Goal: Task Accomplishment & Management: Manage account settings

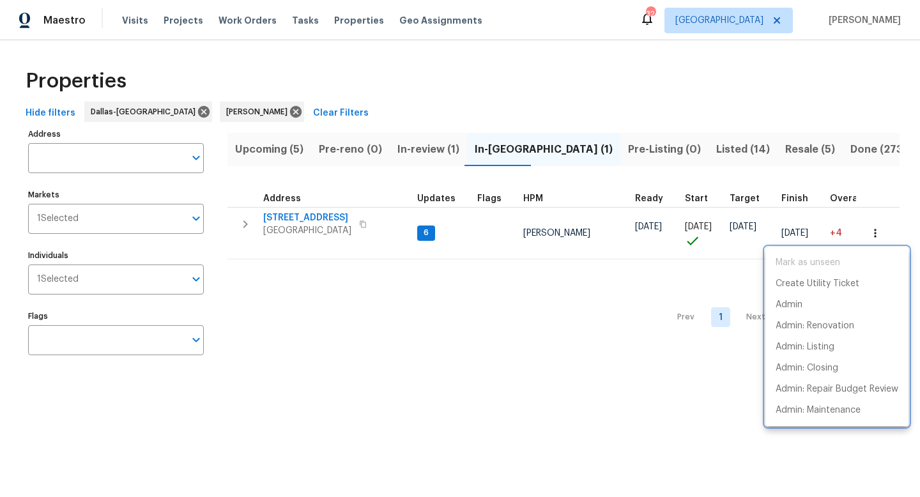
click at [278, 161] on div at bounding box center [460, 248] width 920 height 497
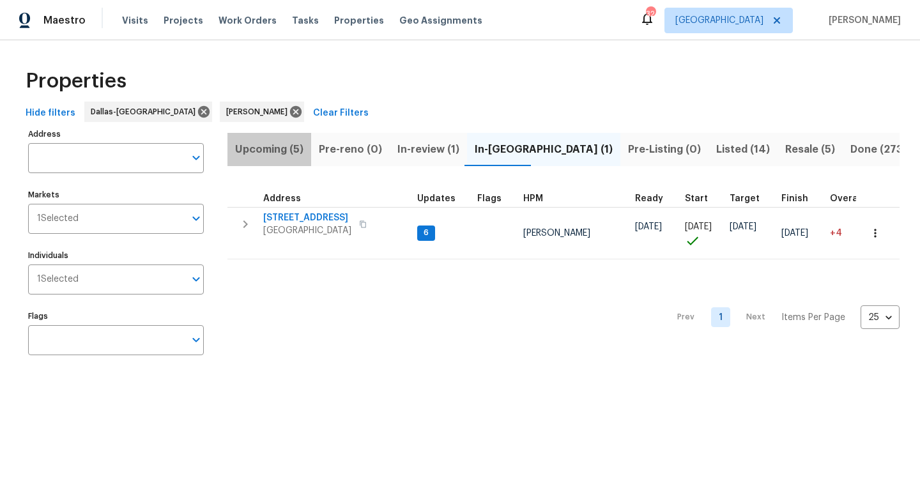
click at [282, 150] on span "Upcoming (5)" at bounding box center [269, 150] width 68 height 18
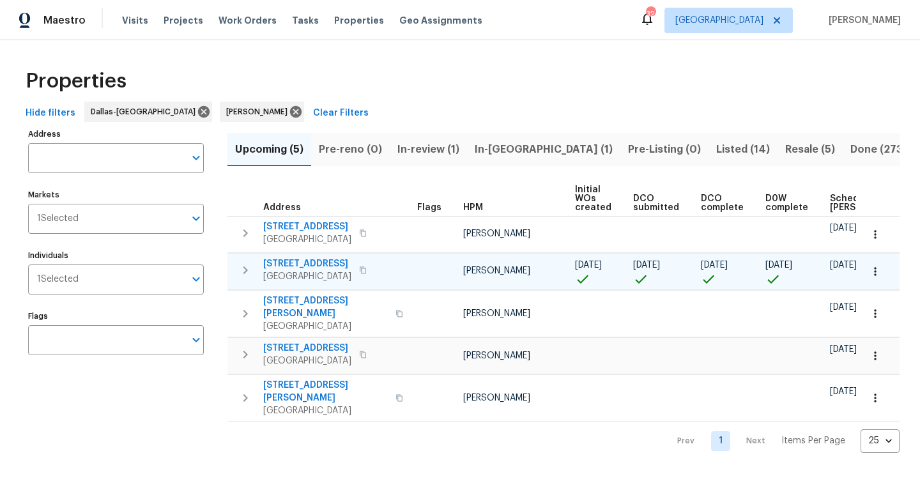
click at [312, 266] on span "7108 Brekenridge Dr" at bounding box center [307, 264] width 88 height 13
click at [878, 272] on icon "button" at bounding box center [875, 271] width 13 height 13
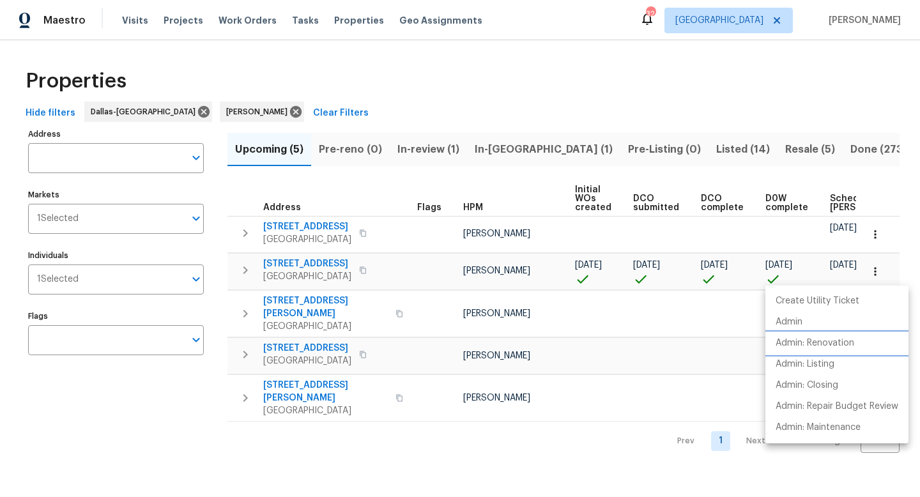
click at [823, 341] on p "Admin: Renovation" at bounding box center [815, 343] width 79 height 13
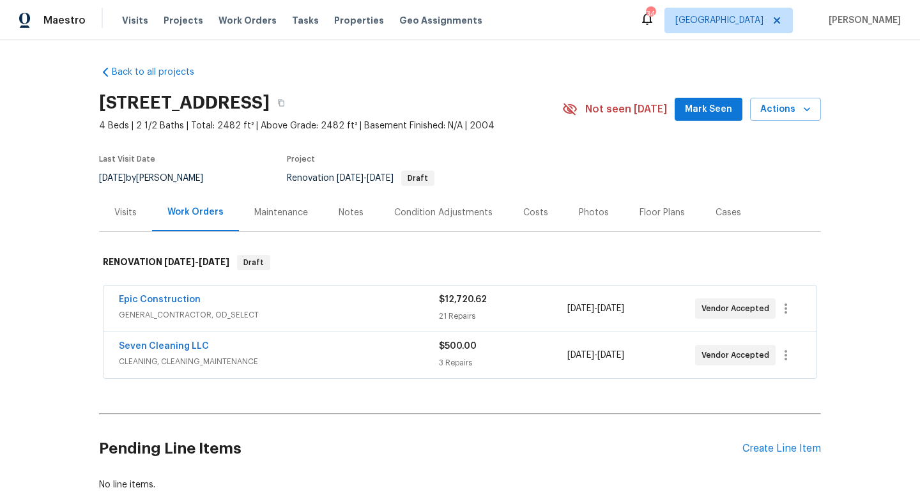
click at [156, 294] on span "Epic Construction" at bounding box center [160, 299] width 82 height 13
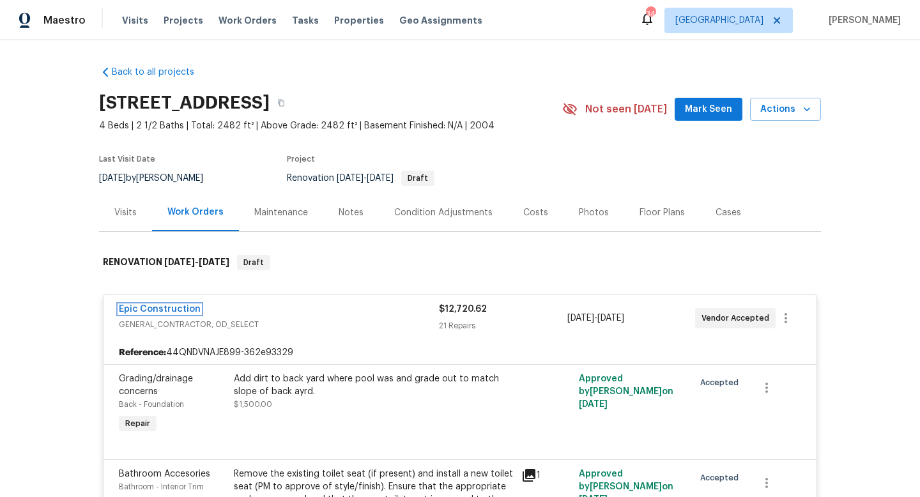
click at [148, 309] on link "Epic Construction" at bounding box center [160, 309] width 82 height 9
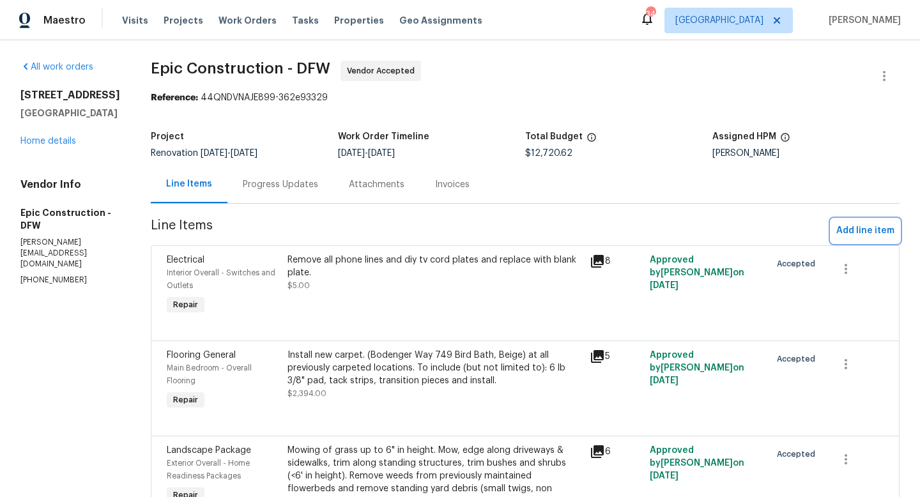
click at [849, 227] on span "Add line item" at bounding box center [865, 231] width 58 height 16
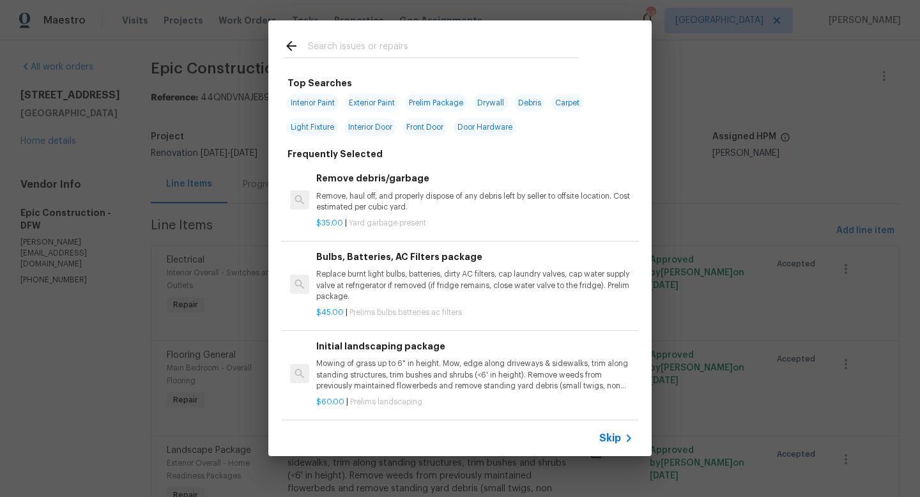
click at [367, 44] on input "text" at bounding box center [443, 47] width 271 height 19
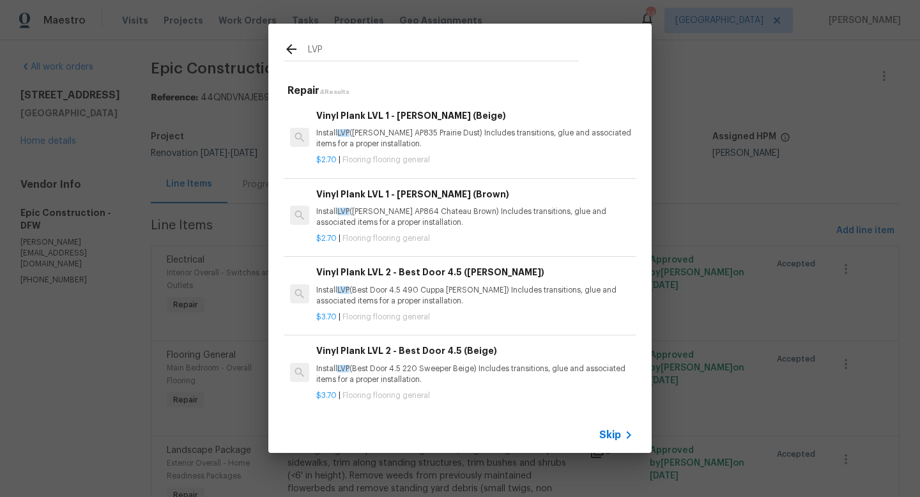
type input "LVP"
click at [373, 128] on p "Install LVP (Knighton AP835 Prairie Dust) Includes transitions, glue and associ…" at bounding box center [474, 139] width 317 height 22
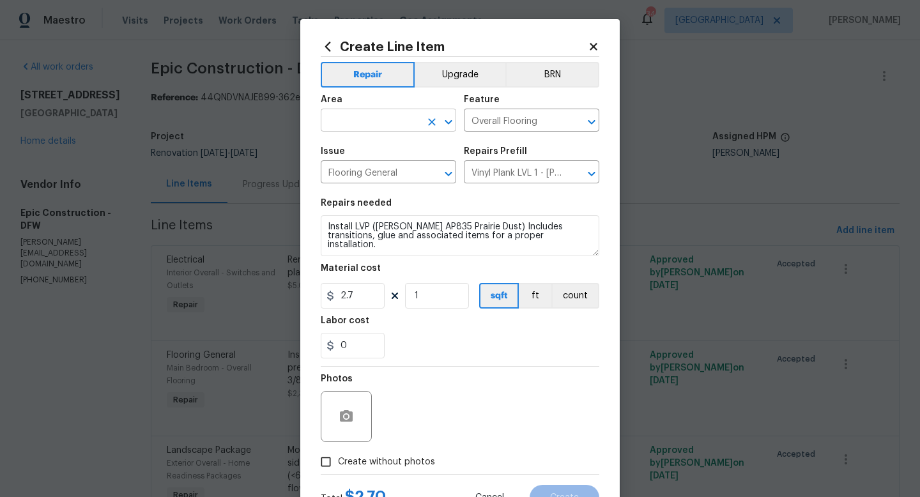
click at [358, 127] on input "text" at bounding box center [371, 122] width 100 height 20
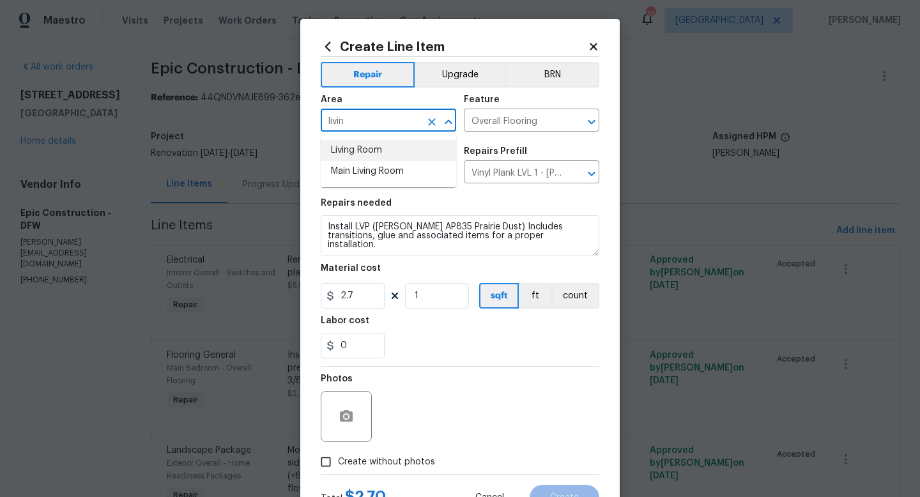
click at [361, 151] on li "Living Room" at bounding box center [388, 150] width 135 height 21
type input "Living Room"
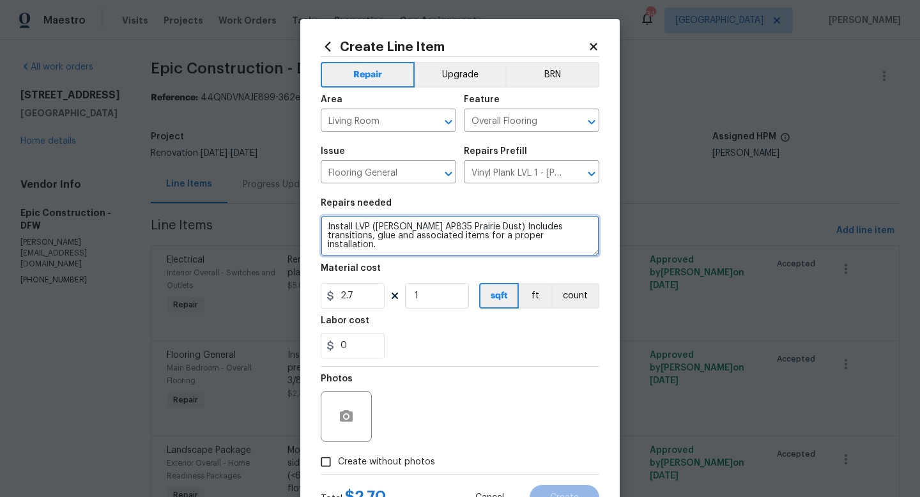
click at [323, 224] on textarea "Install LVP (Knighton AP835 Prairie Dust) Includes transitions, glue and associ…" at bounding box center [460, 235] width 279 height 41
type textarea "Demo tile in living room and Install LVP (Knighton AP835 Prairie Dust) Includes…"
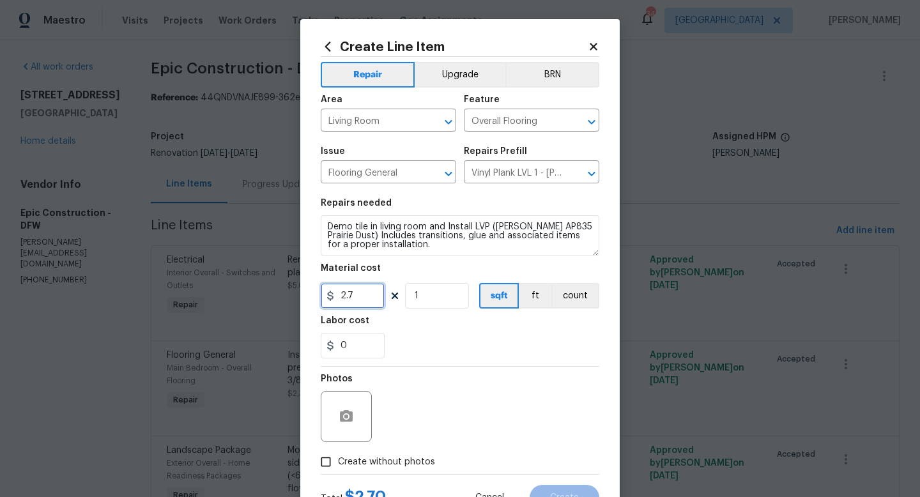
drag, startPoint x: 366, startPoint y: 293, endPoint x: 285, endPoint y: 293, distance: 80.5
click at [285, 293] on div "Create Line Item Repair Upgrade BRN Area Living Room ​ Feature Overall Flooring…" at bounding box center [460, 248] width 920 height 497
type input "4"
drag, startPoint x: 441, startPoint y: 297, endPoint x: 332, endPoint y: 289, distance: 109.5
click at [332, 289] on div "4 1 sqft ft count" at bounding box center [460, 296] width 279 height 26
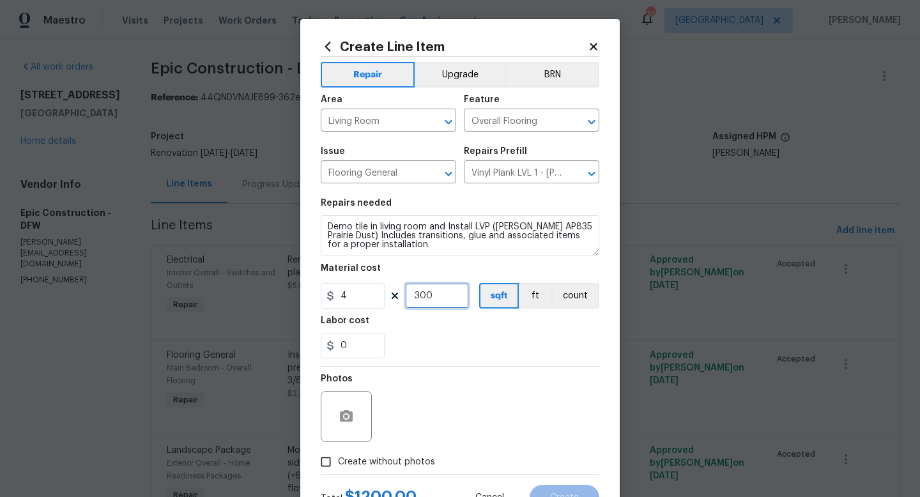
scroll to position [54, 0]
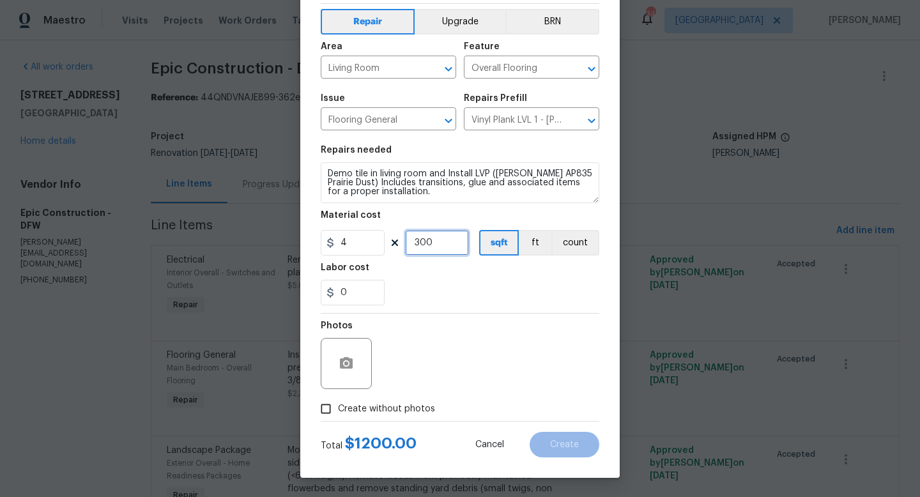
type input "300"
click at [319, 424] on div "Create Line Item Repair Upgrade BRN Area Living Room ​ Feature Overall Flooring…" at bounding box center [460, 222] width 320 height 512
click at [323, 412] on input "Create without photos" at bounding box center [326, 409] width 24 height 24
checkbox input "true"
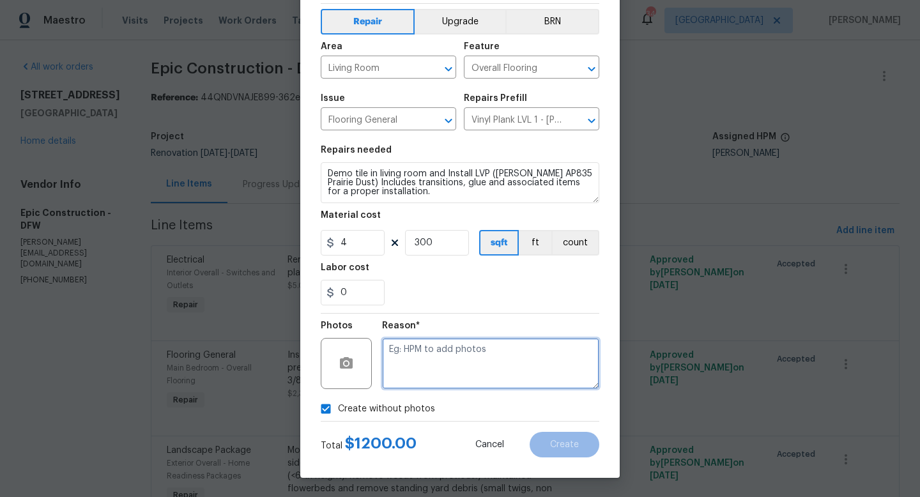
click at [479, 360] on textarea at bounding box center [490, 363] width 217 height 51
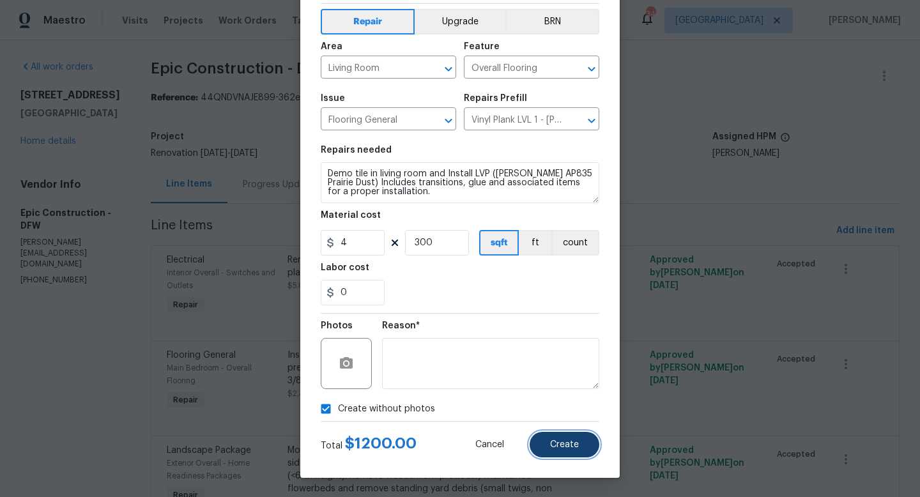
click at [554, 451] on button "Create" at bounding box center [565, 445] width 70 height 26
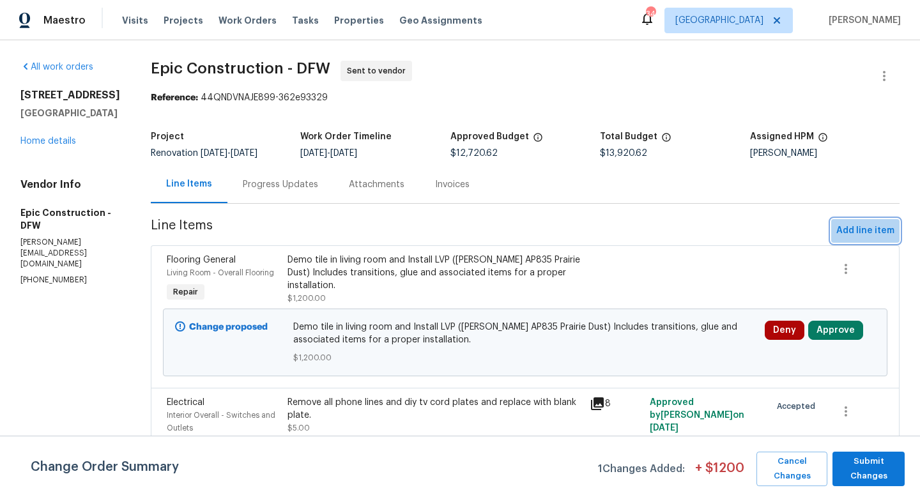
click at [871, 226] on span "Add line item" at bounding box center [865, 231] width 58 height 16
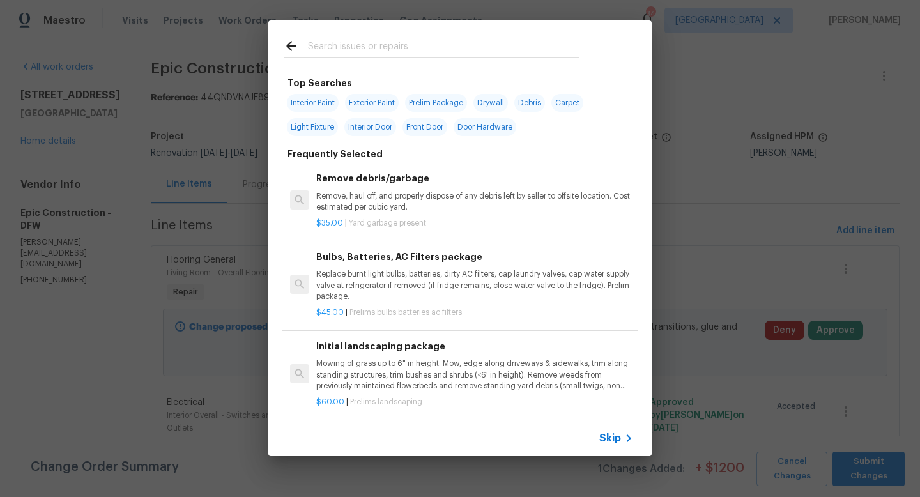
click at [321, 42] on input "text" at bounding box center [443, 47] width 271 height 19
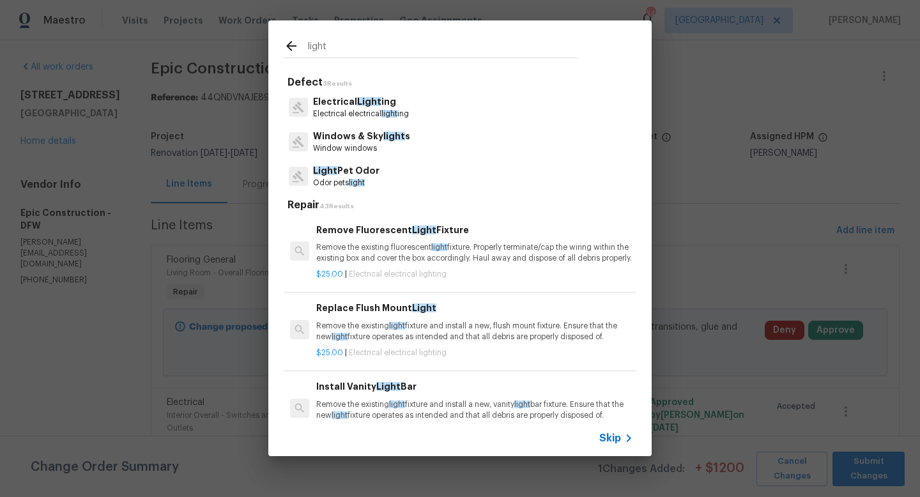
type input "light"
click at [346, 105] on p "Electrical Light ing" at bounding box center [361, 101] width 96 height 13
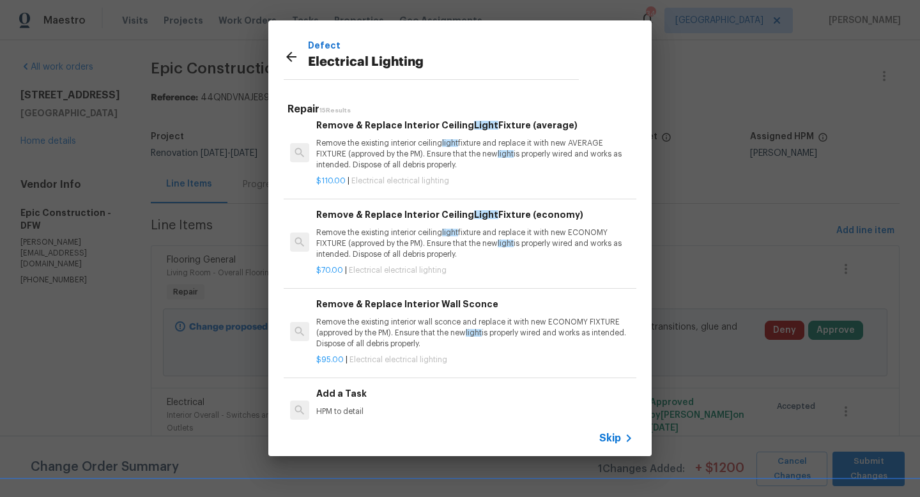
scroll to position [980, 0]
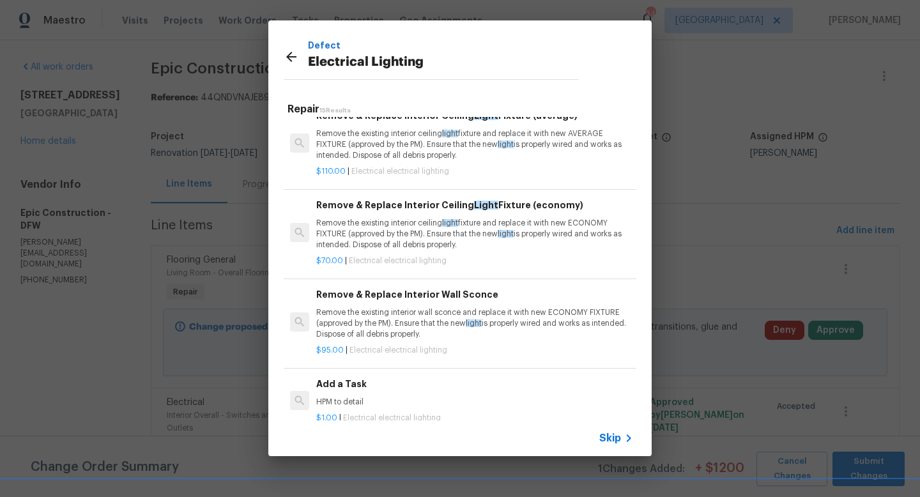
click at [356, 389] on h6 "Add a Task" at bounding box center [474, 384] width 317 height 14
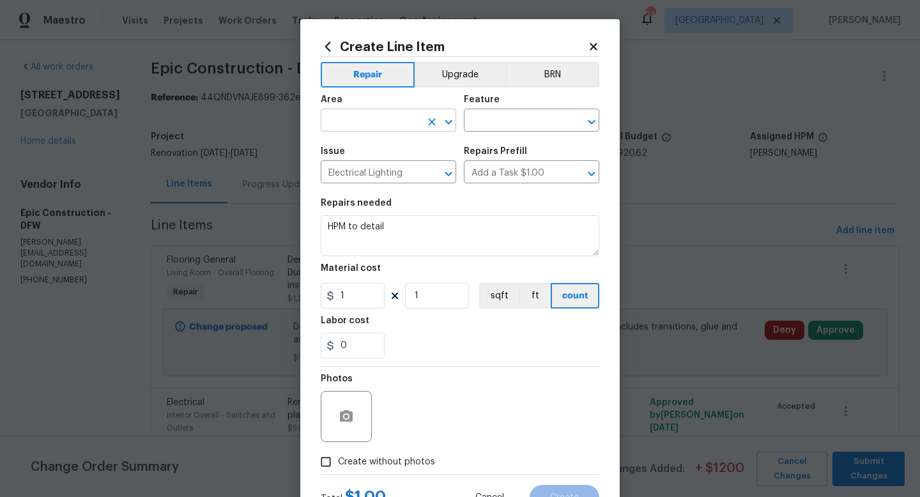
click at [377, 119] on input "text" at bounding box center [371, 122] width 100 height 20
click at [380, 169] on li "Interior Overall" at bounding box center [388, 171] width 135 height 21
type input "Interior Overall"
click at [486, 127] on input "text" at bounding box center [514, 122] width 100 height 20
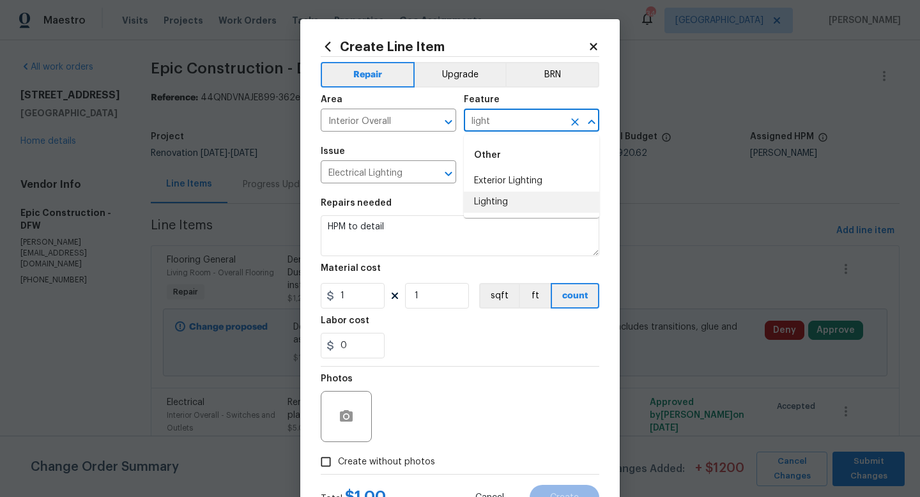
click at [486, 203] on li "Lighting" at bounding box center [531, 202] width 135 height 21
type input "Lighting"
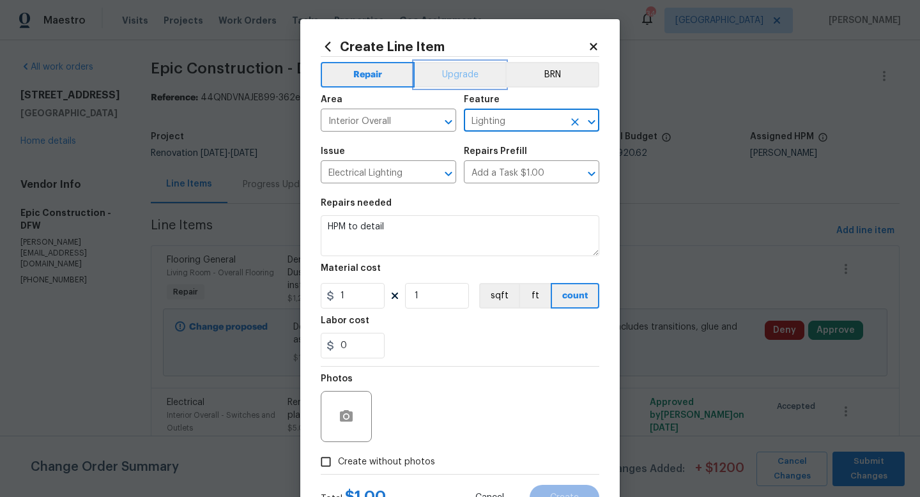
click at [469, 74] on button "Upgrade" at bounding box center [460, 75] width 91 height 26
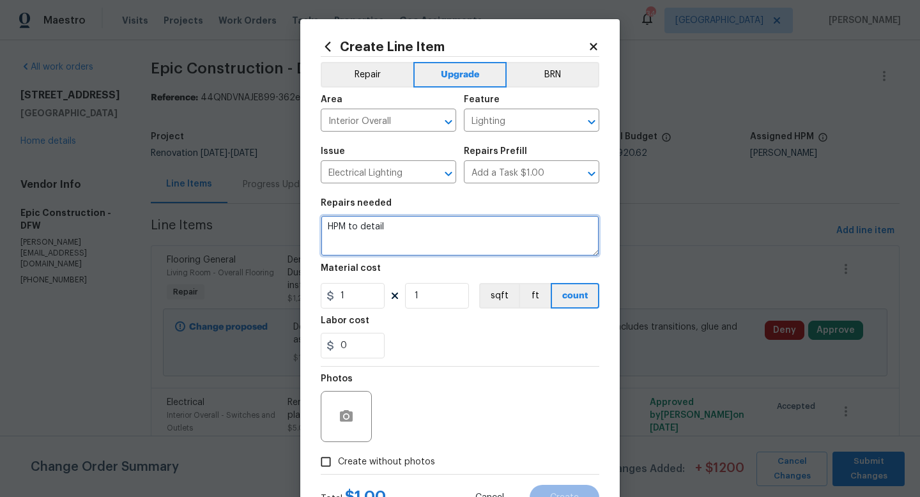
drag, startPoint x: 423, startPoint y: 231, endPoint x: 226, endPoint y: 208, distance: 198.8
click at [226, 208] on div "Create Line Item Repair Upgrade BRN Area Interior Overall ​ Feature Lighting ​ …" at bounding box center [460, 248] width 920 height 497
type textarea "Overall lighting package."
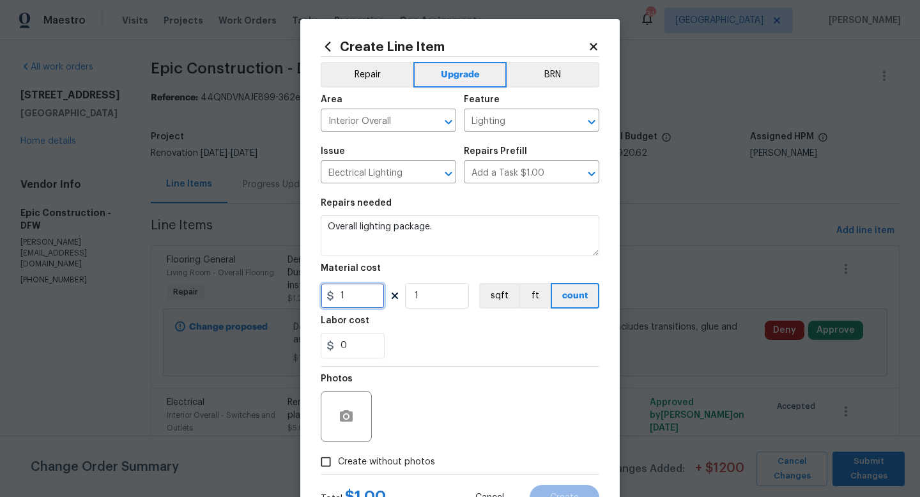
click at [369, 306] on input "1" at bounding box center [353, 296] width 64 height 26
type input "2000"
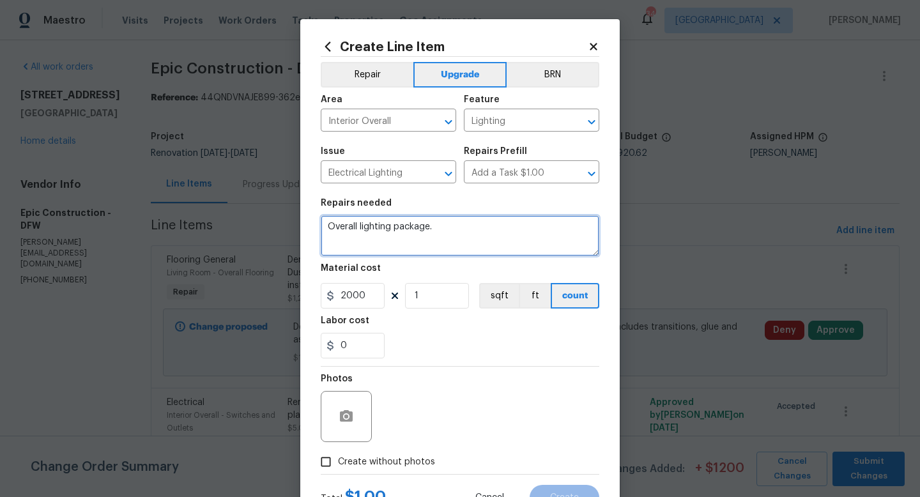
click at [495, 234] on textarea "Overall lighting package." at bounding box center [460, 235] width 279 height 41
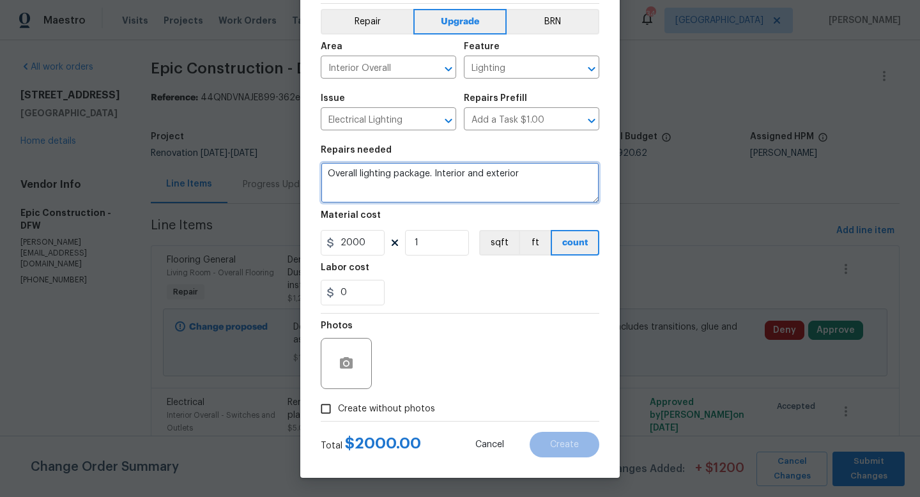
type textarea "Overall lighting package. Interior and exterior"
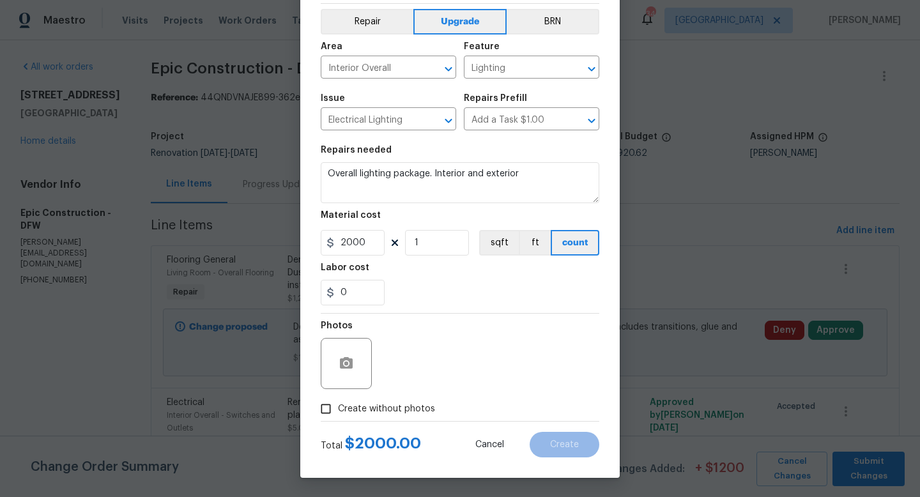
click at [333, 405] on input "Create without photos" at bounding box center [326, 409] width 24 height 24
checkbox input "true"
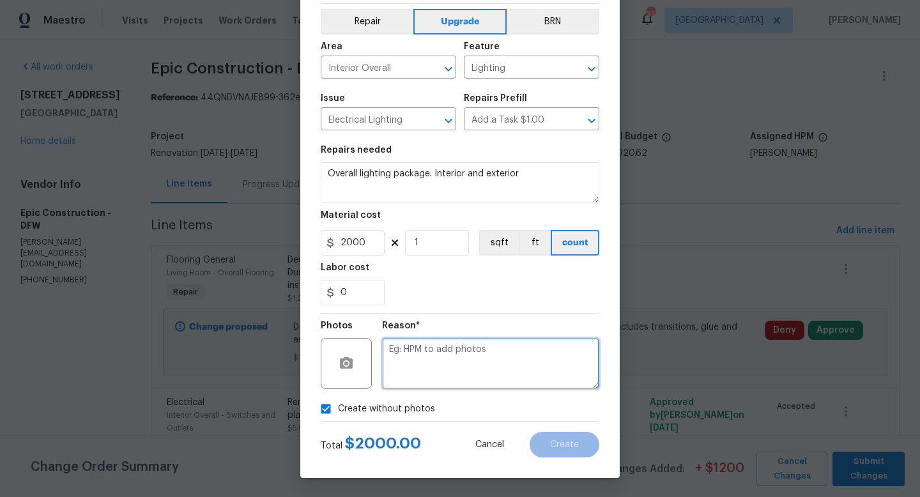
click at [465, 353] on textarea at bounding box center [490, 363] width 217 height 51
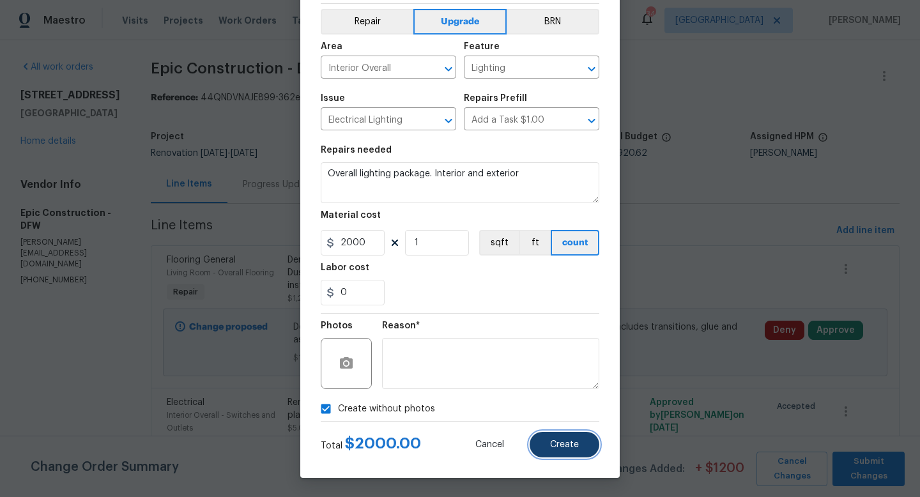
click at [565, 440] on span "Create" at bounding box center [564, 445] width 29 height 10
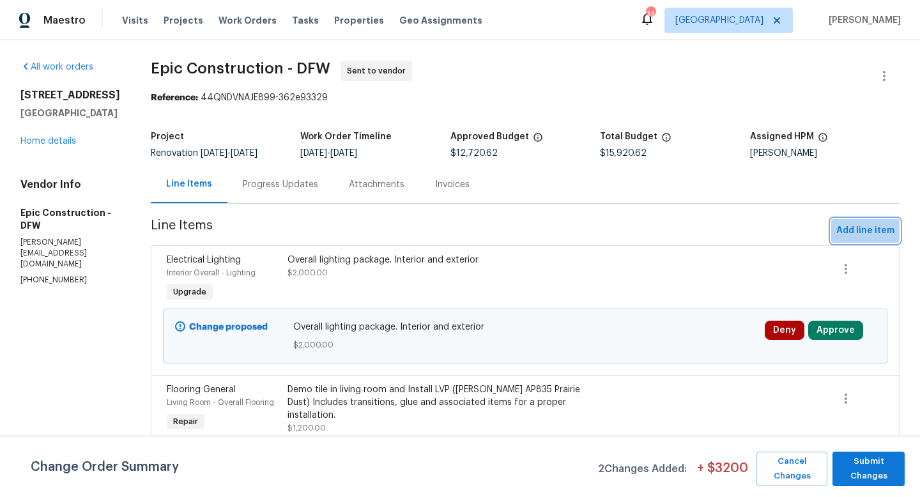
click at [858, 228] on span "Add line item" at bounding box center [865, 231] width 58 height 16
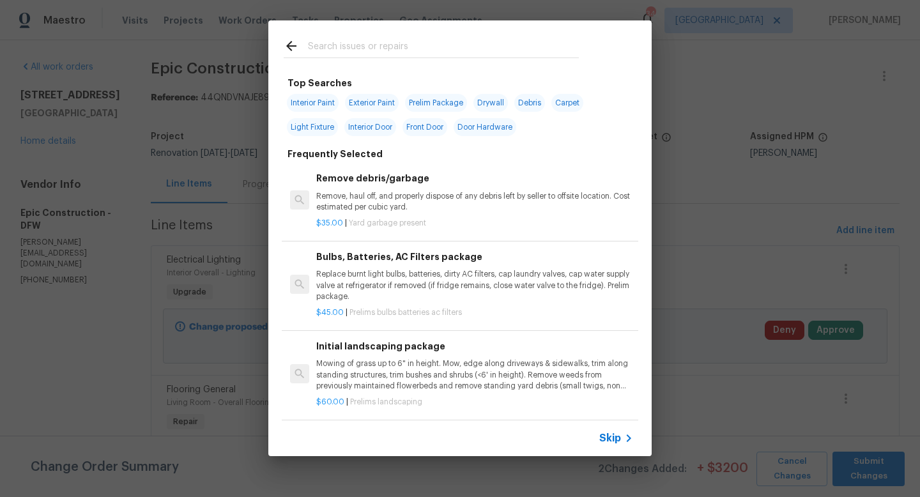
click at [397, 52] on input "text" at bounding box center [443, 47] width 271 height 19
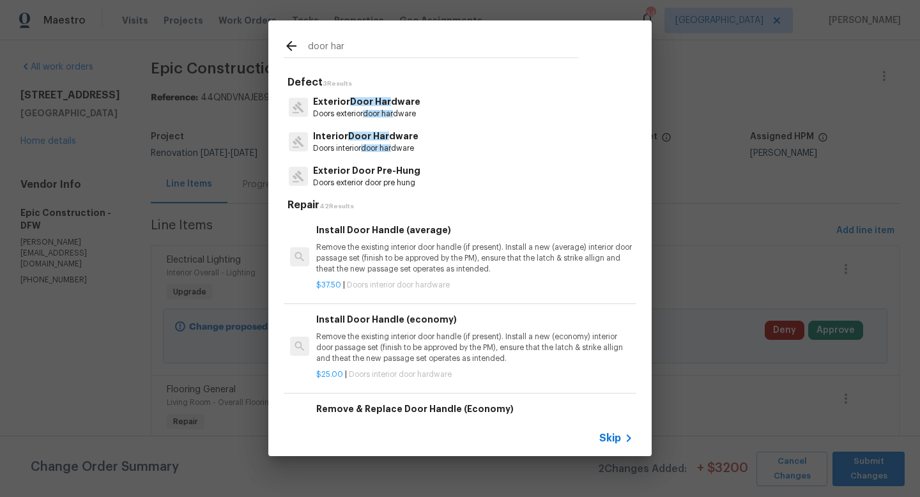
type input "door har"
click at [368, 141] on p "Interior Door Har dware" at bounding box center [365, 136] width 105 height 13
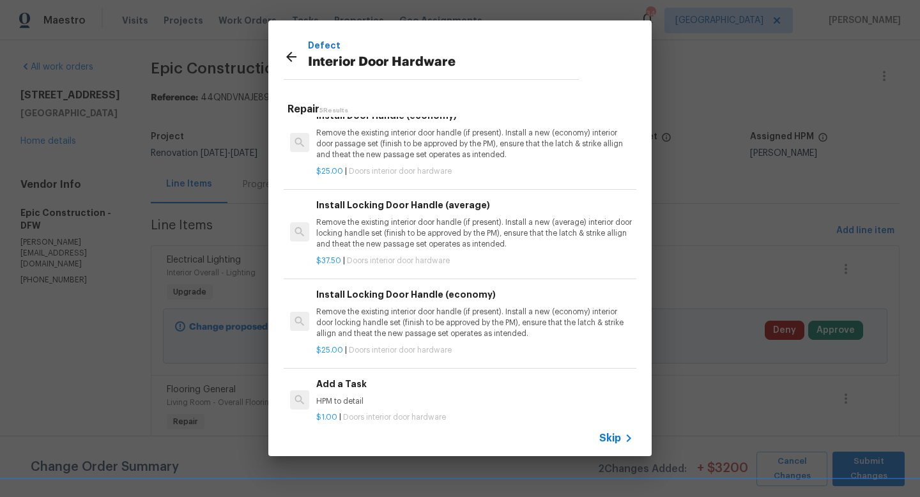
scroll to position [20, 0]
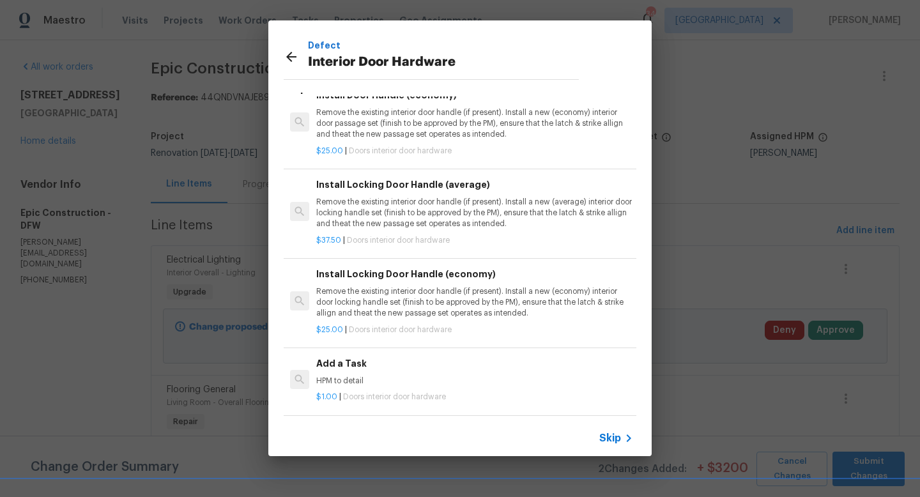
click at [348, 365] on h6 "Add a Task" at bounding box center [474, 364] width 317 height 14
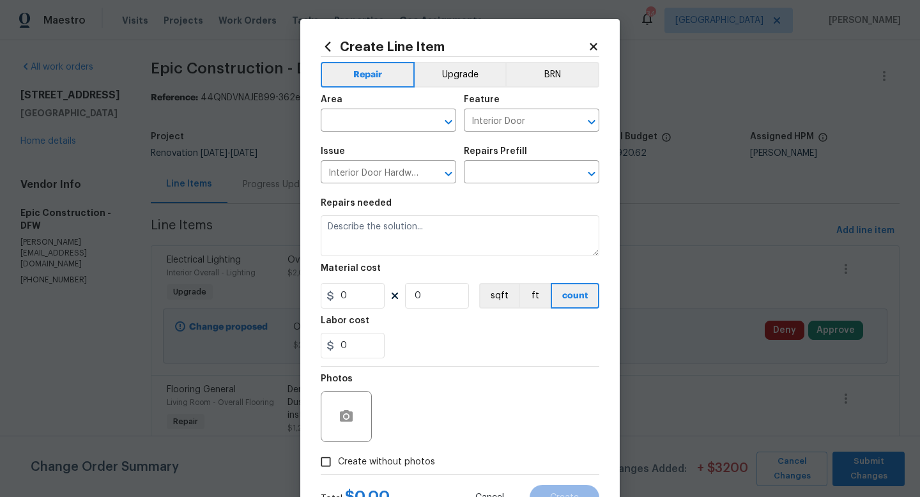
type input "Add a Task $1.00"
type textarea "HPM to detail"
type input "1"
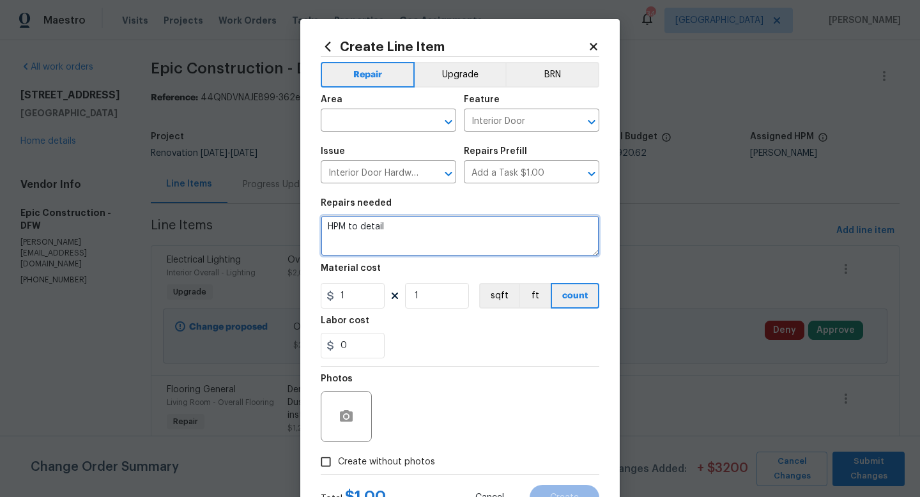
click at [413, 226] on textarea "HPM to detail" at bounding box center [460, 235] width 279 height 41
type textarea "Overall door hardware package. Knobs, hinges, and stops"
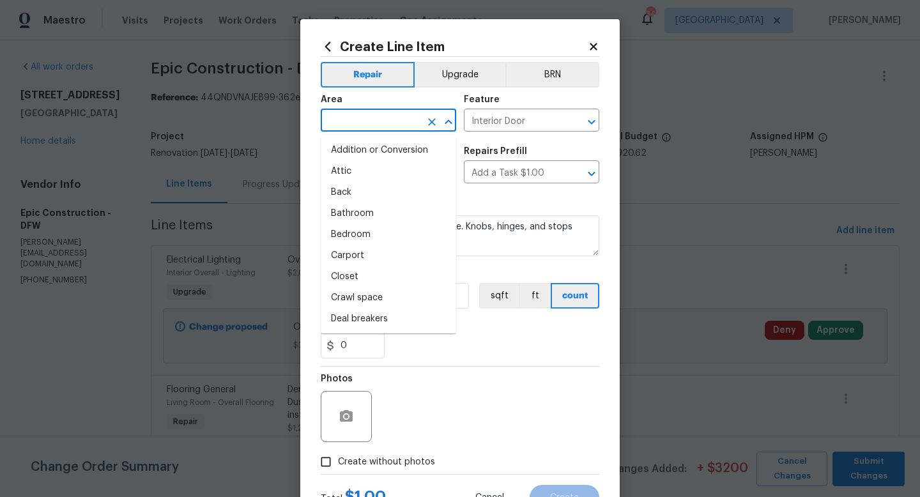
click at [390, 121] on input "text" at bounding box center [371, 122] width 100 height 20
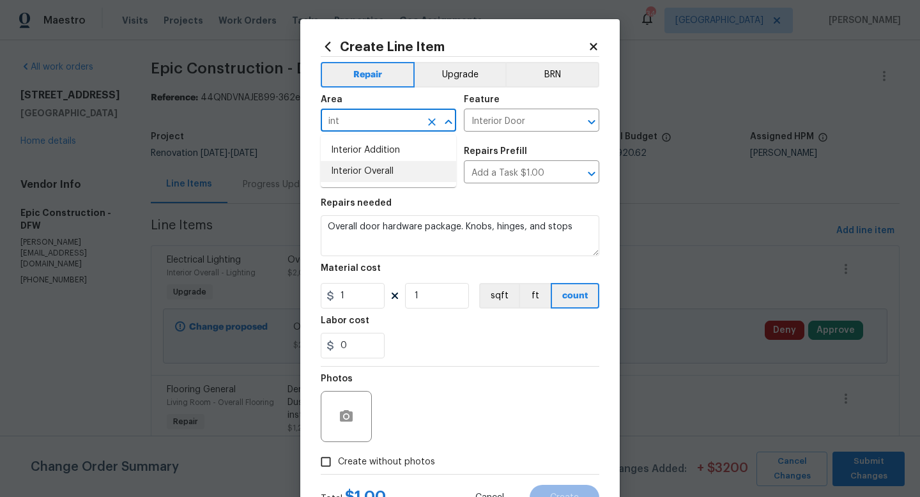
click at [382, 169] on li "Interior Overall" at bounding box center [388, 171] width 135 height 21
type input "Interior Overall"
click at [458, 84] on button "Upgrade" at bounding box center [460, 75] width 91 height 26
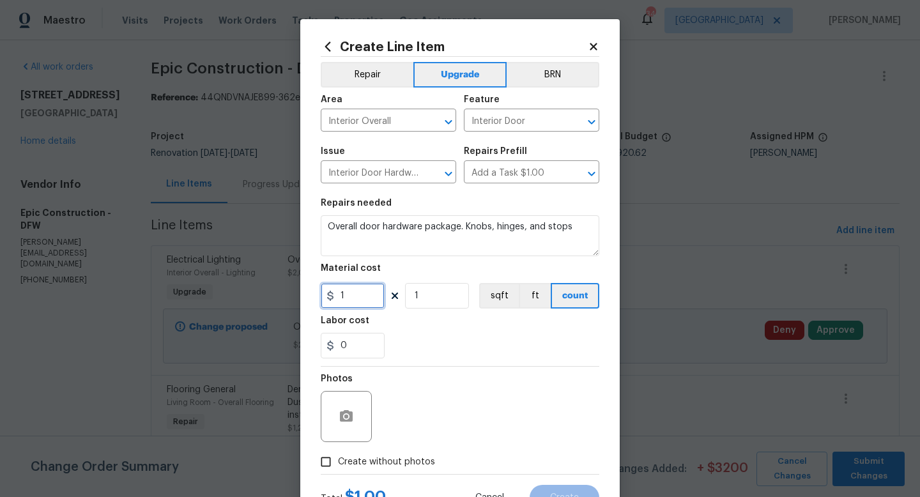
click at [358, 301] on input "1" at bounding box center [353, 296] width 64 height 26
type input "1000"
click at [414, 438] on div "Photos" at bounding box center [460, 408] width 279 height 83
click at [332, 461] on input "Create without photos" at bounding box center [326, 462] width 24 height 24
checkbox input "true"
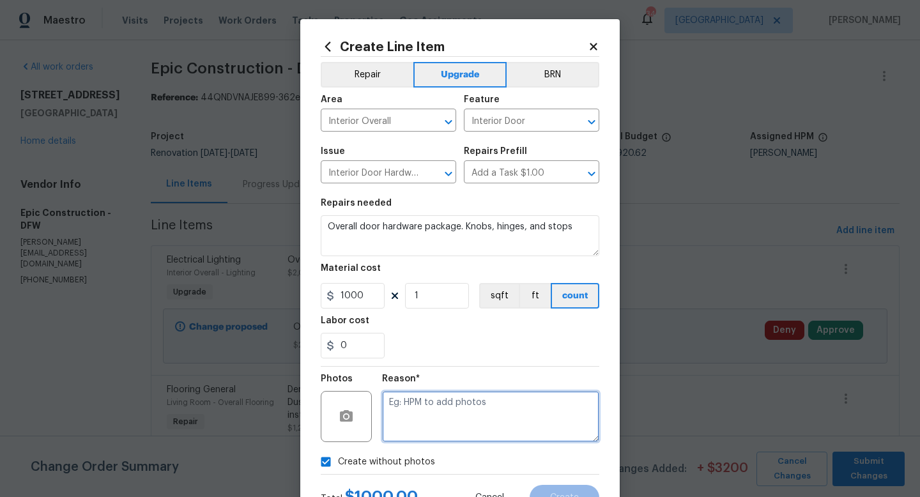
click at [484, 423] on textarea at bounding box center [490, 416] width 217 height 51
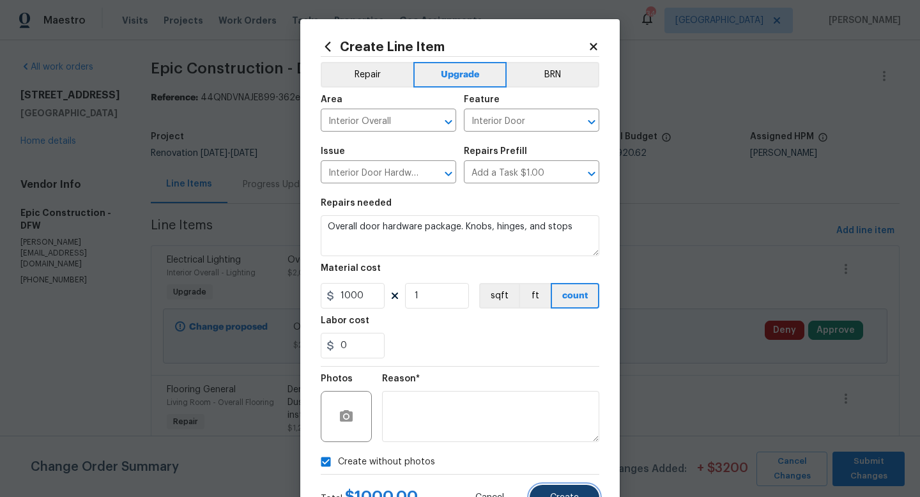
click at [550, 497] on span "Create" at bounding box center [564, 498] width 29 height 10
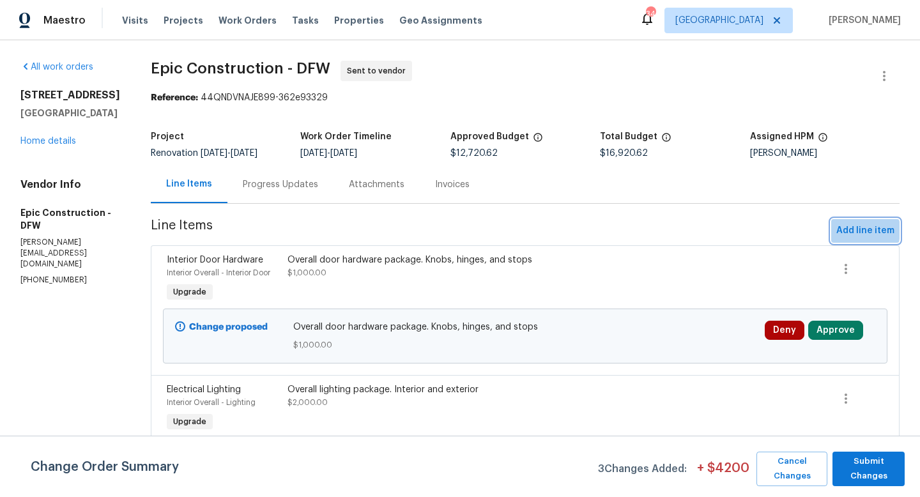
click at [845, 230] on span "Add line item" at bounding box center [865, 231] width 58 height 16
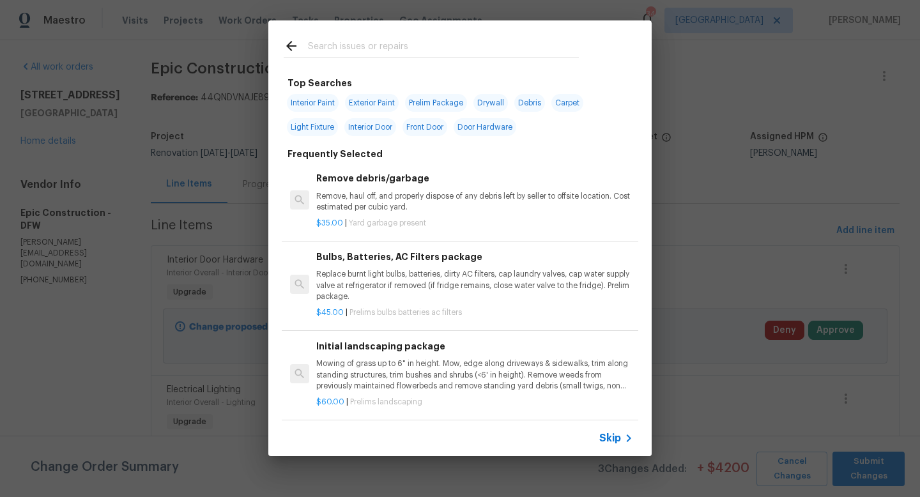
click at [387, 44] on input "text" at bounding box center [443, 47] width 271 height 19
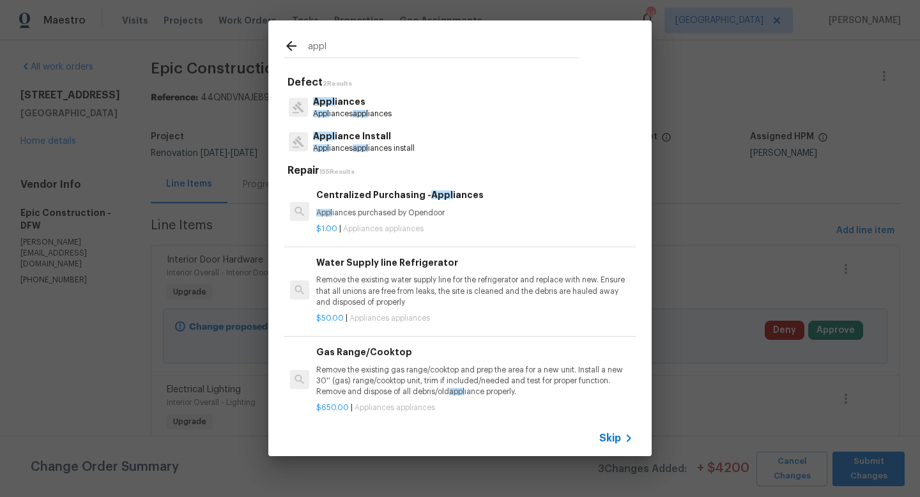
type input "appl"
click at [383, 107] on p "Appl iances" at bounding box center [352, 101] width 79 height 13
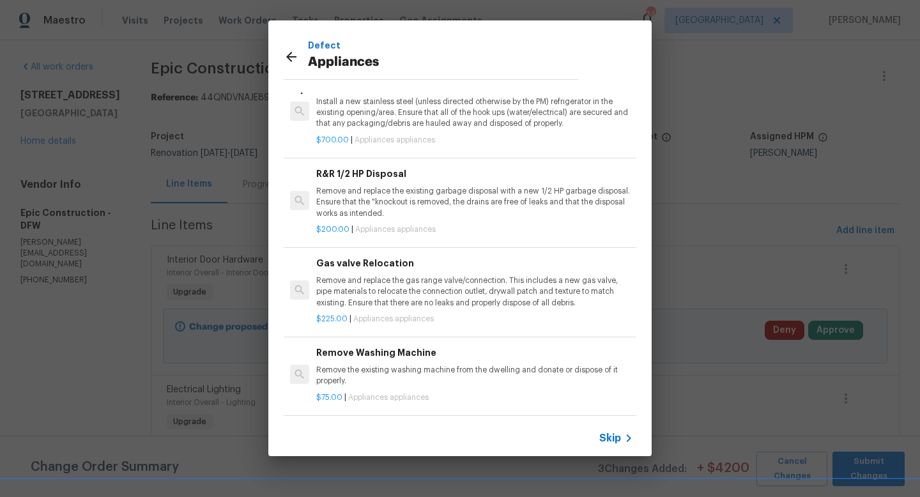
click at [291, 59] on icon at bounding box center [291, 56] width 15 height 15
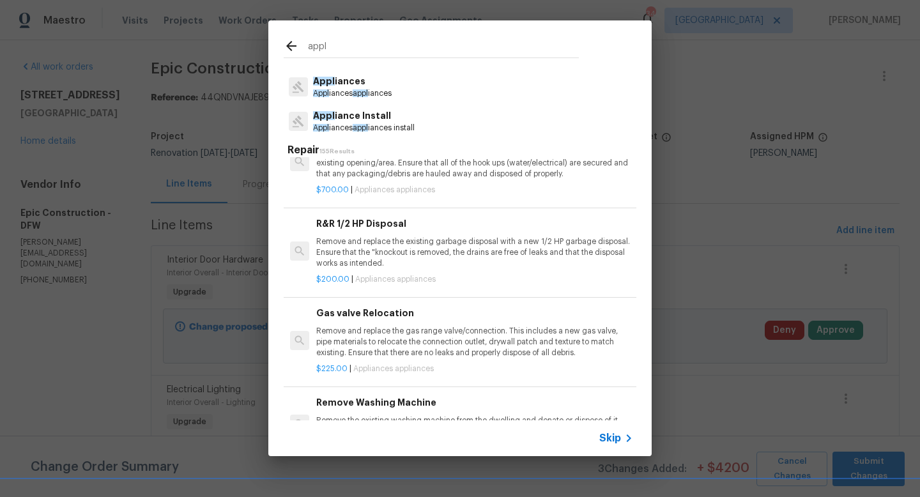
scroll to position [82, 0]
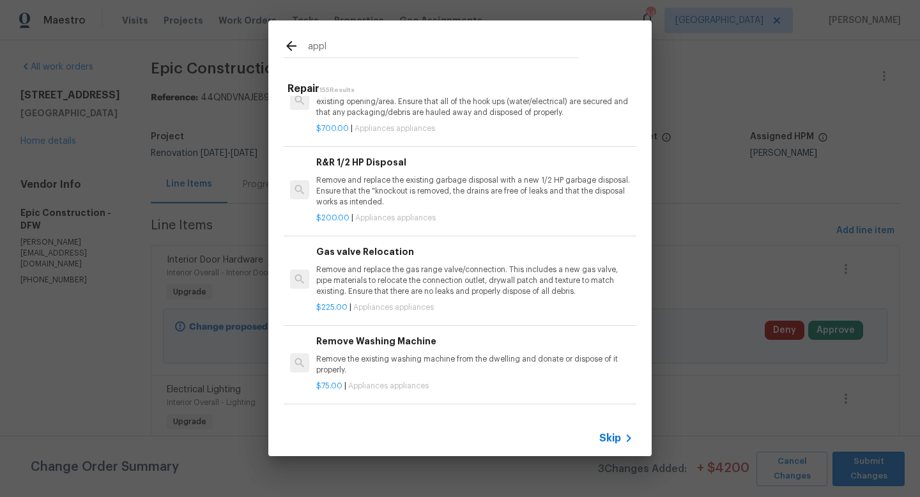
drag, startPoint x: 336, startPoint y: 48, endPoint x: 231, endPoint y: 35, distance: 106.2
click at [231, 35] on div "appl Defect 2 Results Appl iances Appl iances appl iances Appl iance Install Ap…" at bounding box center [460, 238] width 920 height 477
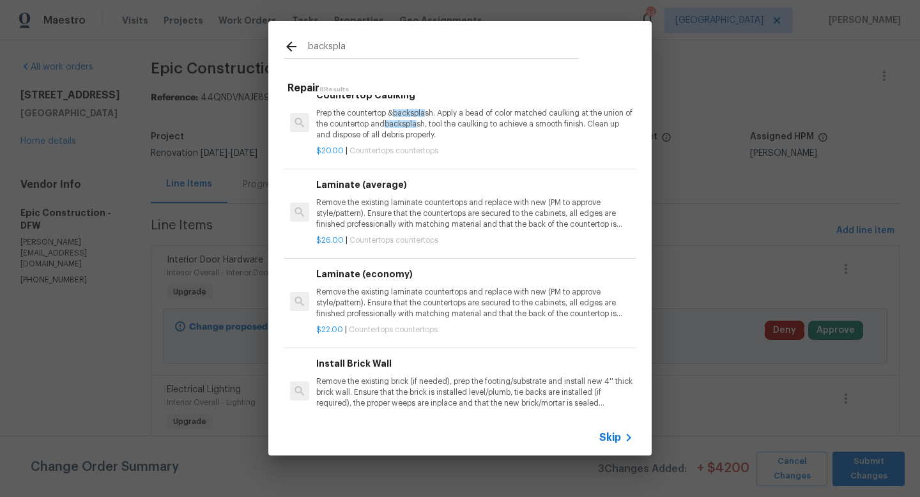
scroll to position [0, 0]
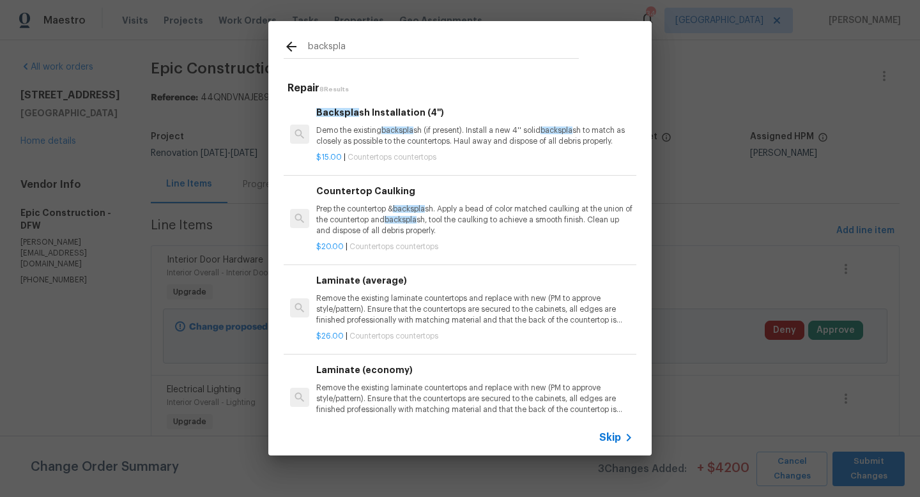
type input "backspla"
click at [447, 134] on p "Demo the existing backspla sh (if present). Install a new 4'' solid backspla sh…" at bounding box center [474, 136] width 317 height 22
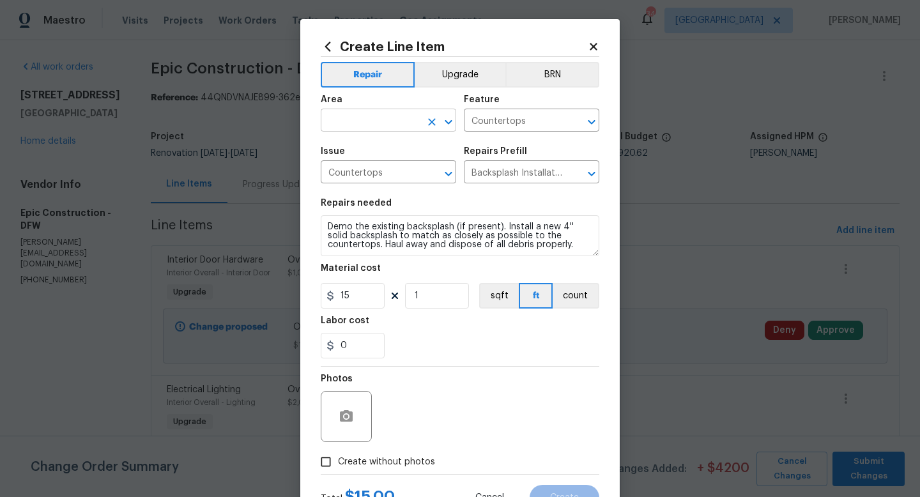
click at [378, 131] on input "text" at bounding box center [371, 122] width 100 height 20
click at [358, 146] on li "Kitchen" at bounding box center [388, 150] width 135 height 21
type input "Kitchen"
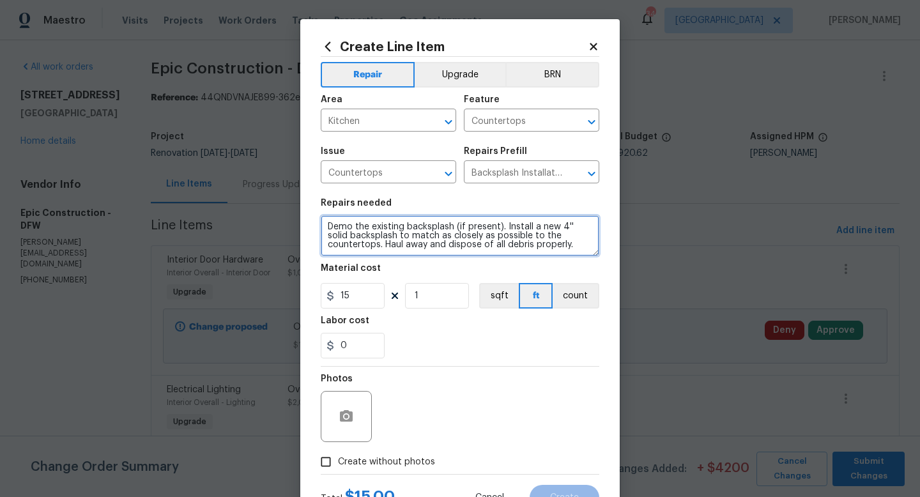
drag, startPoint x: 534, startPoint y: 250, endPoint x: 196, endPoint y: 177, distance: 346.6
click at [196, 177] on div "Create Line Item Repair Upgrade BRN Area Kitchen ​ Feature Countertops ​ Issue …" at bounding box center [460, 248] width 920 height 497
type textarea "Demo existing back splash. Repair drywall and texture prior to paint."
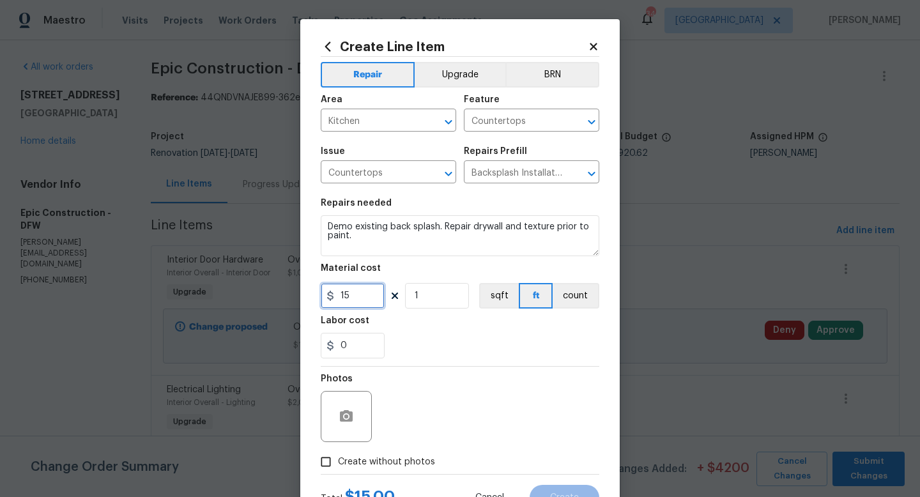
drag, startPoint x: 356, startPoint y: 294, endPoint x: 299, endPoint y: 293, distance: 56.9
click at [299, 293] on div "Create Line Item Repair Upgrade BRN Area Kitchen ​ Feature Countertops ​ Issue …" at bounding box center [460, 248] width 920 height 497
type input "500"
click at [461, 77] on button "Upgrade" at bounding box center [460, 75] width 91 height 26
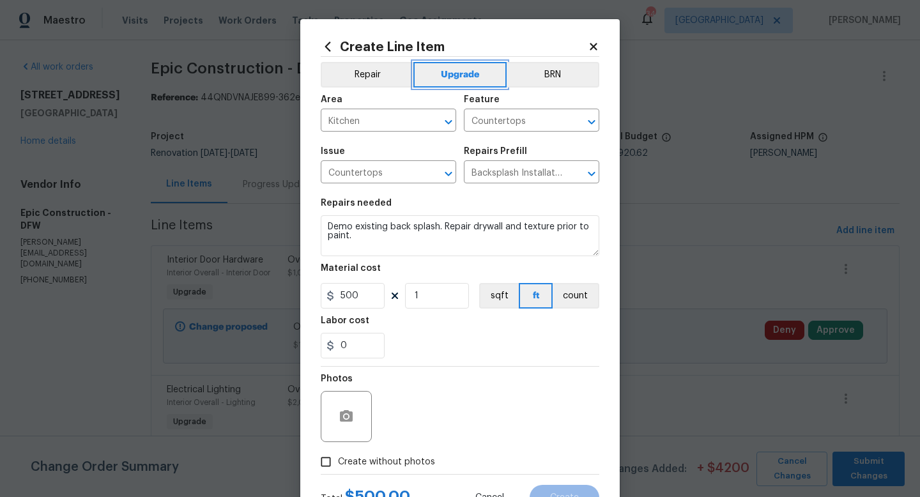
scroll to position [54, 0]
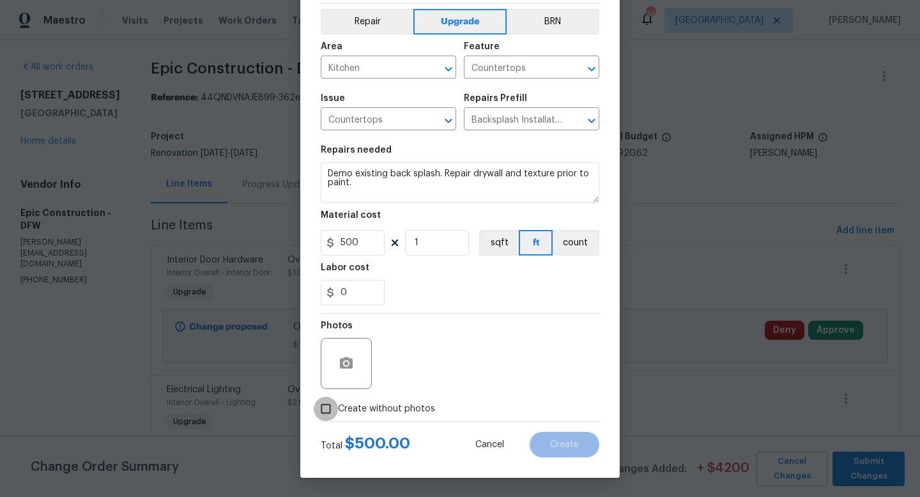
click at [332, 406] on input "Create without photos" at bounding box center [326, 409] width 24 height 24
checkbox input "true"
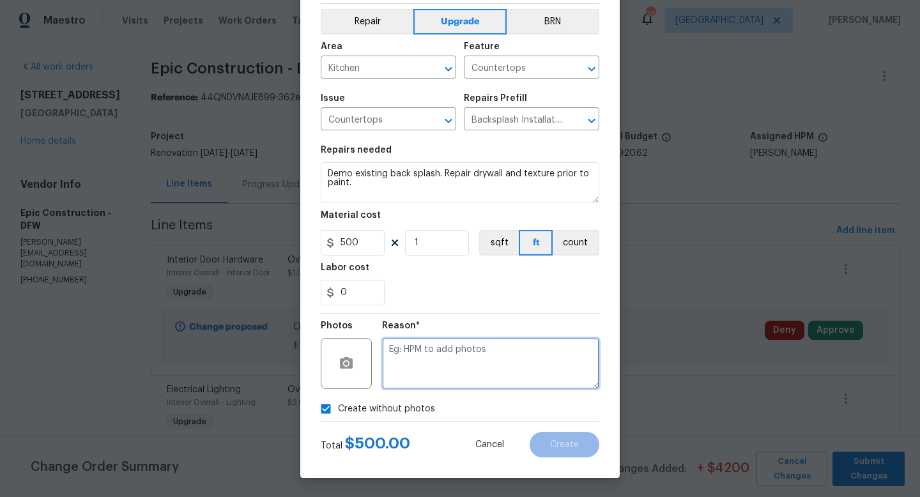
click at [464, 371] on textarea at bounding box center [490, 363] width 217 height 51
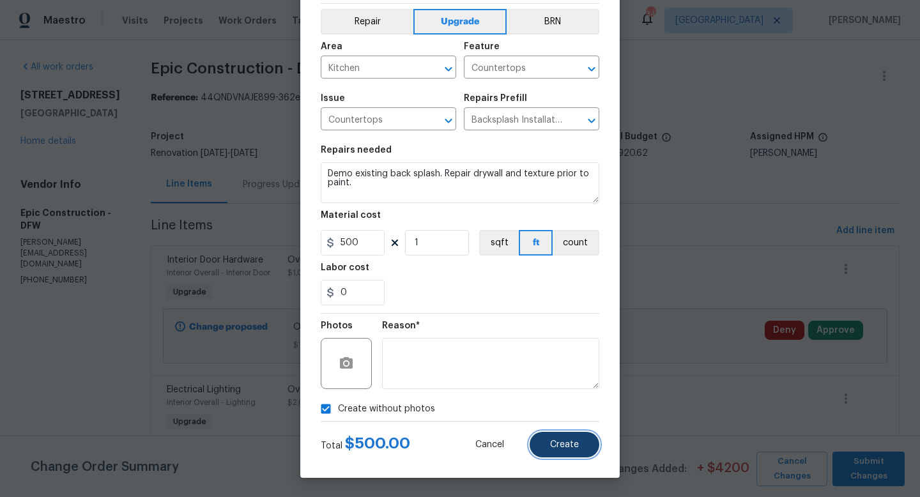
click at [560, 440] on span "Create" at bounding box center [564, 445] width 29 height 10
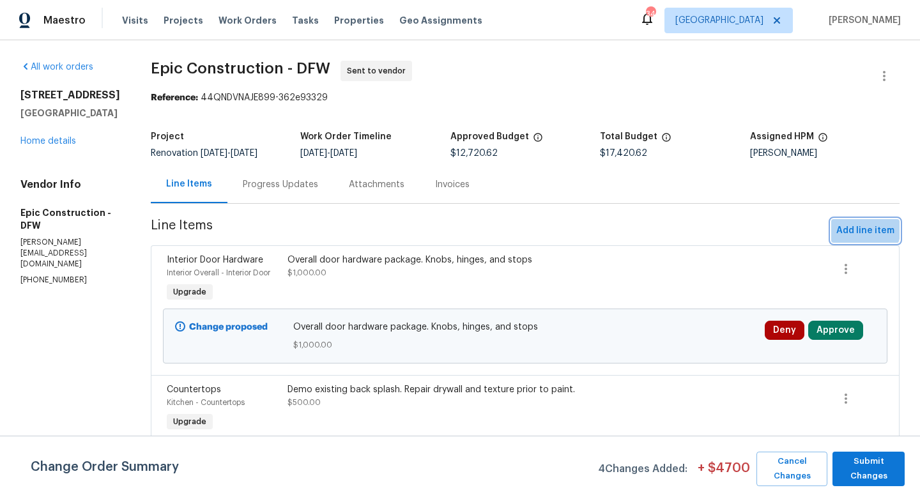
click at [848, 224] on span "Add line item" at bounding box center [865, 231] width 58 height 16
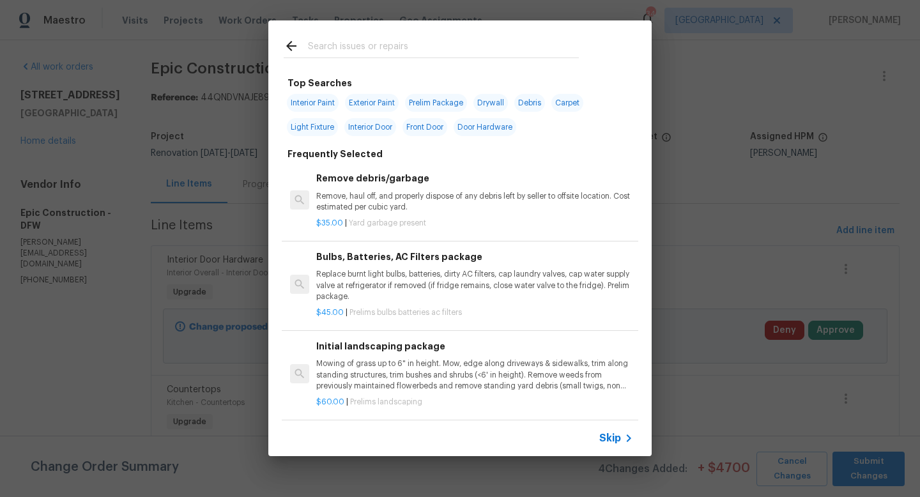
click at [387, 42] on input "text" at bounding box center [443, 47] width 271 height 19
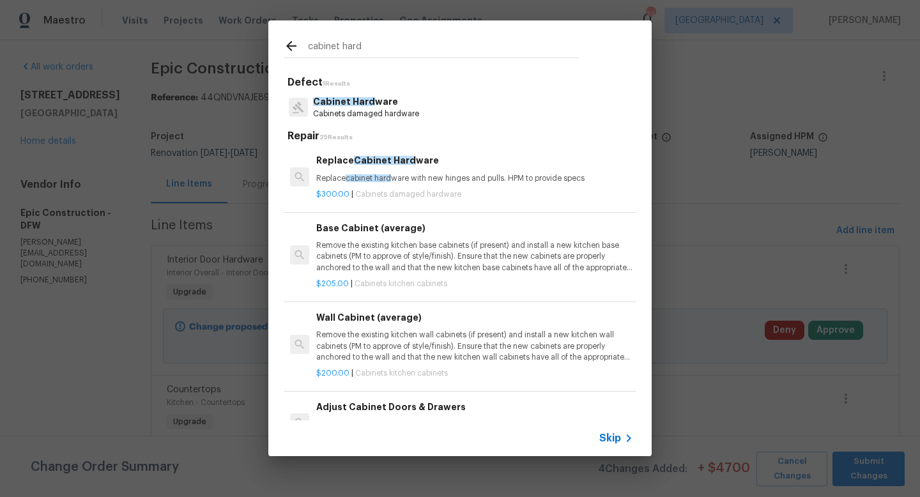
type input "cabinet hard"
click at [408, 180] on p "Replace cabinet hard ware with new hinges and pulls. HPM to provide specs" at bounding box center [474, 178] width 317 height 11
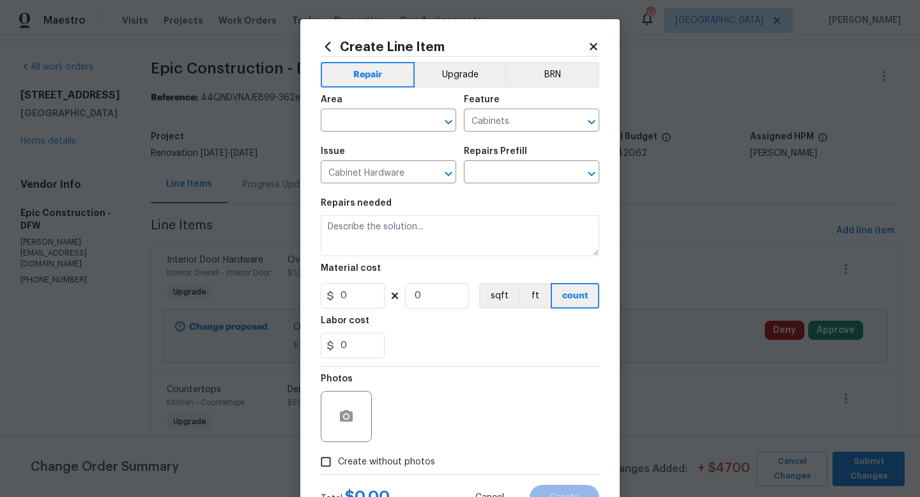
type input "Replace Cabinet Hardware $300.00"
type textarea "Replace cabinet hardware with new hinges and pulls. HPM to provide specs"
type input "300"
type input "1"
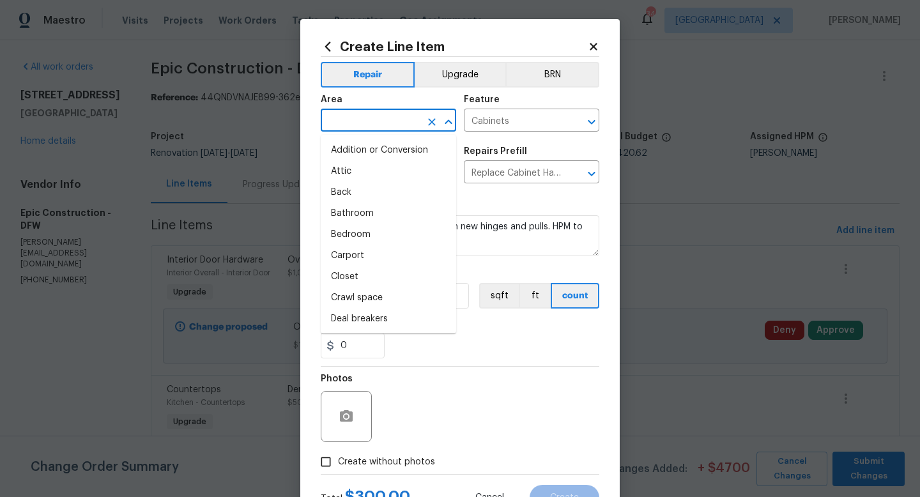
click at [362, 114] on input "text" at bounding box center [371, 122] width 100 height 20
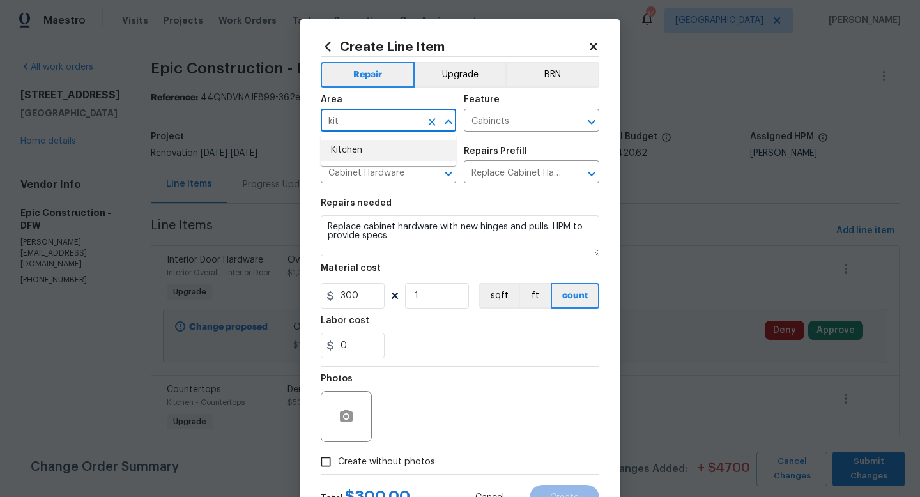
click at [348, 143] on li "Kitchen" at bounding box center [388, 150] width 135 height 21
type input "Kitchen"
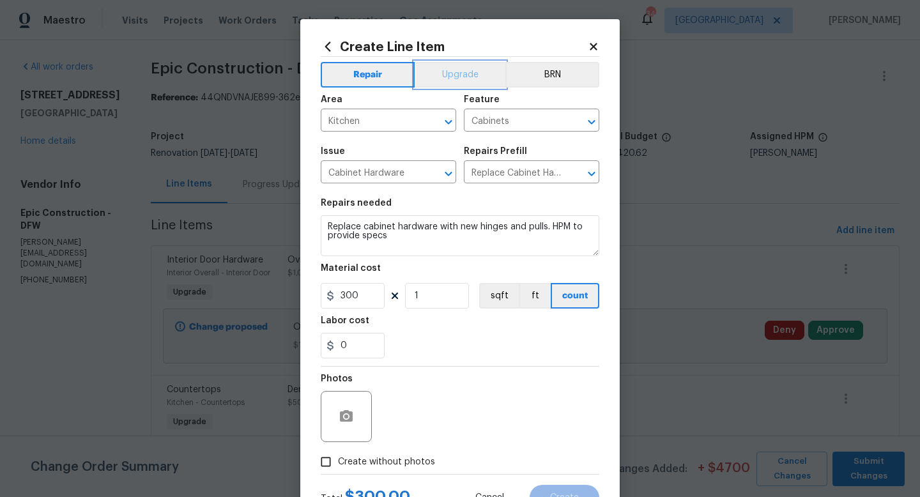
click at [465, 75] on button "Upgrade" at bounding box center [460, 75] width 91 height 26
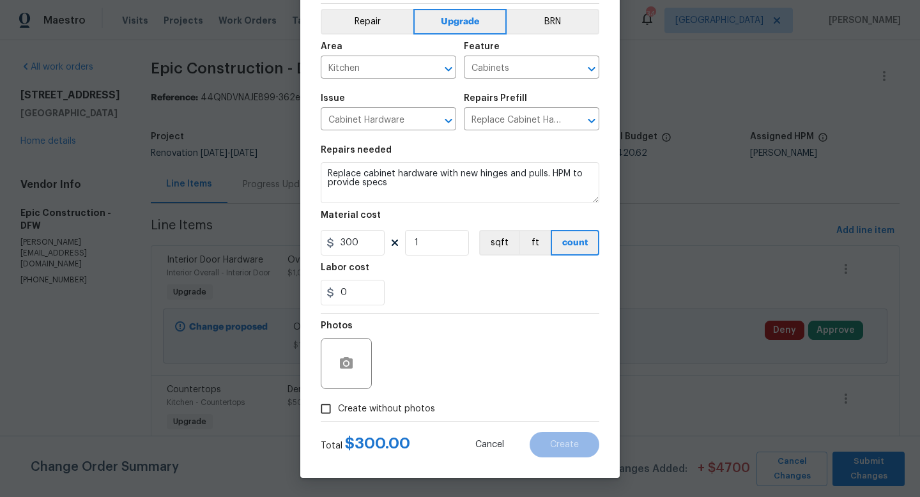
click at [327, 406] on input "Create without photos" at bounding box center [326, 409] width 24 height 24
checkbox input "true"
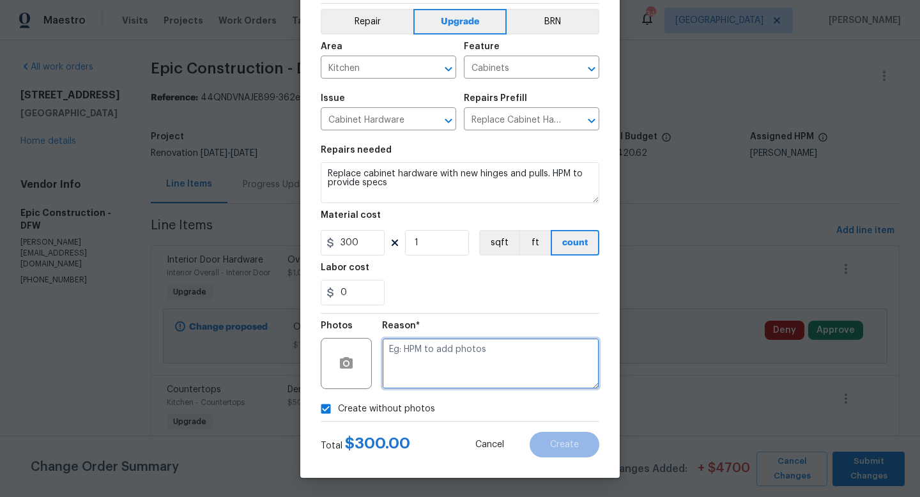
click at [446, 360] on textarea at bounding box center [490, 363] width 217 height 51
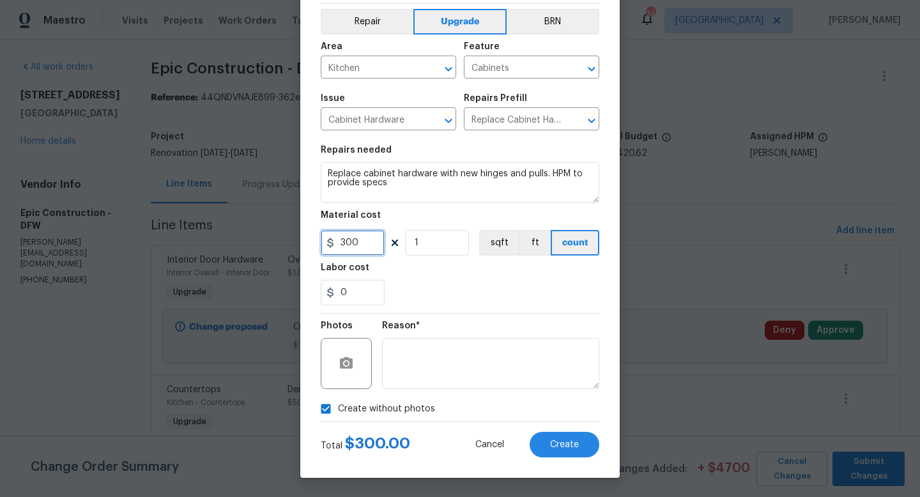
drag, startPoint x: 367, startPoint y: 243, endPoint x: 270, endPoint y: 243, distance: 97.8
click at [270, 243] on div "Create Line Item Repair Upgrade BRN Area Kitchen ​ Feature Cabinets ​ Issue Cab…" at bounding box center [460, 248] width 920 height 497
type input "400"
click at [566, 446] on span "Create" at bounding box center [564, 445] width 29 height 10
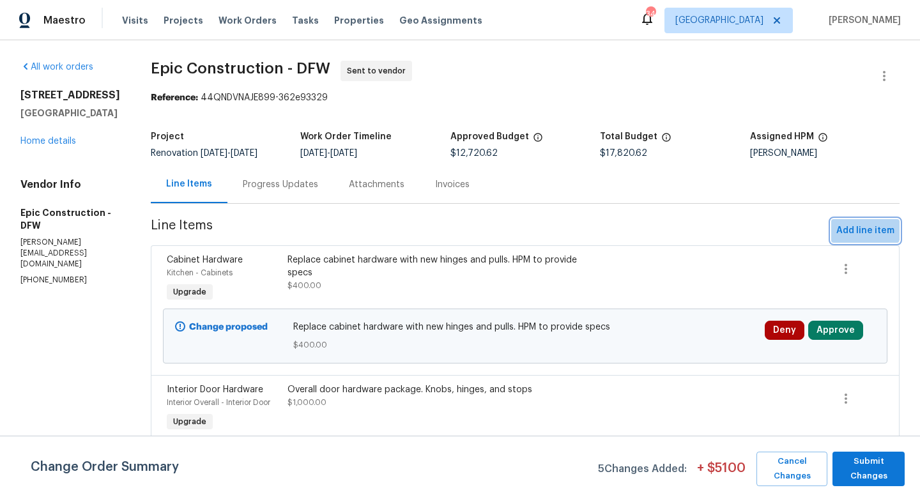
click at [863, 227] on span "Add line item" at bounding box center [865, 231] width 58 height 16
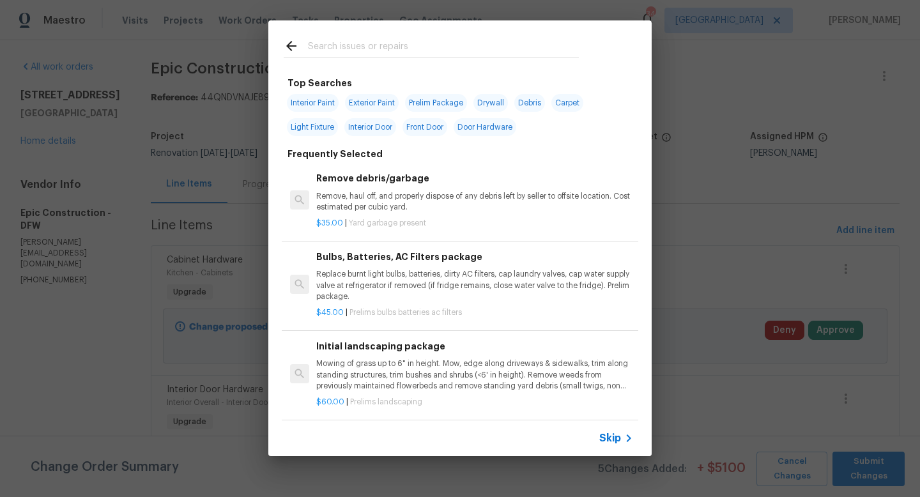
click at [358, 47] on input "text" at bounding box center [443, 47] width 271 height 19
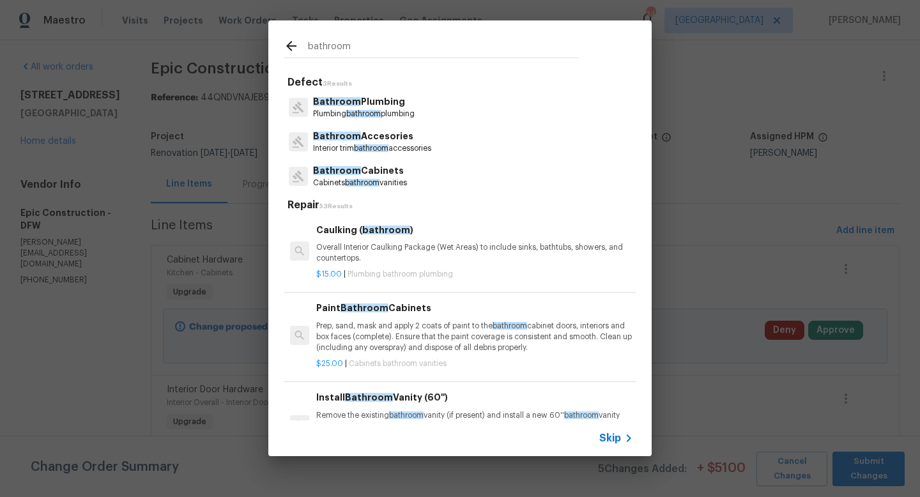
type input "bathroom"
click at [364, 173] on p "Bathroom Cabinets" at bounding box center [360, 170] width 94 height 13
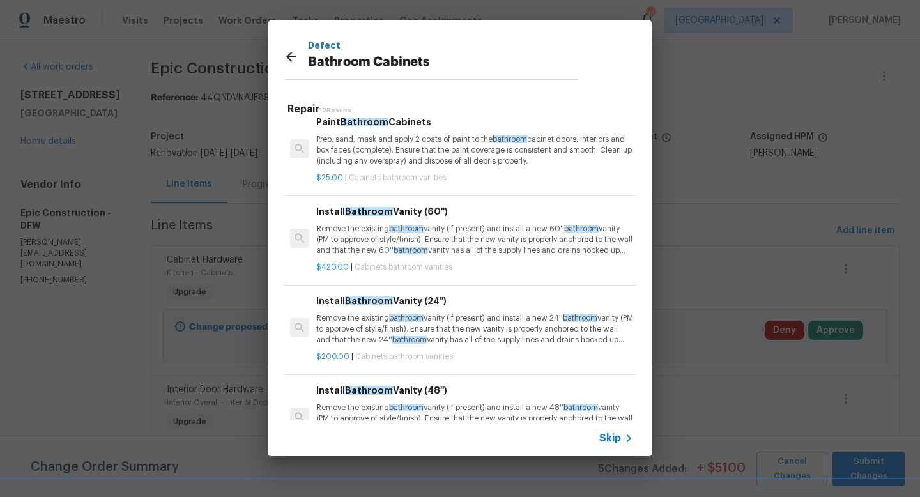
scroll to position [0, 0]
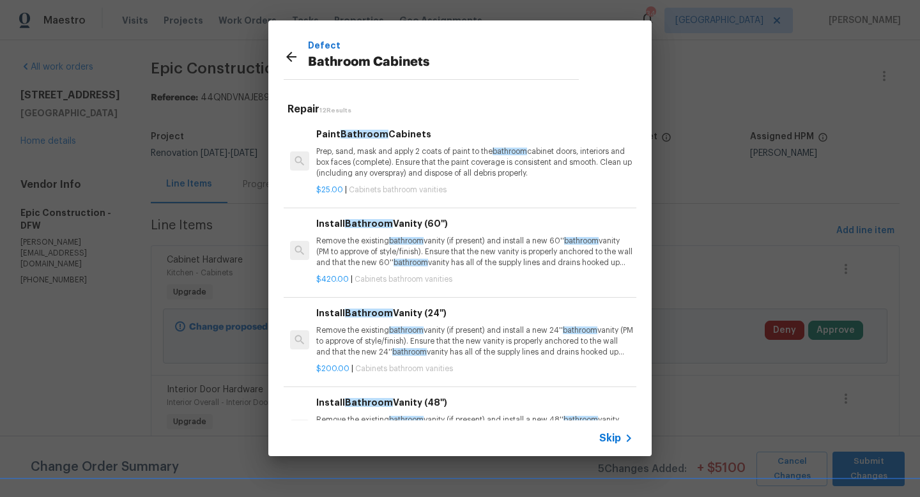
click at [375, 158] on p "Prep, sand, mask and apply 2 coats of paint to the bathroom cabinet doors, inte…" at bounding box center [474, 162] width 317 height 33
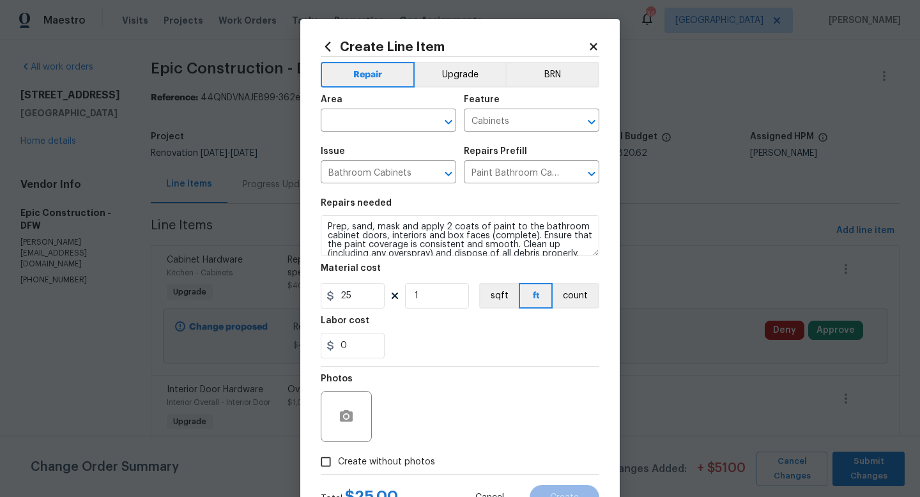
click at [347, 111] on div "Area" at bounding box center [388, 103] width 135 height 17
click at [346, 116] on input "text" at bounding box center [371, 122] width 100 height 20
click at [346, 171] on li "Main Bathroom" at bounding box center [388, 171] width 135 height 21
type input "Main Bathroom"
click at [441, 297] on input "1" at bounding box center [437, 296] width 64 height 26
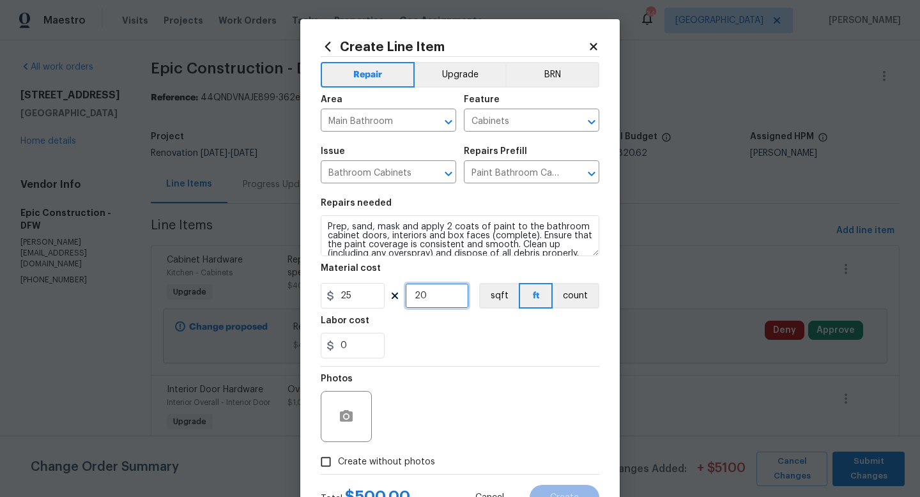
type input "20"
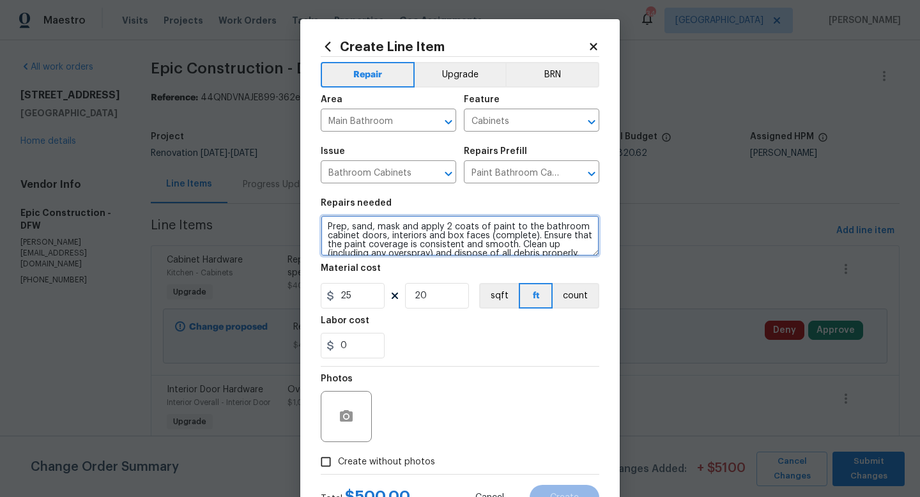
click at [325, 225] on textarea "Prep, sand, mask and apply 2 coats of paint to the bathroom cabinet doors, inte…" at bounding box center [460, 235] width 279 height 41
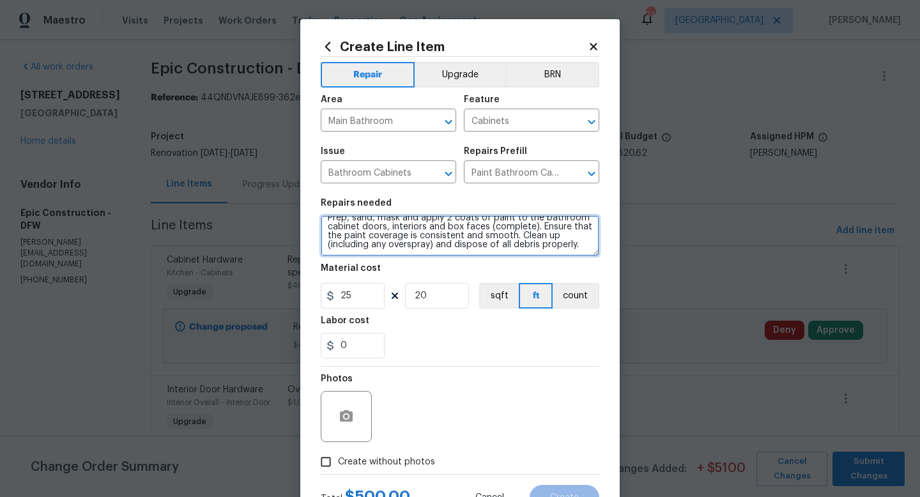
scroll to position [54, 0]
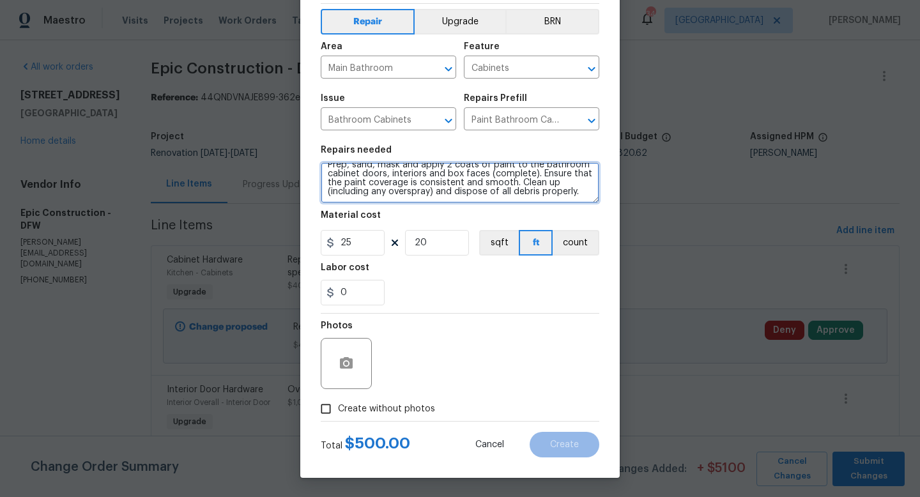
type textarea "MAIN BATHROOM Prep, sand, mask and apply 2 coats of paint to the bathroom cabin…"
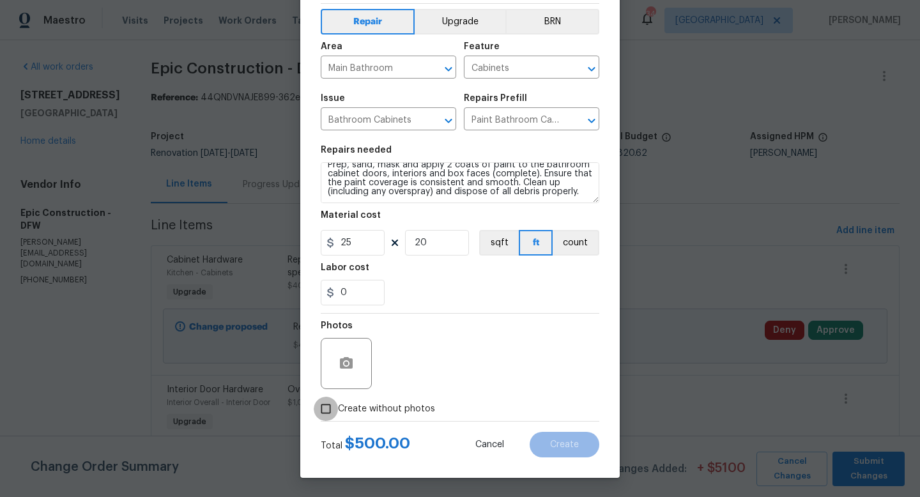
click at [335, 405] on input "Create without photos" at bounding box center [326, 409] width 24 height 24
checkbox input "true"
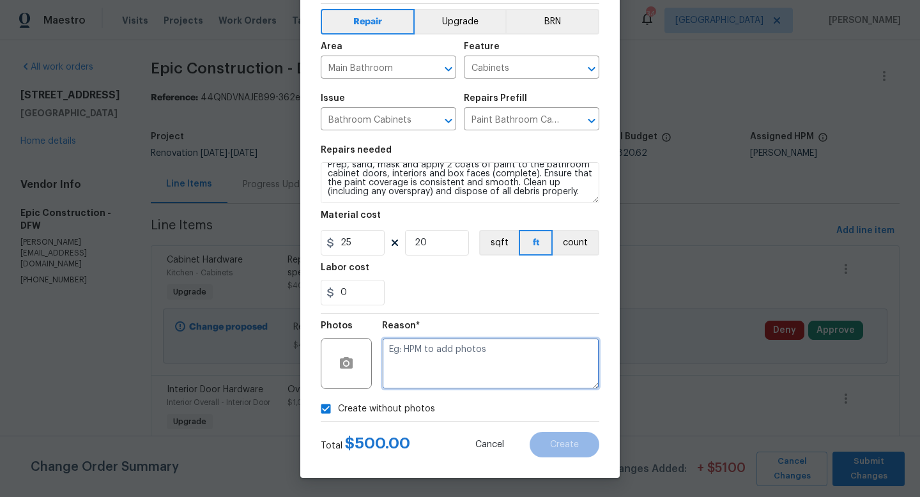
click at [438, 361] on textarea at bounding box center [490, 363] width 217 height 51
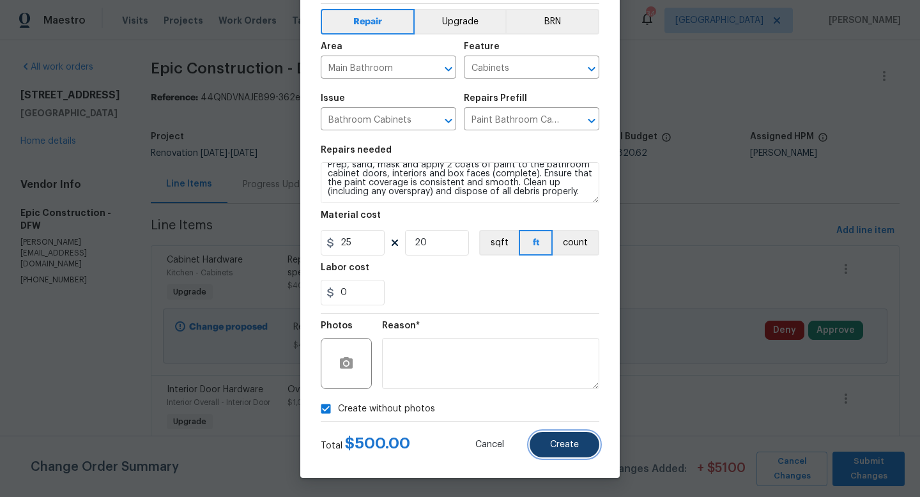
click at [584, 440] on button "Create" at bounding box center [565, 445] width 70 height 26
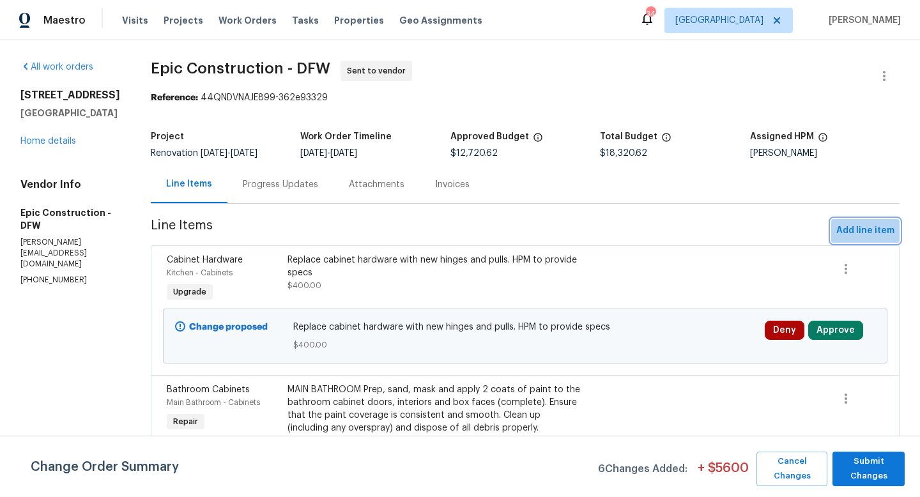
click at [861, 222] on button "Add line item" at bounding box center [865, 231] width 68 height 24
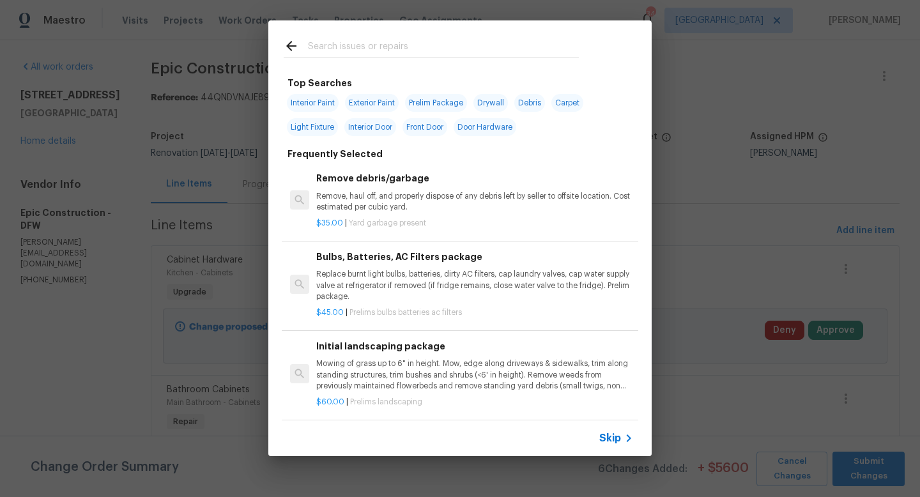
click at [368, 51] on input "text" at bounding box center [443, 47] width 271 height 19
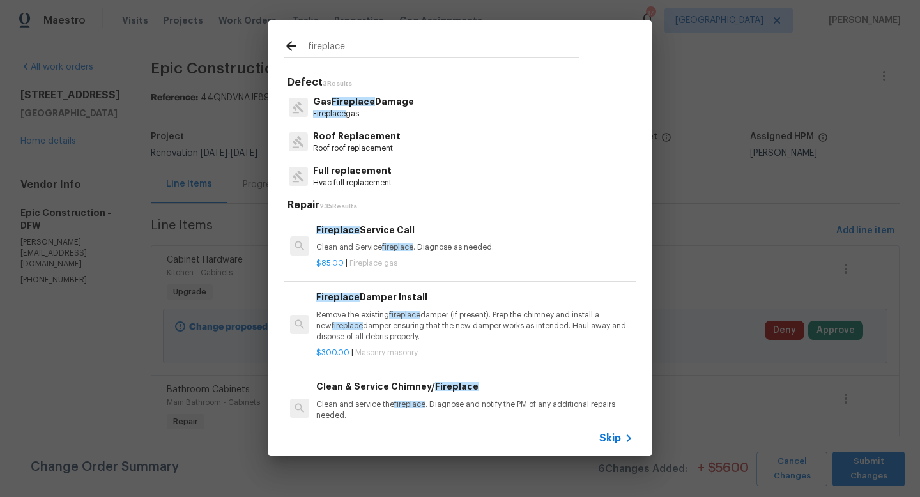
drag, startPoint x: 364, startPoint y: 49, endPoint x: 201, endPoint y: 49, distance: 163.0
click at [201, 49] on div "fireplace Defect 3 Results Gas Fireplace Damage Fireplace gas Roof Replacement …" at bounding box center [460, 238] width 920 height 477
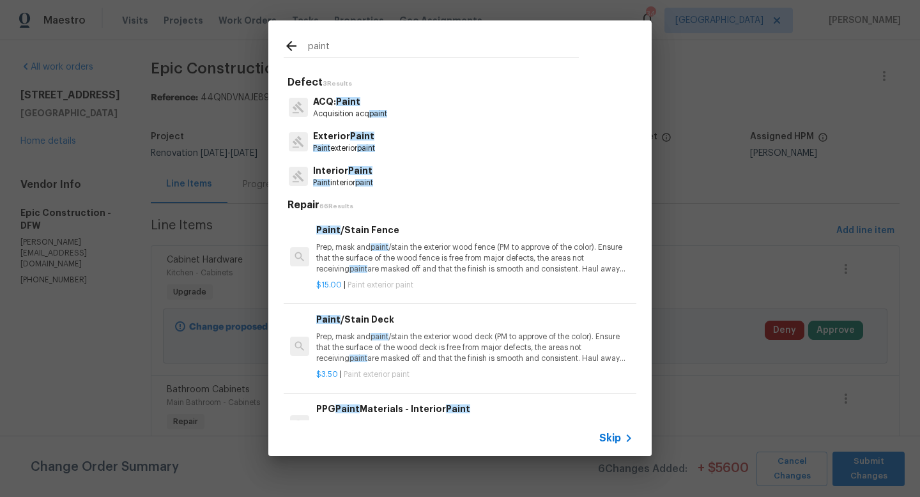
type input "paint"
click at [323, 173] on p "Interior Paint" at bounding box center [343, 170] width 60 height 13
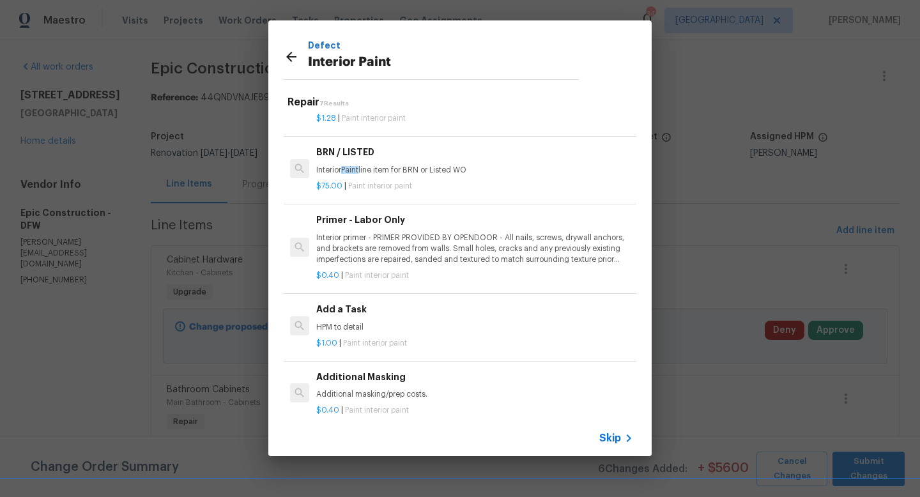
scroll to position [20, 0]
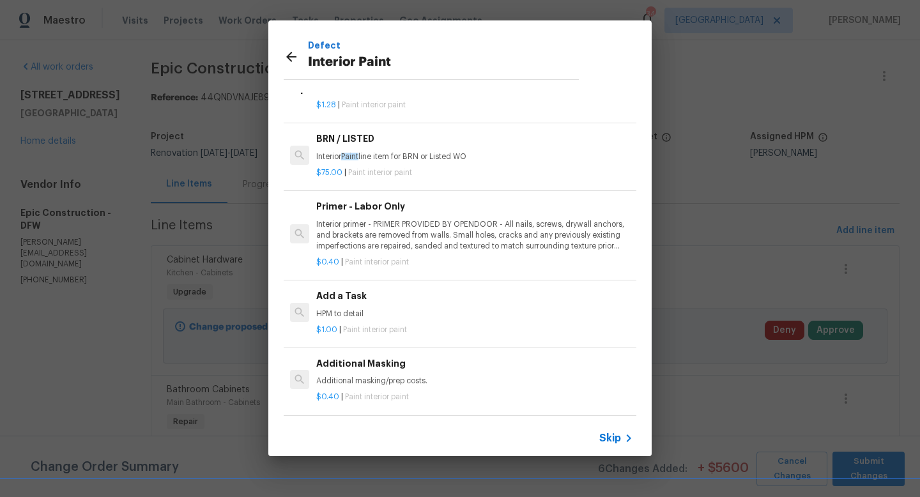
click at [328, 306] on div "Add a Task HPM to detail" at bounding box center [474, 304] width 317 height 31
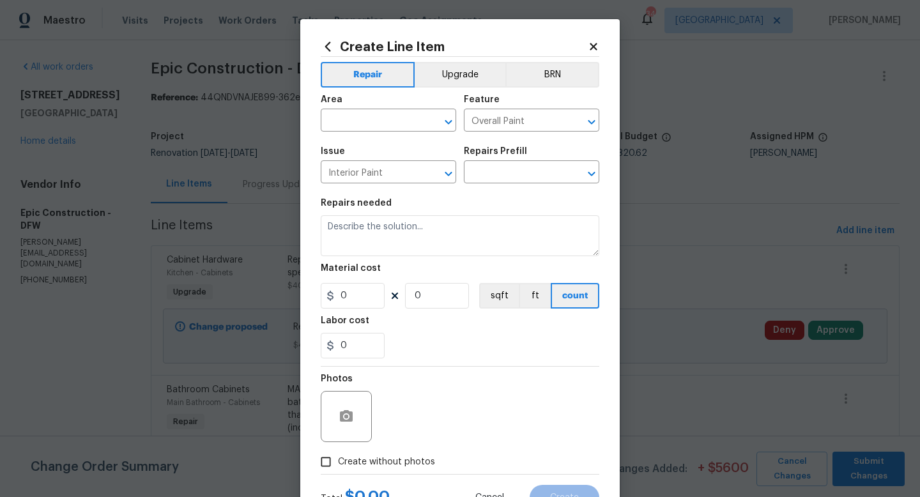
type textarea "HPM to detail"
type input "1"
type input "Add a Task $1.00"
type input "1"
click at [386, 119] on input "text" at bounding box center [371, 122] width 100 height 20
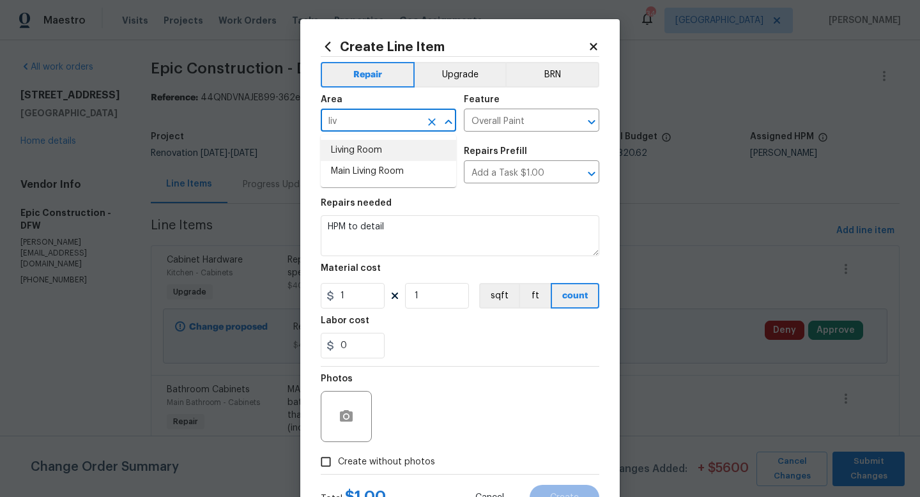
click at [386, 160] on li "Living Room" at bounding box center [388, 150] width 135 height 21
type input "Living Room"
click at [500, 119] on input "Overall Paint" at bounding box center [514, 122] width 100 height 20
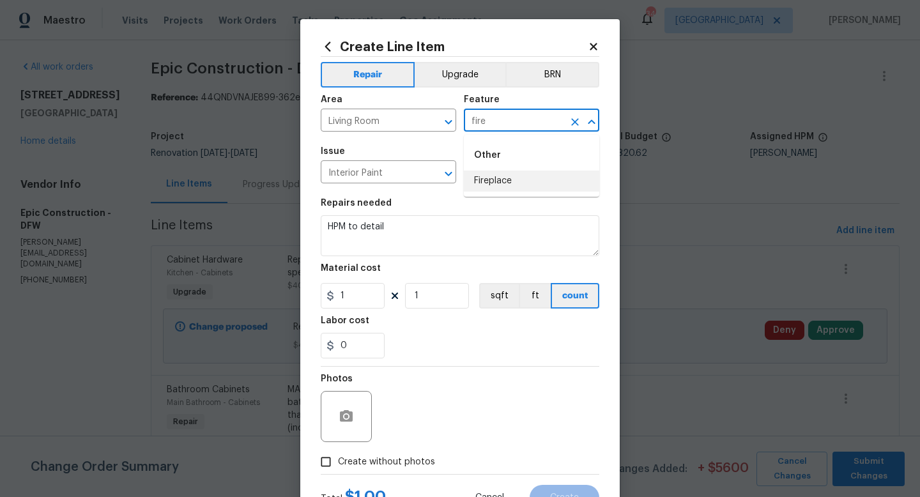
click at [507, 184] on li "Fireplace" at bounding box center [531, 181] width 135 height 21
type input "Fireplace"
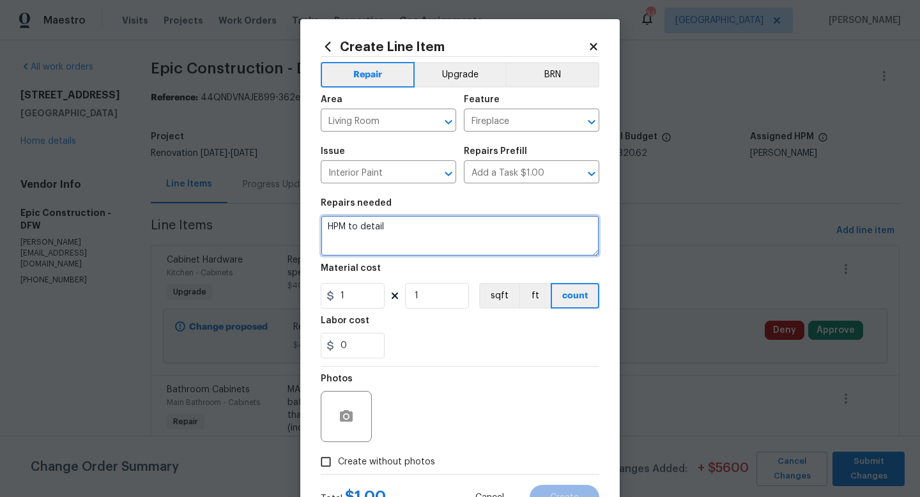
drag, startPoint x: 395, startPoint y: 227, endPoint x: 235, endPoint y: 217, distance: 160.7
click at [235, 217] on div "Create Line Item Repair Upgrade BRN Area Living Room ​ Feature Fireplace ​ Issu…" at bounding box center [460, 248] width 920 height 497
type textarea "Paint fireplace mantel/surround white."
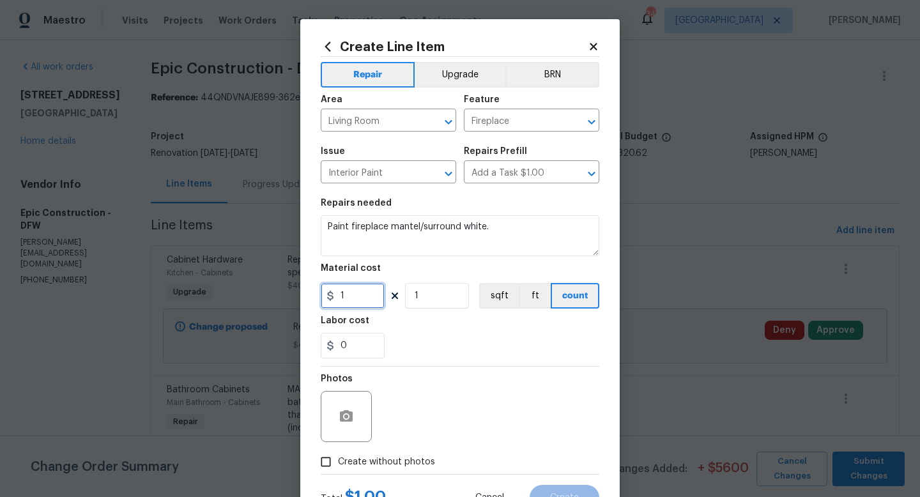
click at [356, 293] on input "1" at bounding box center [353, 296] width 64 height 26
type input "350"
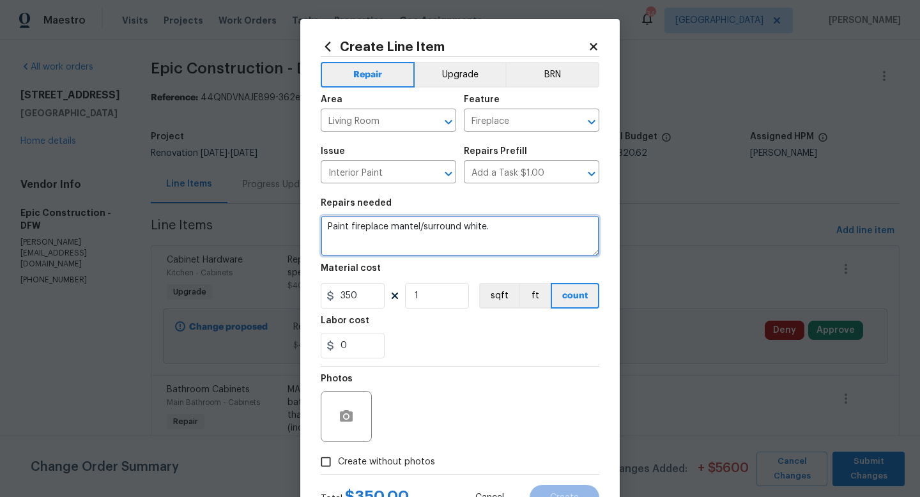
click at [518, 229] on textarea "Paint fireplace mantel/surround white." at bounding box center [460, 235] width 279 height 41
type textarea "Paint fireplace mantel/surround white. Interior of firebox black"
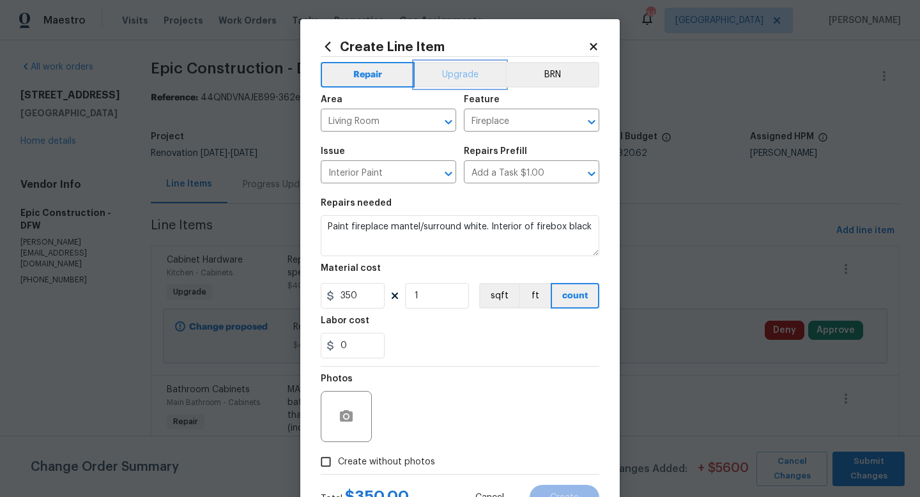
click at [449, 79] on button "Upgrade" at bounding box center [460, 75] width 91 height 26
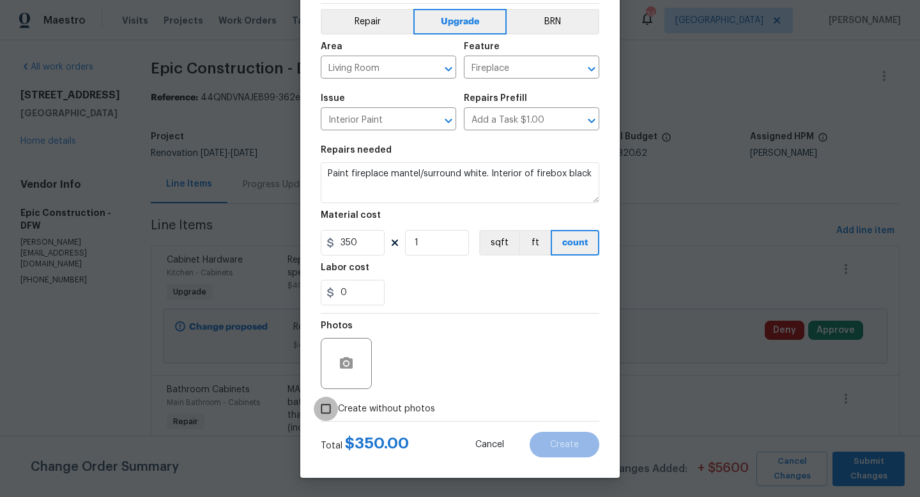
click at [323, 414] on input "Create without photos" at bounding box center [326, 409] width 24 height 24
checkbox input "true"
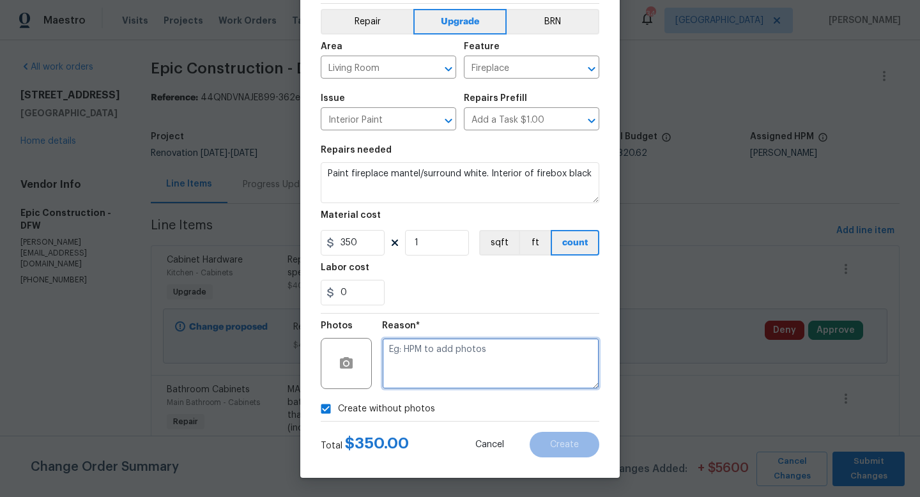
click at [427, 360] on textarea at bounding box center [490, 363] width 217 height 51
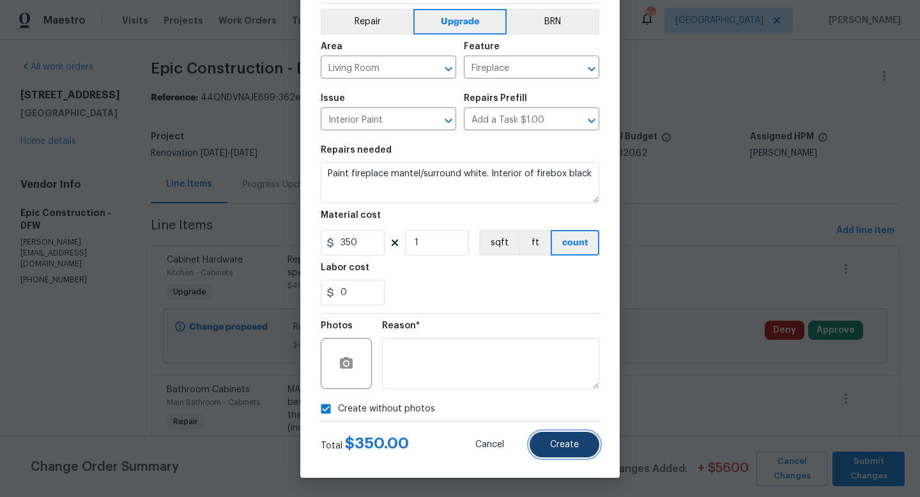
click at [560, 438] on button "Create" at bounding box center [565, 445] width 70 height 26
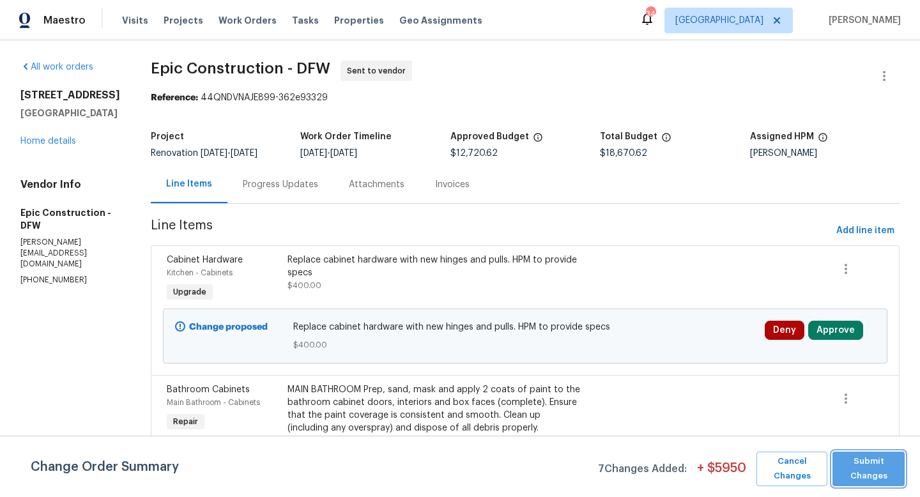
click at [879, 468] on span "Submit Changes" at bounding box center [868, 468] width 59 height 29
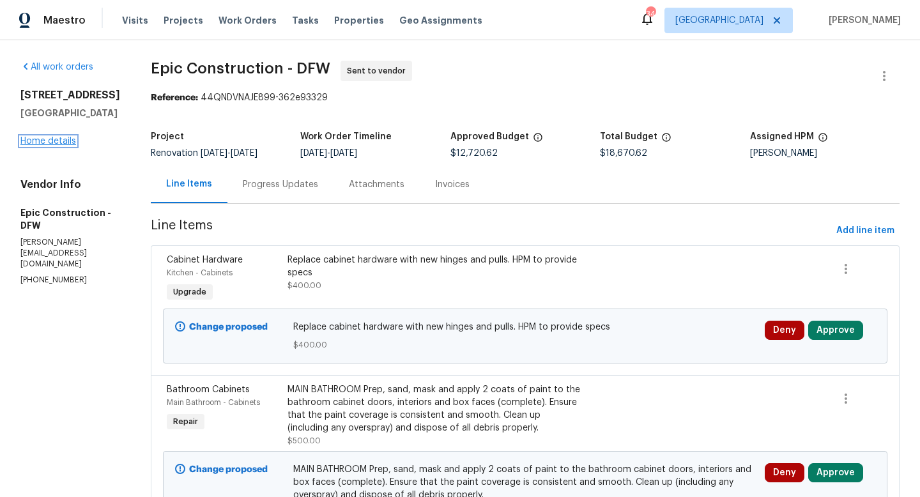
click at [35, 146] on link "Home details" at bounding box center [48, 141] width 56 height 9
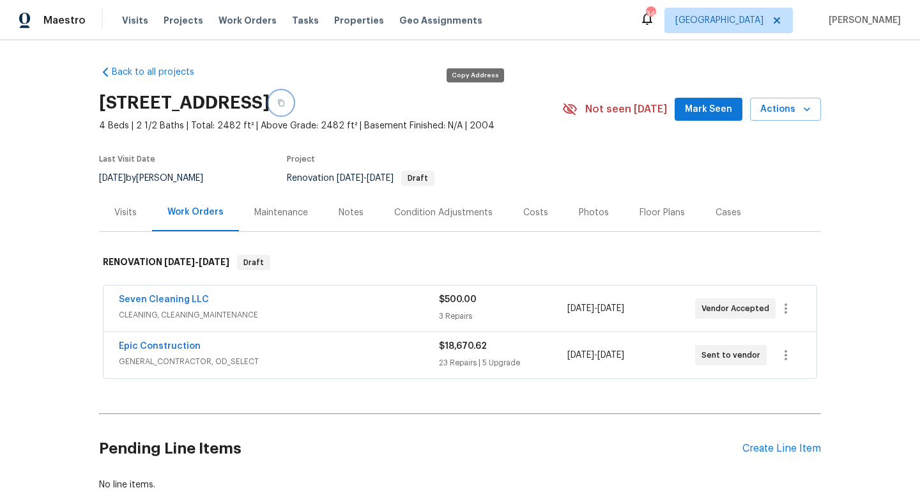
click at [285, 100] on icon "button" at bounding box center [281, 103] width 8 height 8
click at [349, 206] on div "Notes" at bounding box center [351, 212] width 25 height 13
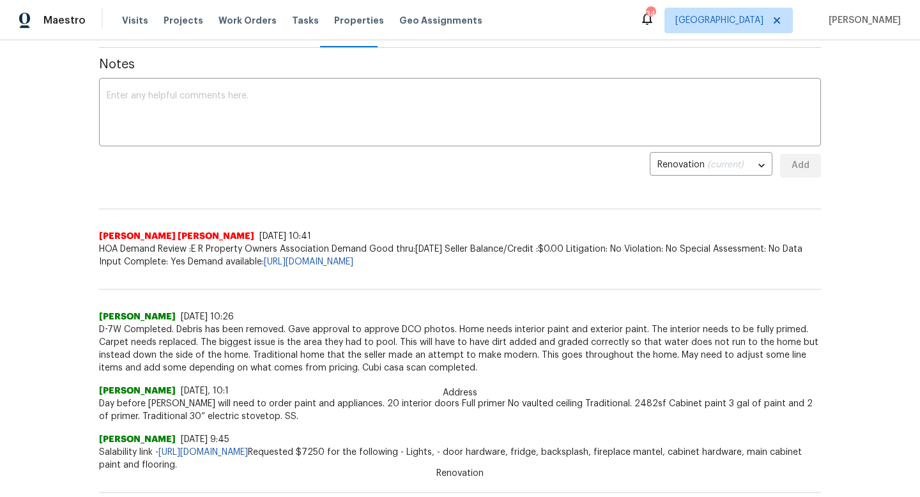
scroll to position [185, 0]
click at [247, 107] on textarea at bounding box center [460, 113] width 707 height 45
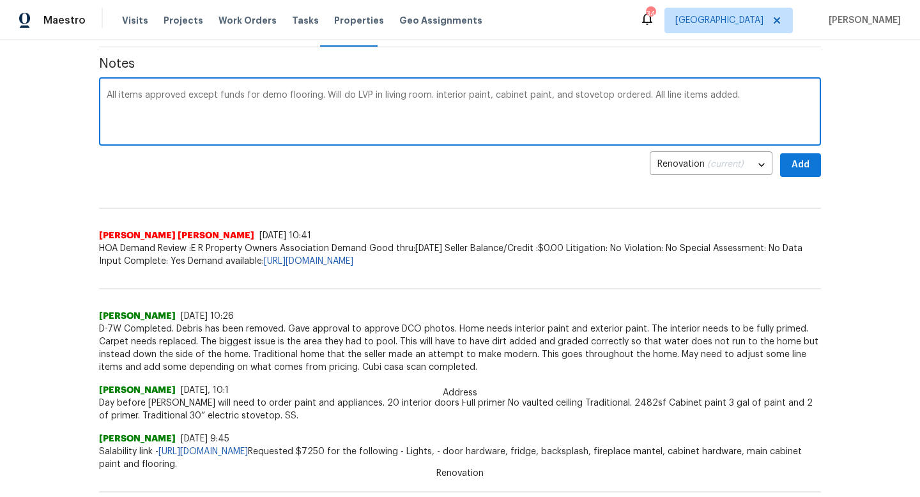
type textarea "All items approved except funds for demo flooring. Will do LVP in living room. …"
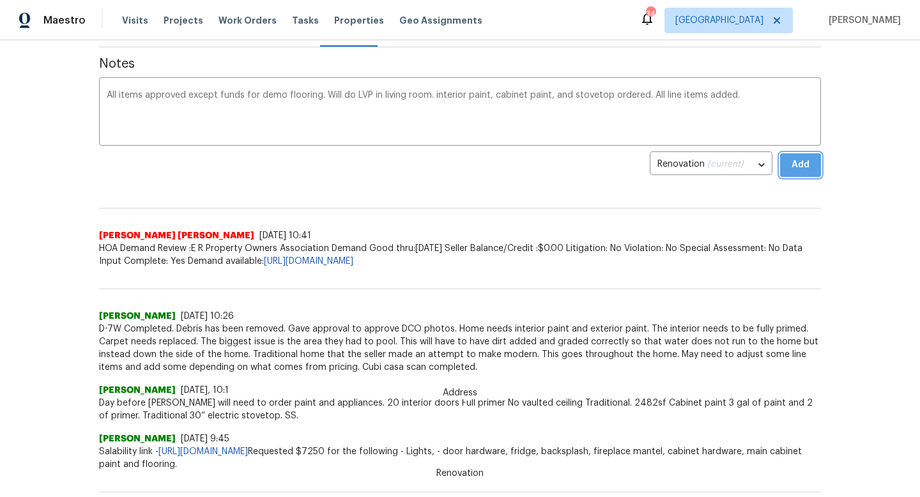
click at [806, 162] on span "Add" at bounding box center [800, 165] width 20 height 16
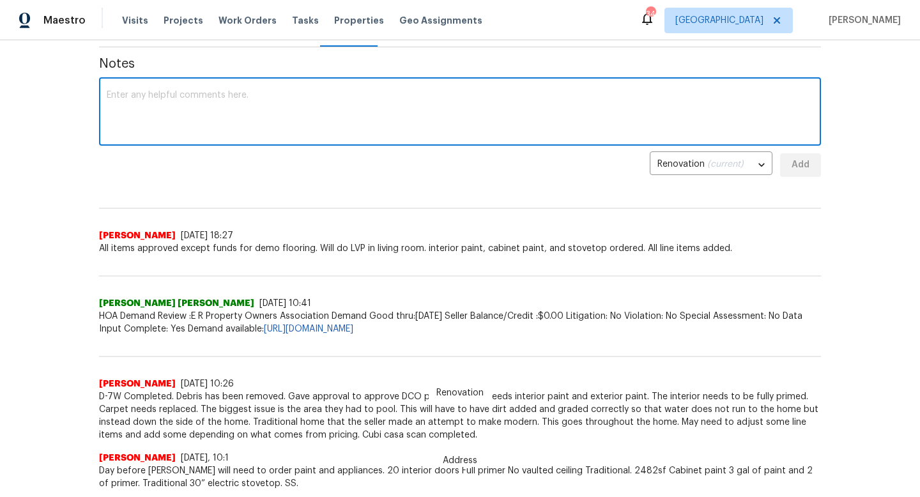
click at [484, 107] on textarea at bounding box center [460, 113] width 707 height 45
paste textarea "https://opendoor.slack.com/archives/C07MF4A0E48/p1758583536671029"
type textarea "Order - https://opendoor.slack.com/archives/C07MF4A0E48/p1758583536671029"
click at [803, 160] on span "Add" at bounding box center [800, 165] width 20 height 16
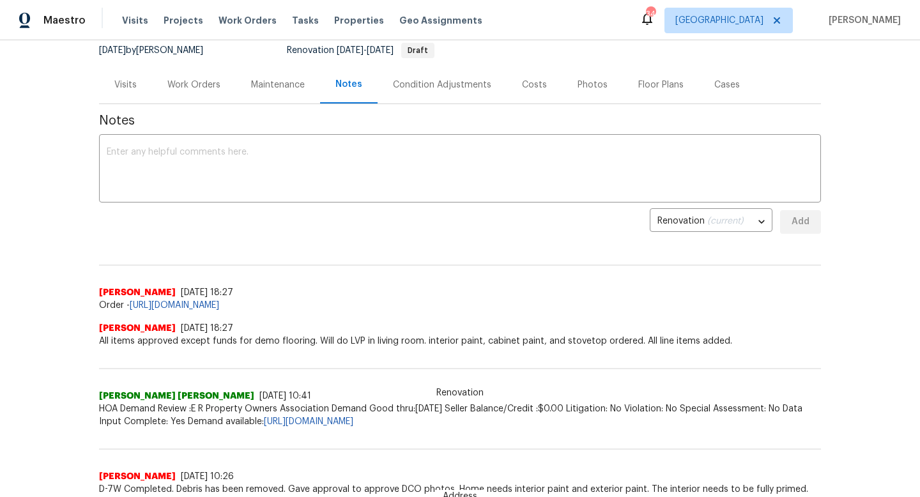
scroll to position [0, 0]
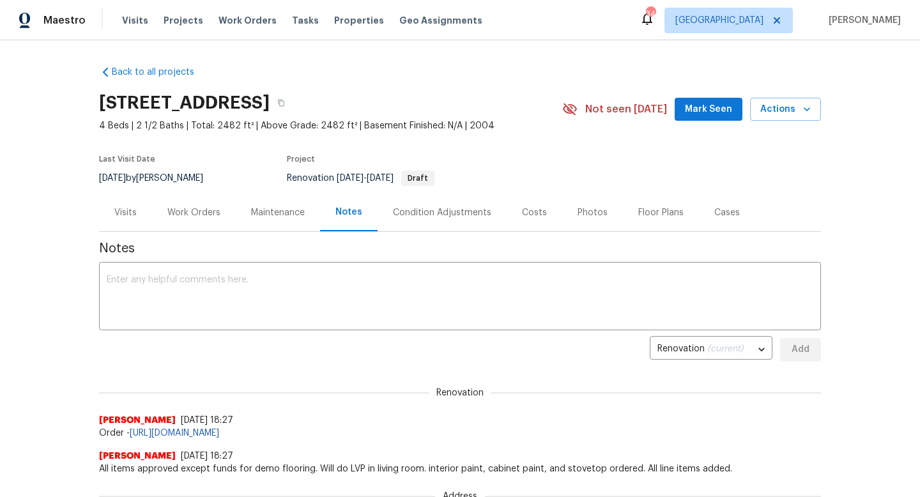
click at [685, 104] on button "Mark Seen" at bounding box center [709, 110] width 68 height 24
click at [211, 216] on div "Work Orders" at bounding box center [193, 212] width 53 height 13
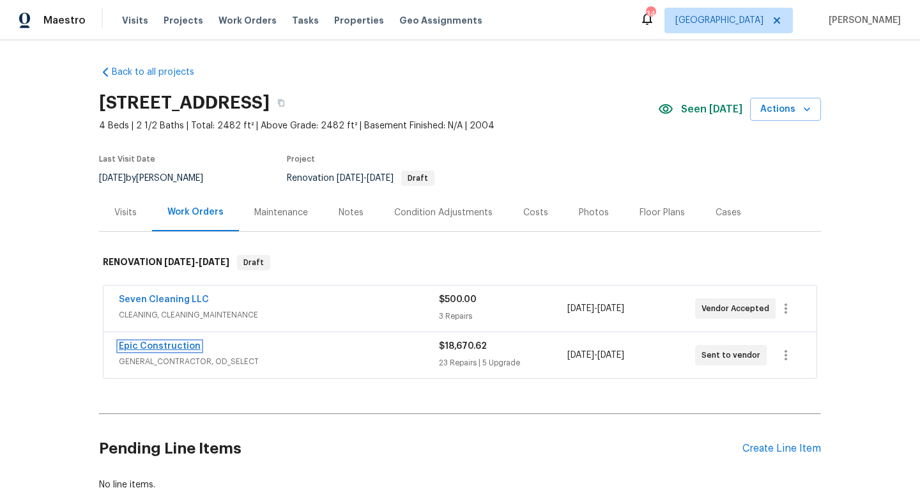
click at [166, 344] on link "Epic Construction" at bounding box center [160, 346] width 82 height 9
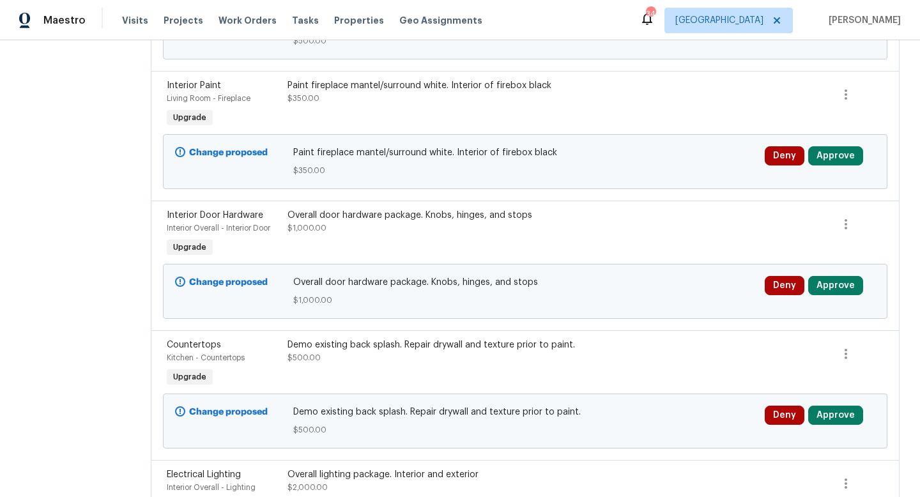
scroll to position [132, 0]
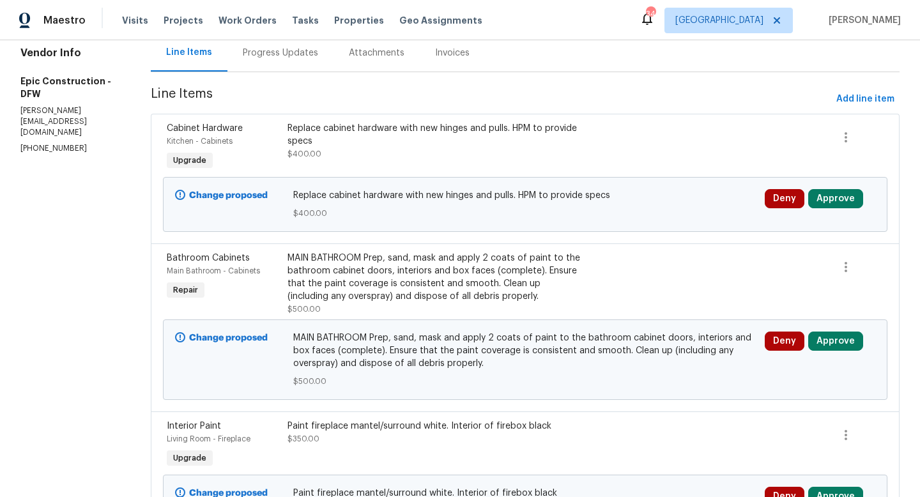
click at [375, 287] on div "MAIN BATHROOM Prep, sand, mask and apply 2 coats of paint to the bathroom cabin…" at bounding box center [435, 277] width 295 height 51
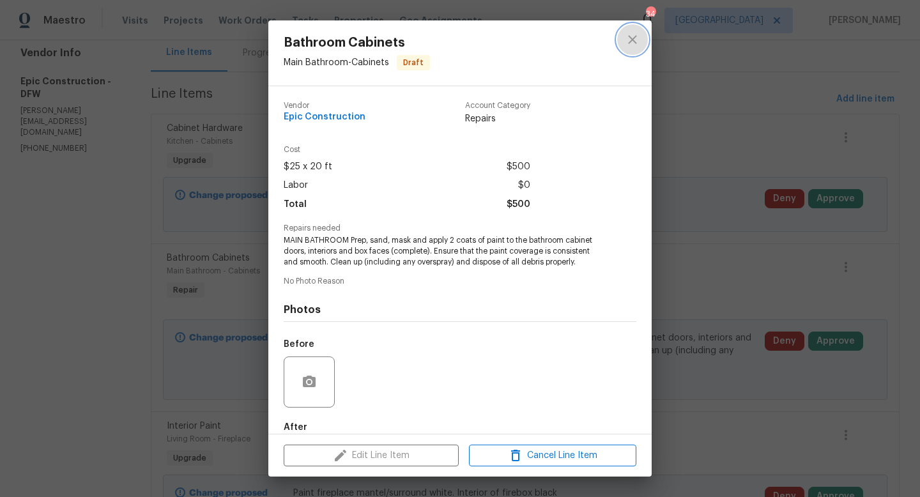
click at [636, 36] on icon "close" at bounding box center [632, 39] width 8 height 8
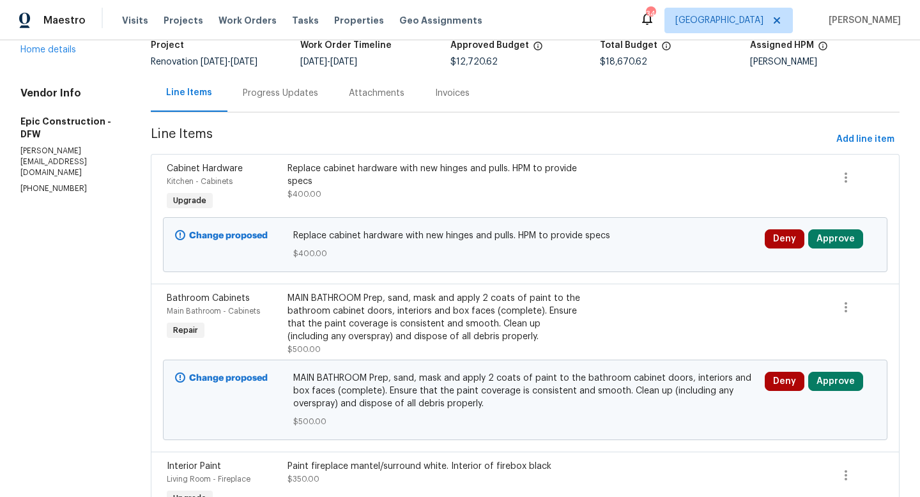
scroll to position [0, 0]
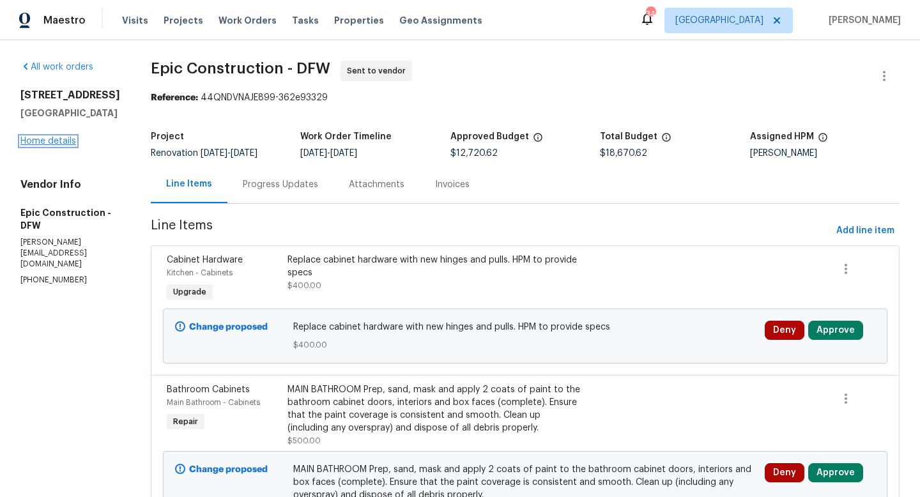
click at [59, 146] on link "Home details" at bounding box center [48, 141] width 56 height 9
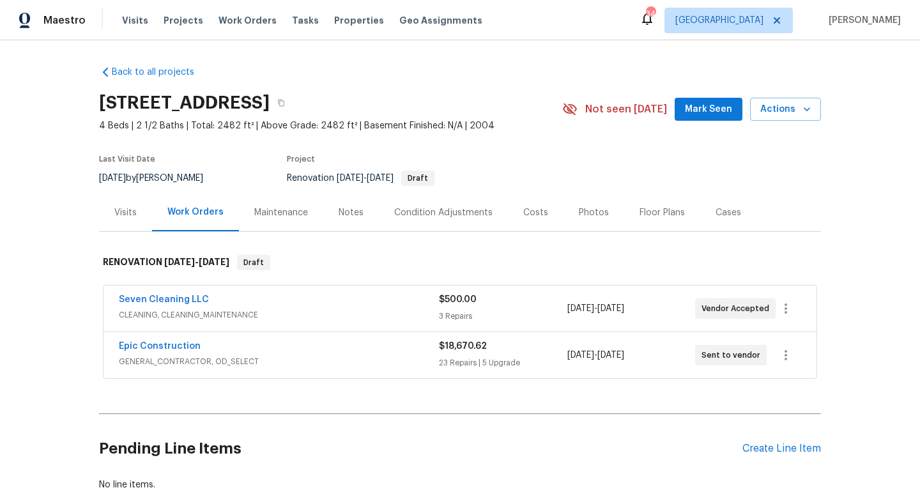
click at [356, 215] on div "Notes" at bounding box center [351, 212] width 25 height 13
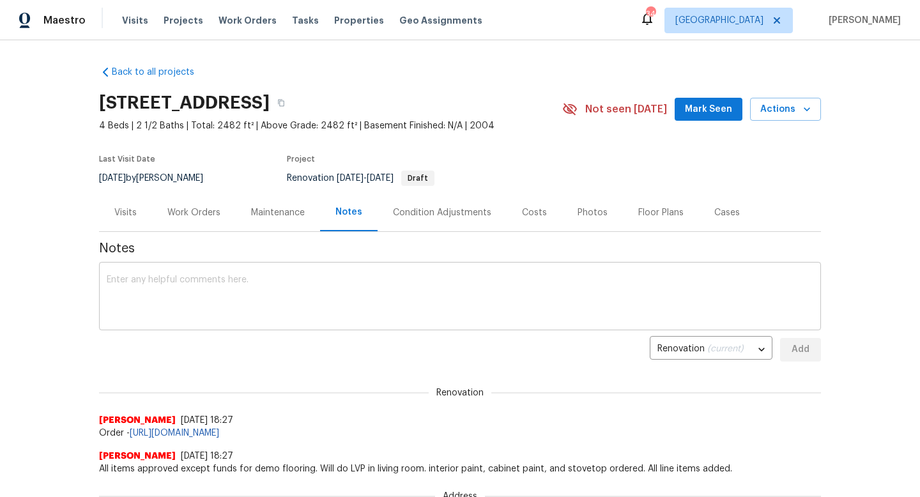
click at [321, 289] on textarea at bounding box center [460, 297] width 707 height 45
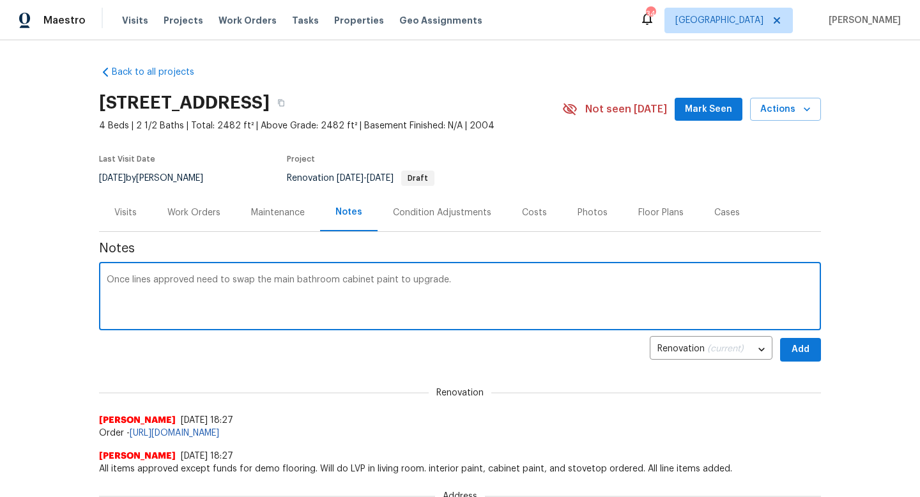
type textarea "Once lines approved need to swap the main bathroom cabinet paint to upgrade."
click at [805, 351] on span "Add" at bounding box center [800, 350] width 20 height 16
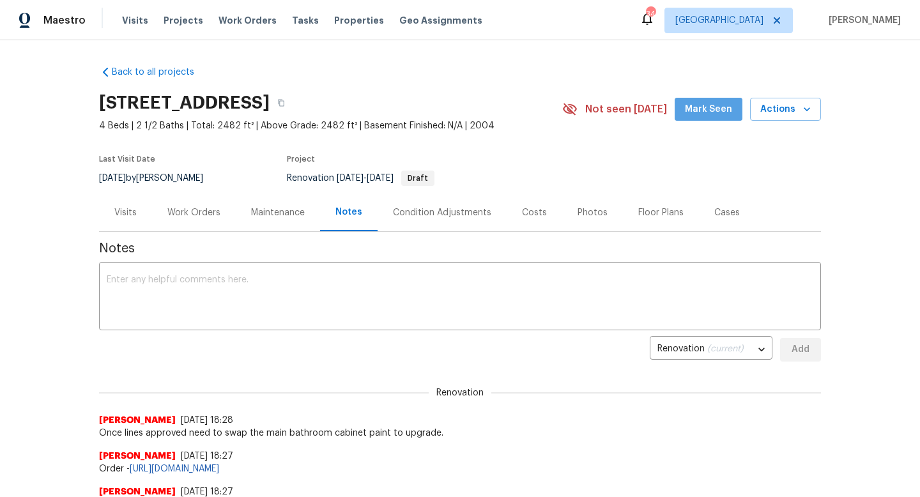
click at [720, 112] on span "Mark Seen" at bounding box center [708, 110] width 47 height 16
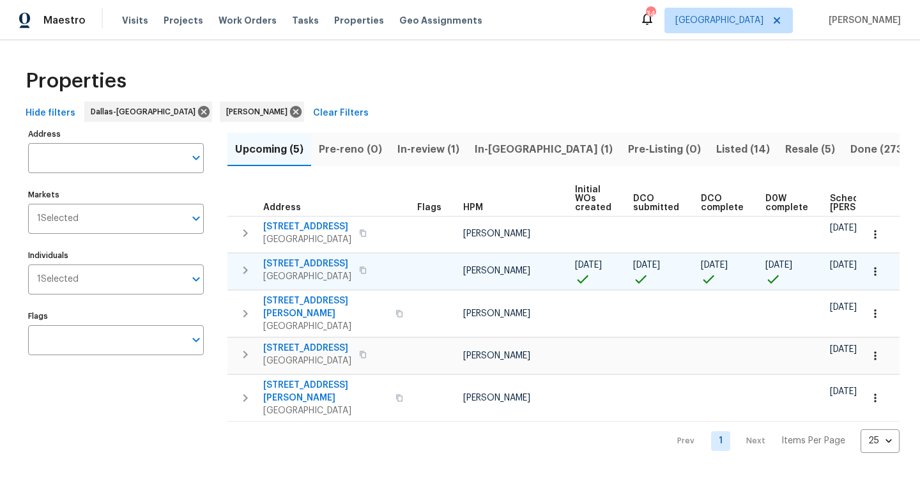
click at [314, 261] on span "[STREET_ADDRESS]" at bounding box center [307, 264] width 88 height 13
click at [325, 265] on span "[STREET_ADDRESS]" at bounding box center [307, 264] width 88 height 13
click at [428, 149] on span "In-review (1)" at bounding box center [428, 150] width 62 height 18
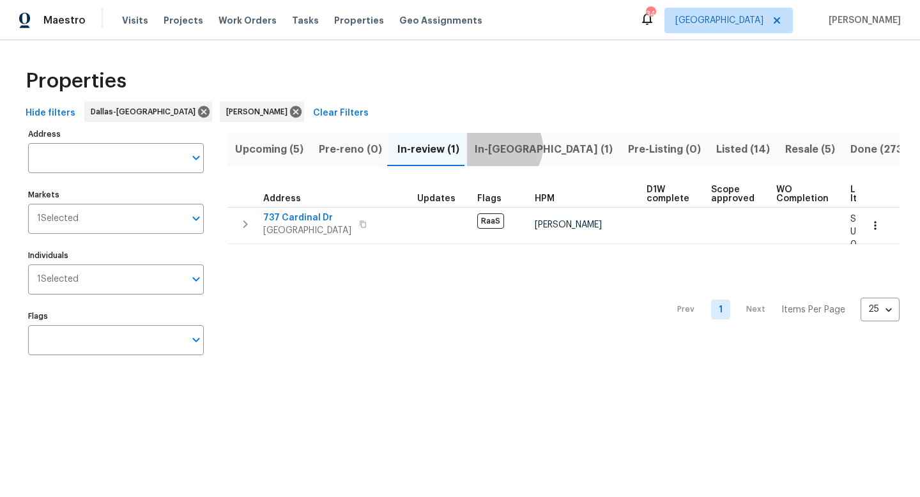
click at [500, 147] on span "In-[GEOGRAPHIC_DATA] (1)" at bounding box center [544, 150] width 138 height 18
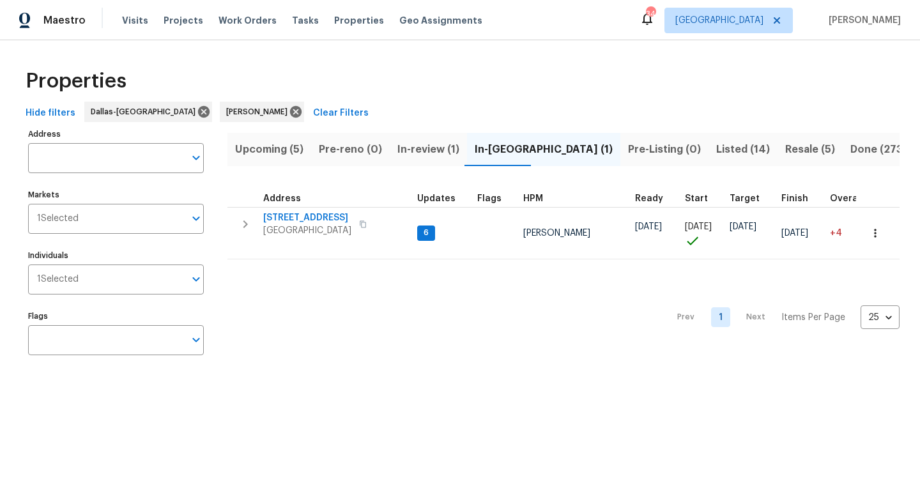
click at [628, 147] on span "Pre-Listing (0)" at bounding box center [664, 150] width 73 height 18
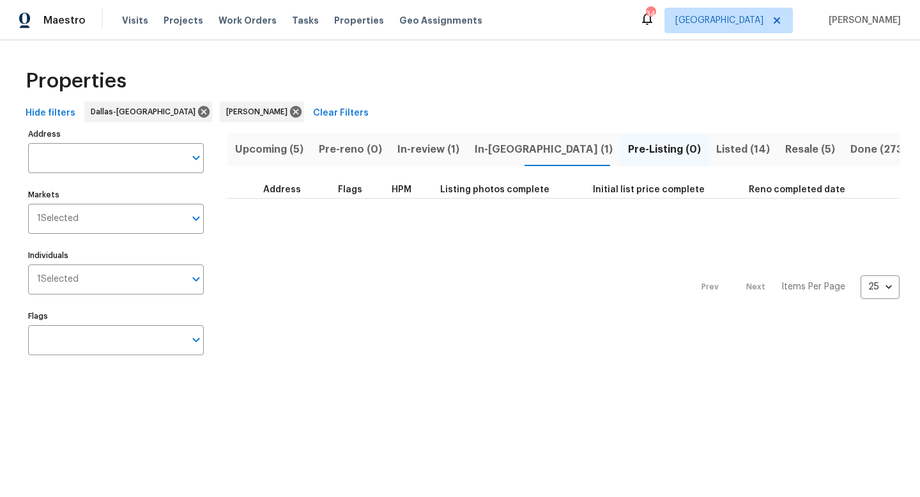
click at [716, 149] on span "Listed (14)" at bounding box center [743, 150] width 54 height 18
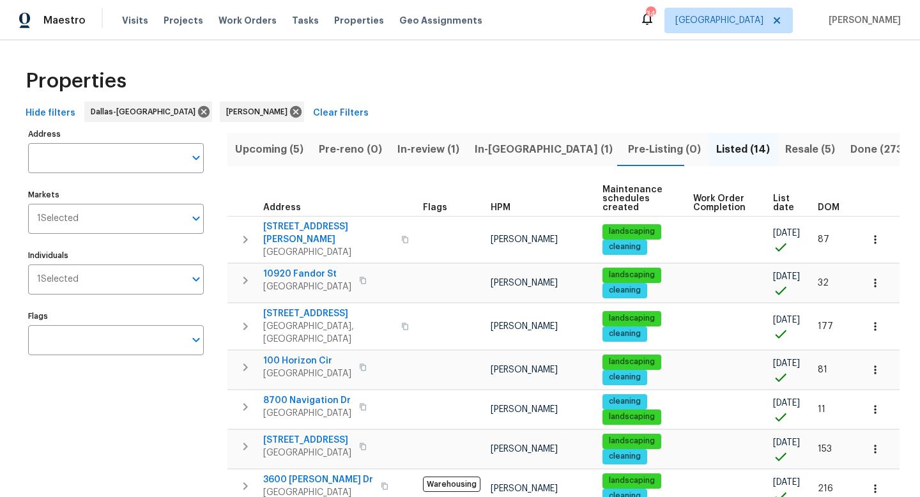
click at [851, 145] on span "Done (273)" at bounding box center [879, 150] width 56 height 18
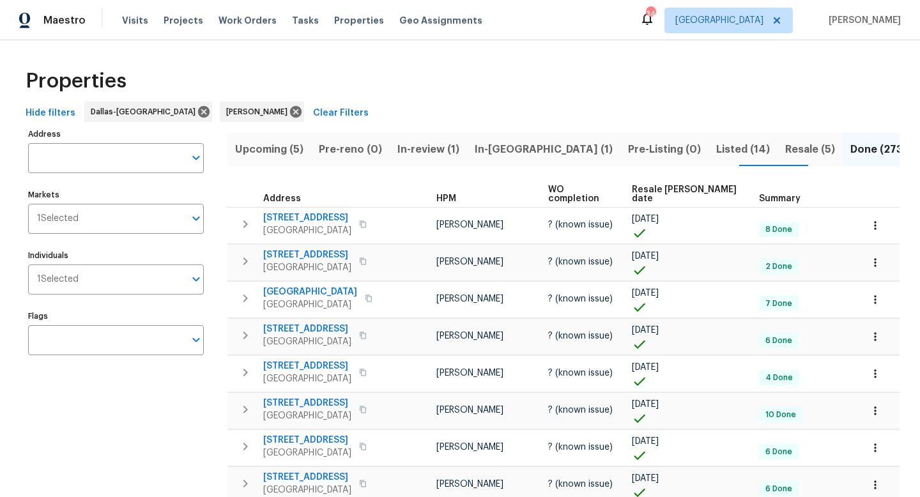
click at [716, 152] on span "Listed (14)" at bounding box center [743, 150] width 54 height 18
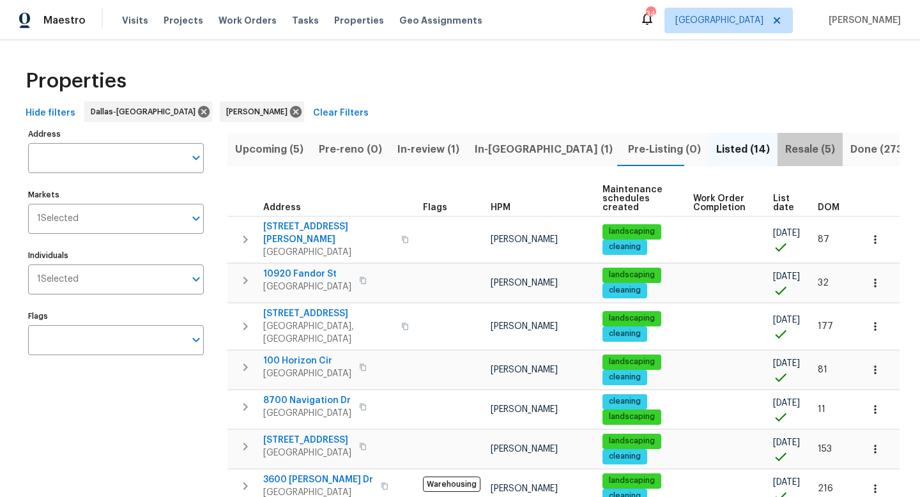
click at [785, 148] on span "Resale (5)" at bounding box center [810, 150] width 50 height 18
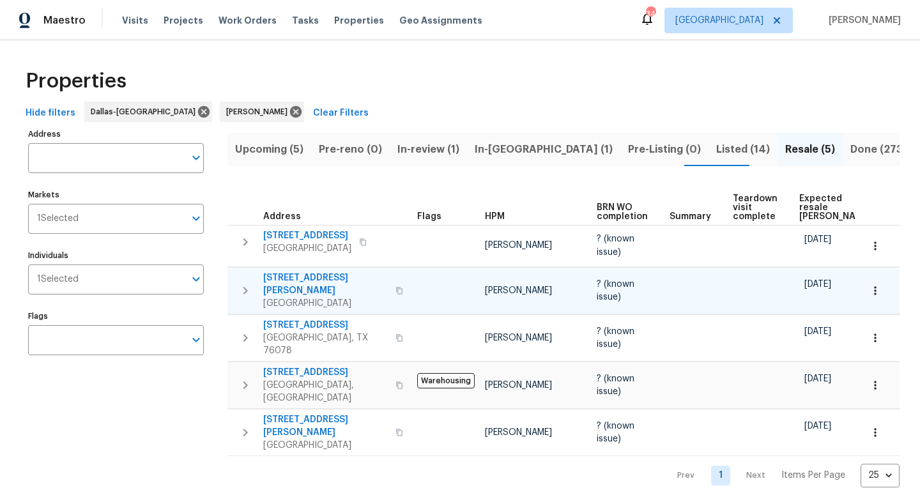
click at [243, 283] on icon "button" at bounding box center [245, 290] width 15 height 15
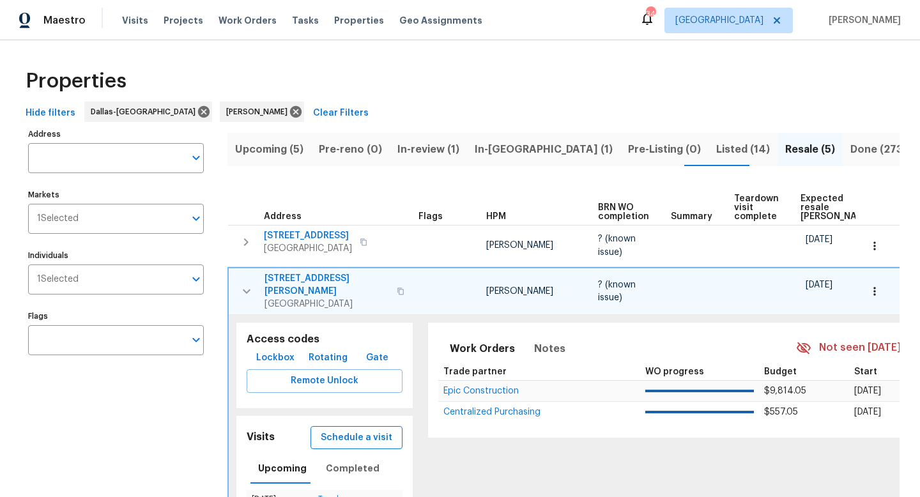
click at [346, 430] on span "Schedule a visit" at bounding box center [357, 438] width 72 height 16
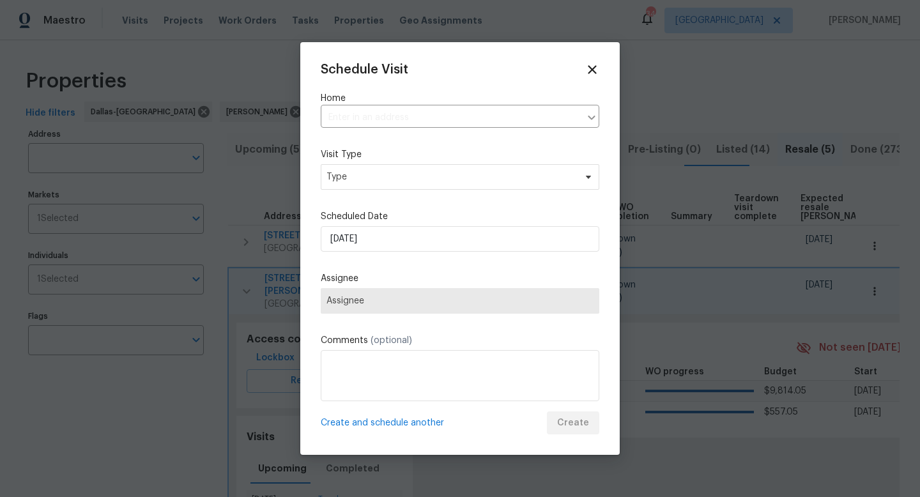
type input "2500 Spring Meadows Dr, Denton, TX 76209"
click at [376, 169] on span "Type" at bounding box center [460, 177] width 279 height 26
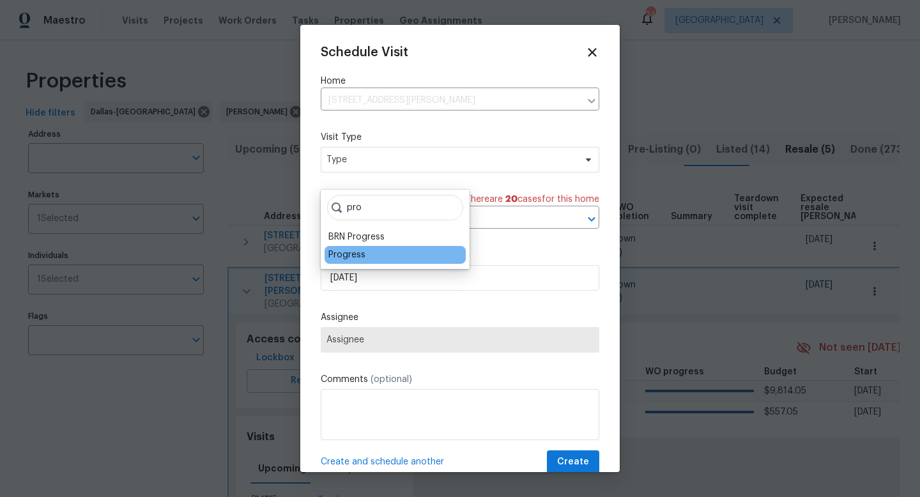
type input "pro"
click at [344, 254] on div "Progress" at bounding box center [346, 255] width 37 height 13
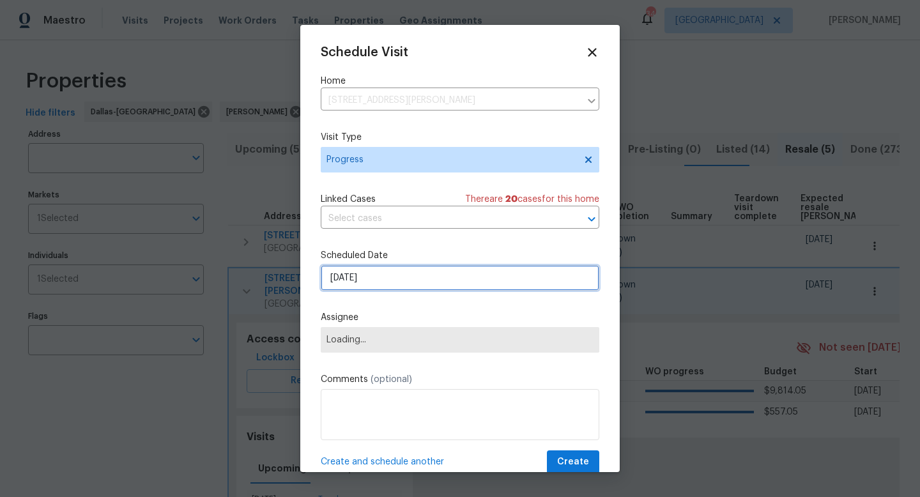
click at [353, 281] on input "9/22/2025" at bounding box center [460, 278] width 279 height 26
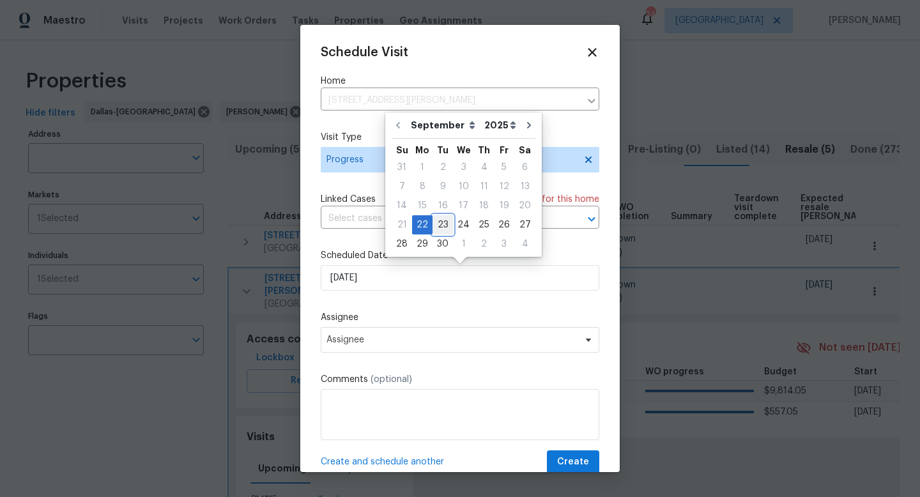
click at [436, 220] on div "23" at bounding box center [443, 225] width 20 height 18
type input "9/23/2025"
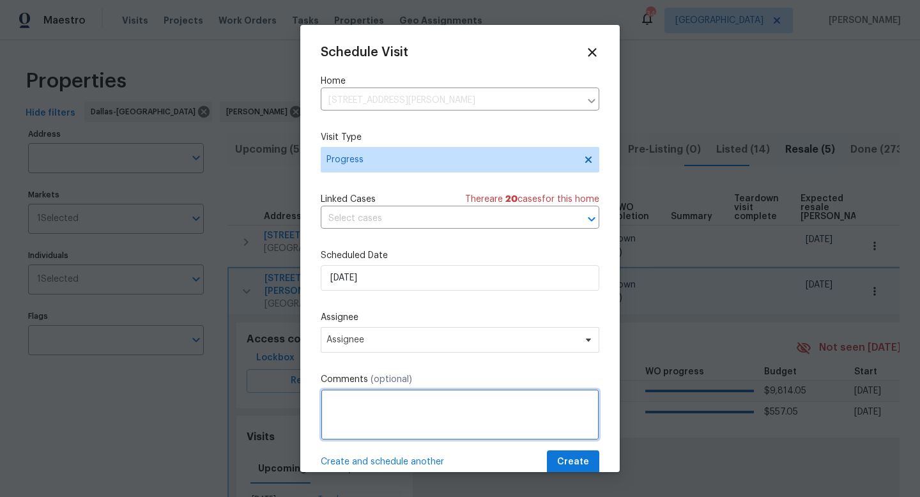
click at [335, 414] on textarea at bounding box center [460, 414] width 279 height 51
type textarea "PW for work after flood remediation"
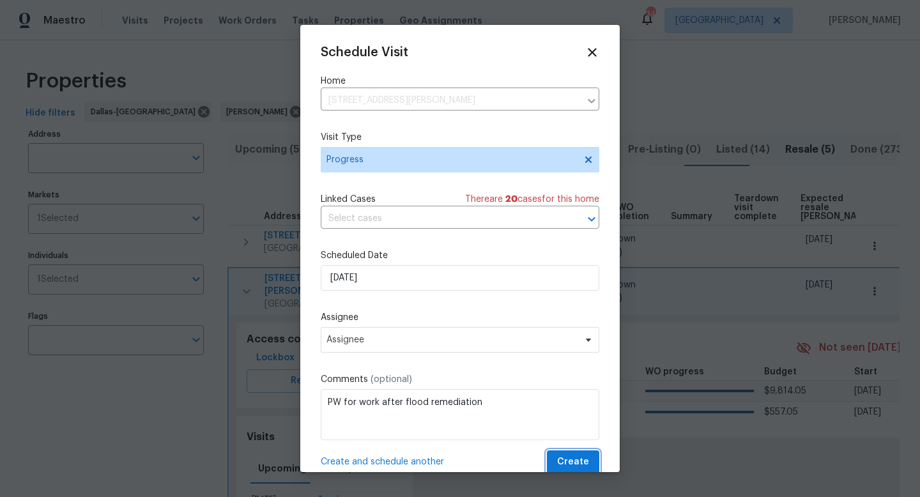
click at [574, 458] on span "Create" at bounding box center [573, 462] width 32 height 16
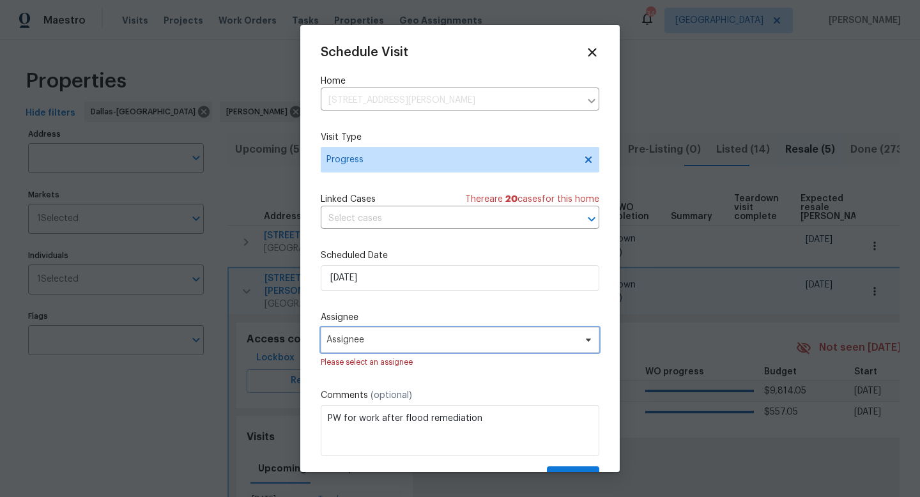
click at [420, 342] on span "Assignee" at bounding box center [452, 340] width 250 height 10
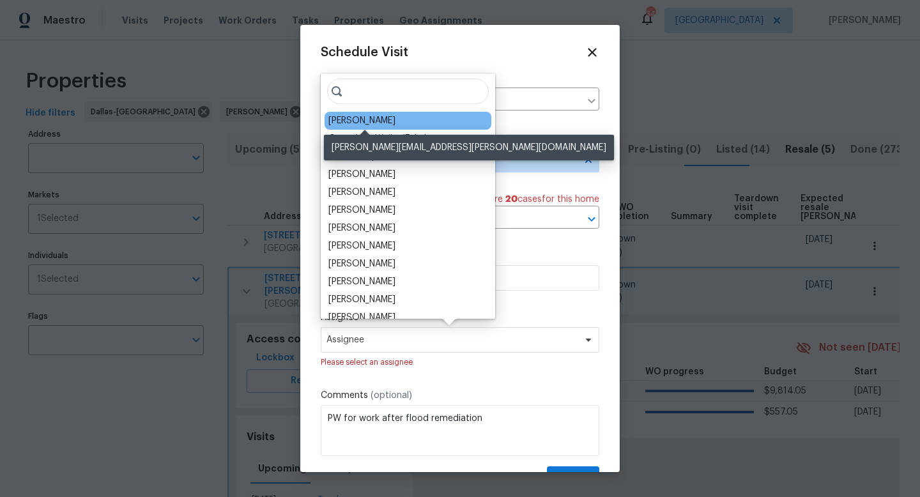
click at [355, 119] on div "[PERSON_NAME]" at bounding box center [361, 120] width 67 height 13
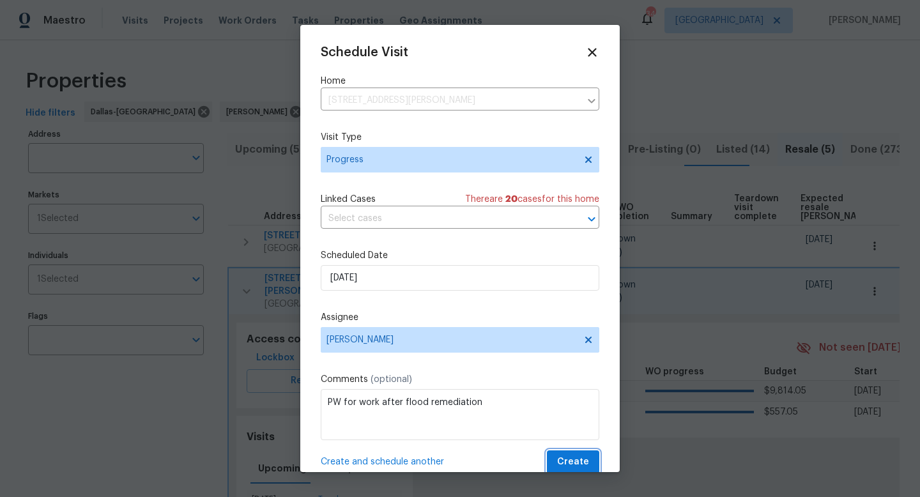
click at [580, 459] on span "Create" at bounding box center [573, 462] width 32 height 16
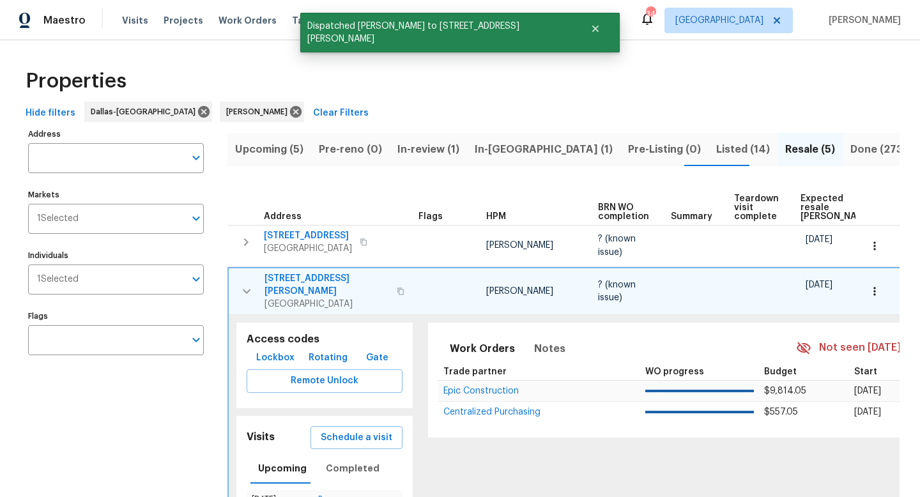
click at [241, 284] on icon "button" at bounding box center [246, 291] width 15 height 15
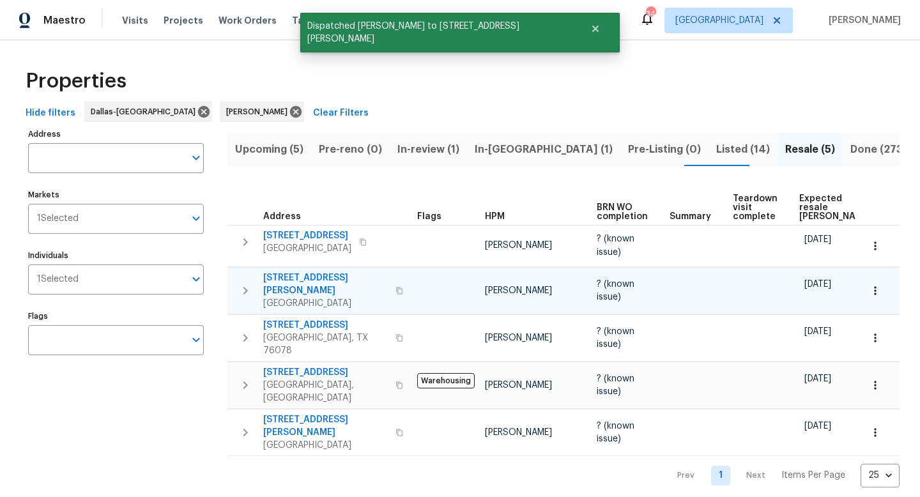
click at [716, 154] on span "Listed (14)" at bounding box center [743, 150] width 54 height 18
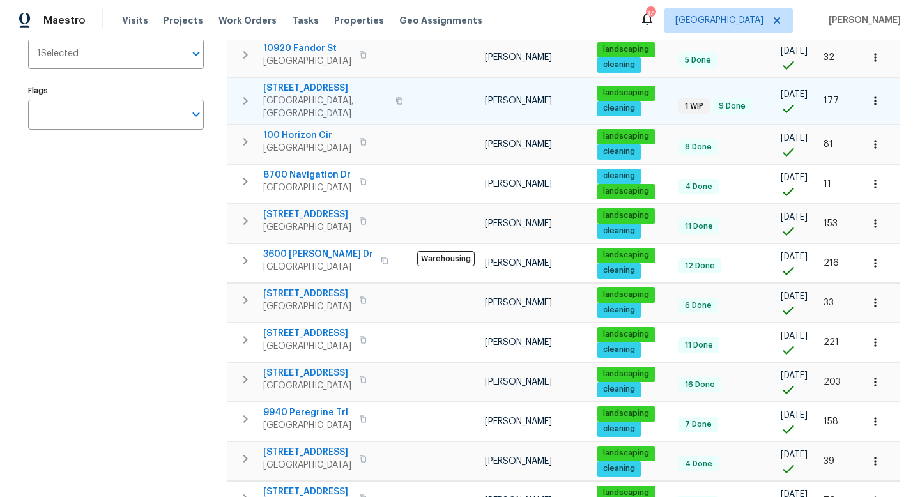
scroll to position [227, 0]
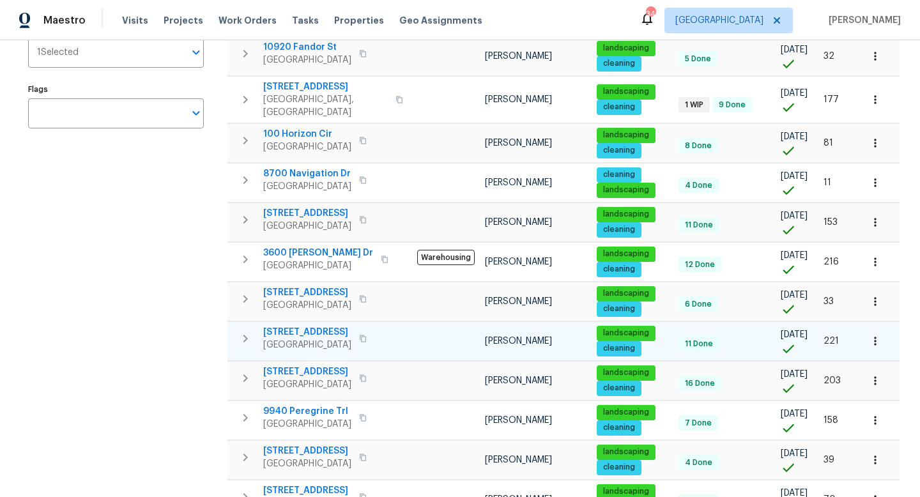
click at [245, 331] on icon "button" at bounding box center [245, 338] width 15 height 15
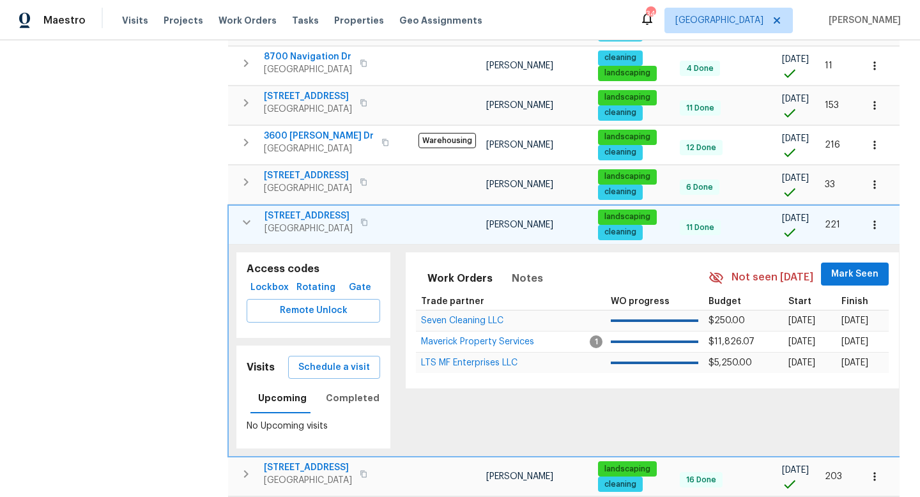
scroll to position [346, 0]
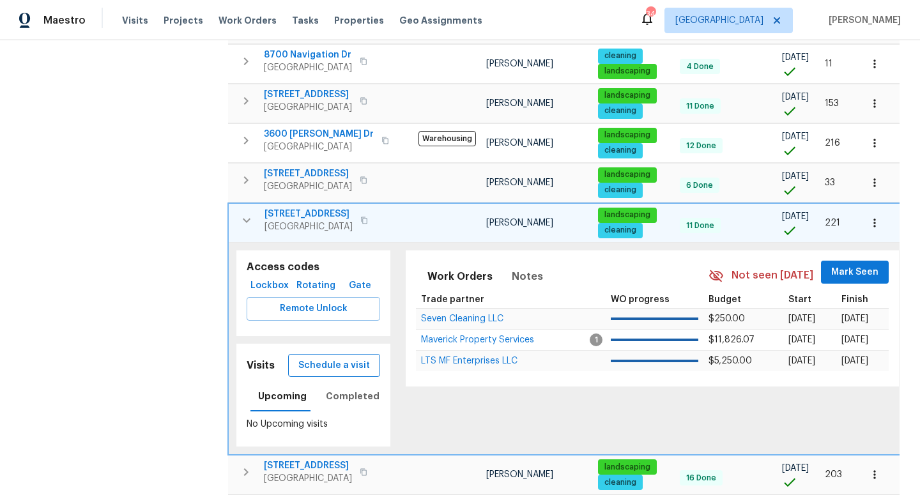
click at [355, 358] on span "Schedule a visit" at bounding box center [334, 366] width 72 height 16
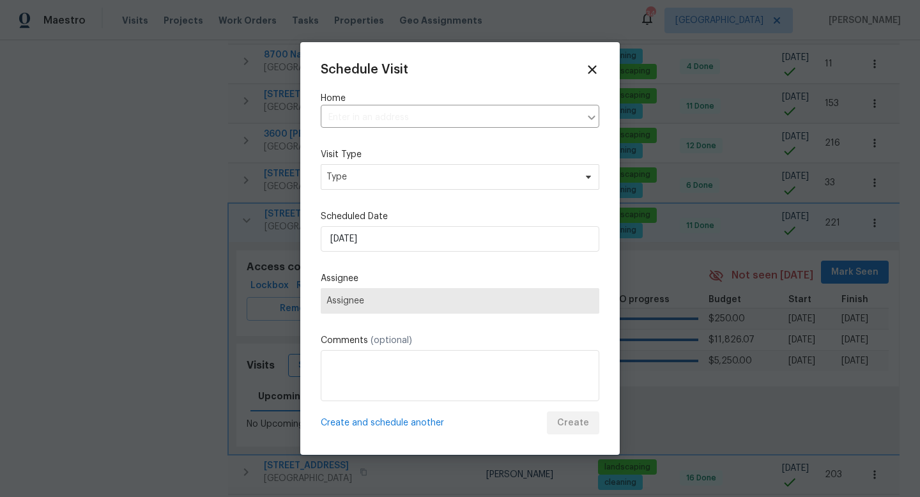
type input "3813 Paradise Ln, Sanger, TX 76266"
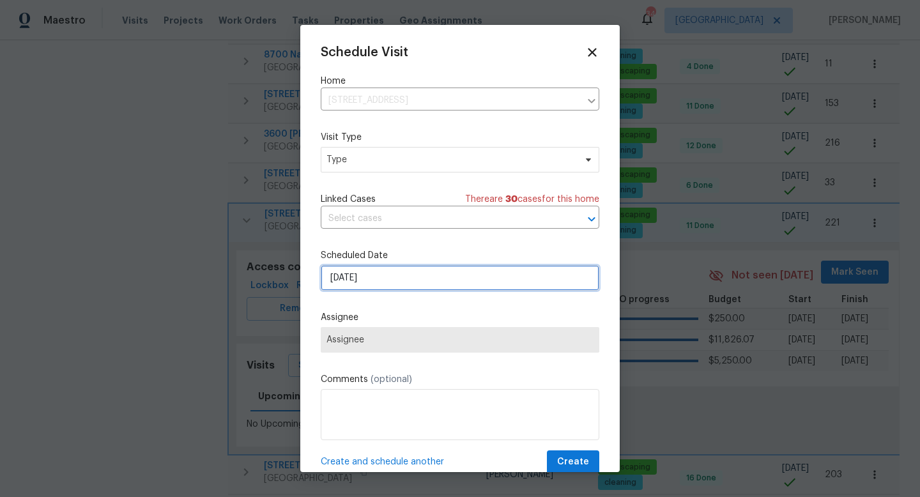
click at [379, 282] on input "9/22/2025" at bounding box center [460, 278] width 279 height 26
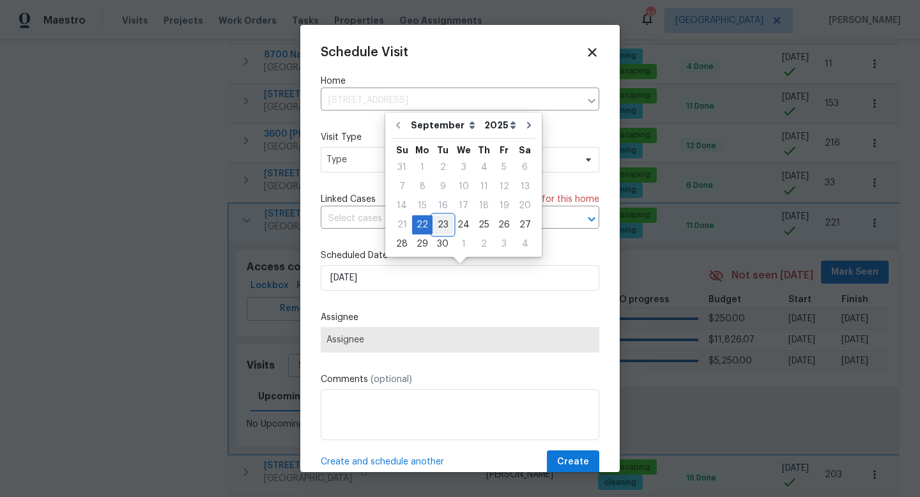
click at [436, 220] on div "23" at bounding box center [443, 225] width 20 height 18
type input "9/23/2025"
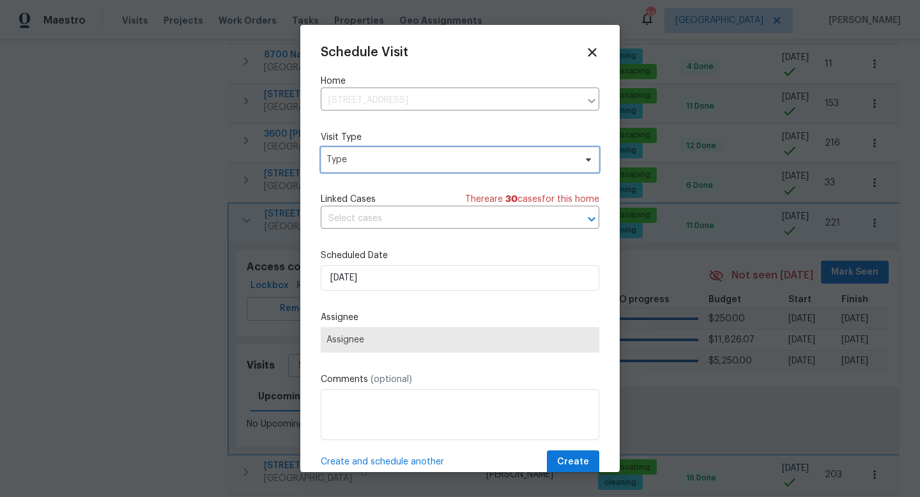
click at [395, 160] on span "Type" at bounding box center [451, 159] width 249 height 13
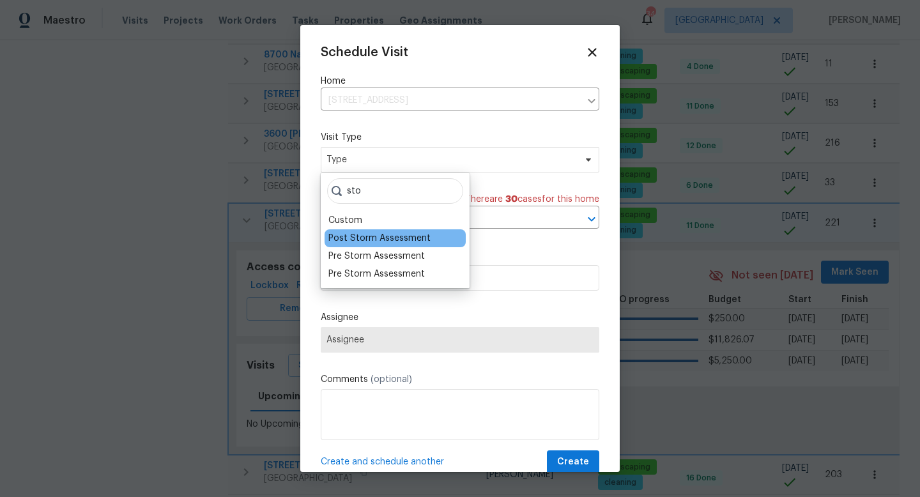
type input "sto"
click at [371, 240] on div "Post Storm Assessment" at bounding box center [379, 238] width 102 height 13
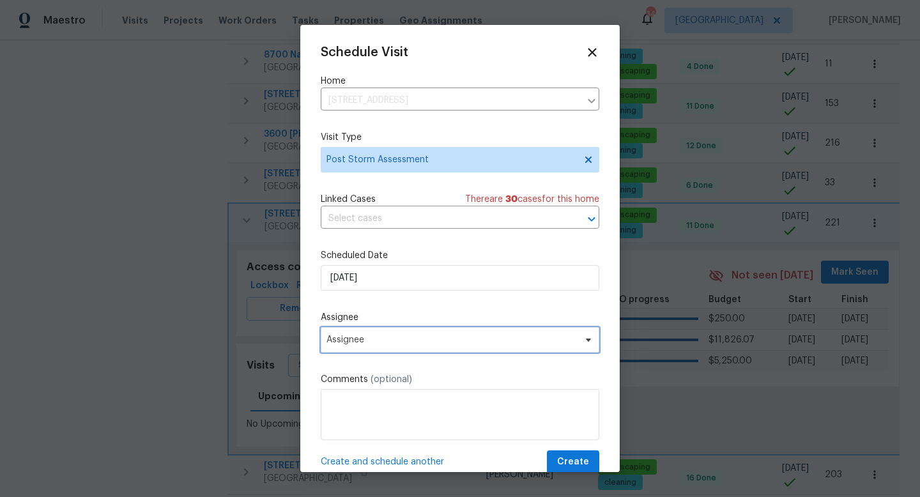
click at [351, 336] on span "Assignee" at bounding box center [452, 340] width 250 height 10
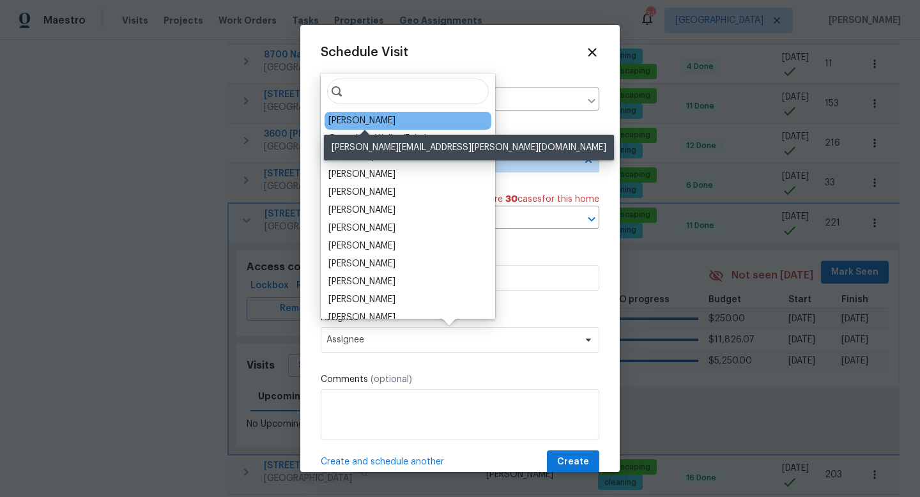
click at [360, 116] on div "[PERSON_NAME]" at bounding box center [361, 120] width 67 height 13
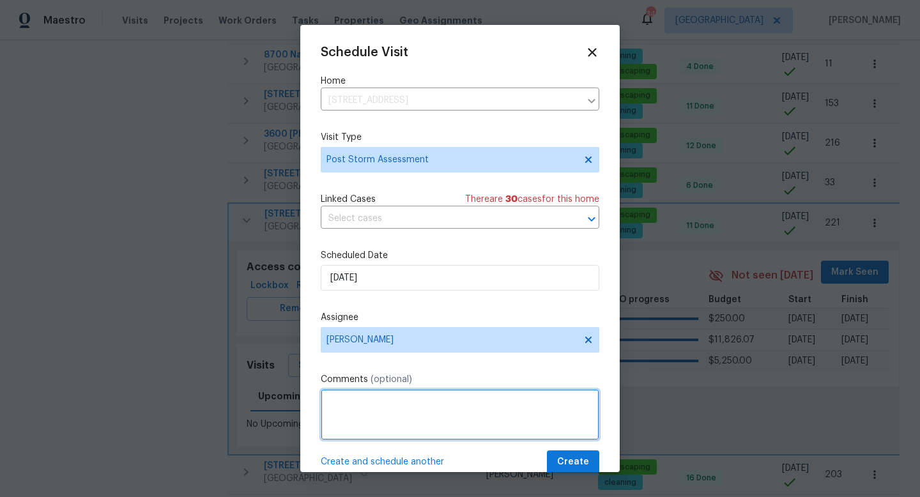
click at [406, 422] on textarea at bounding box center [460, 414] width 279 height 51
drag, startPoint x: 519, startPoint y: 403, endPoint x: 204, endPoint y: 381, distance: 315.1
click at [204, 381] on div "Schedule Visit Home 3813 Paradise Ln, Sanger, TX 76266 ​ Visit Type Post Storm …" at bounding box center [460, 248] width 920 height 497
type textarea "Check for damages from huge hail storm"
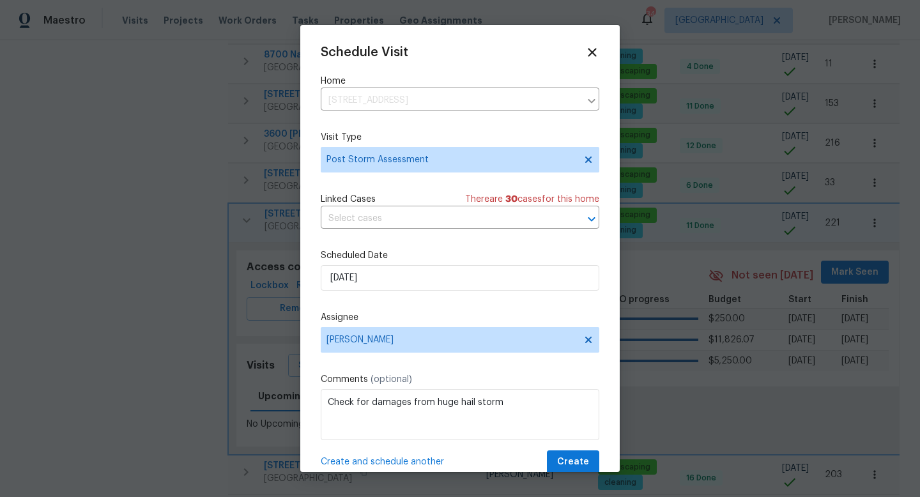
click at [492, 458] on div "Create and schedule another Create" at bounding box center [460, 463] width 279 height 24
click at [578, 461] on span "Create" at bounding box center [573, 462] width 32 height 16
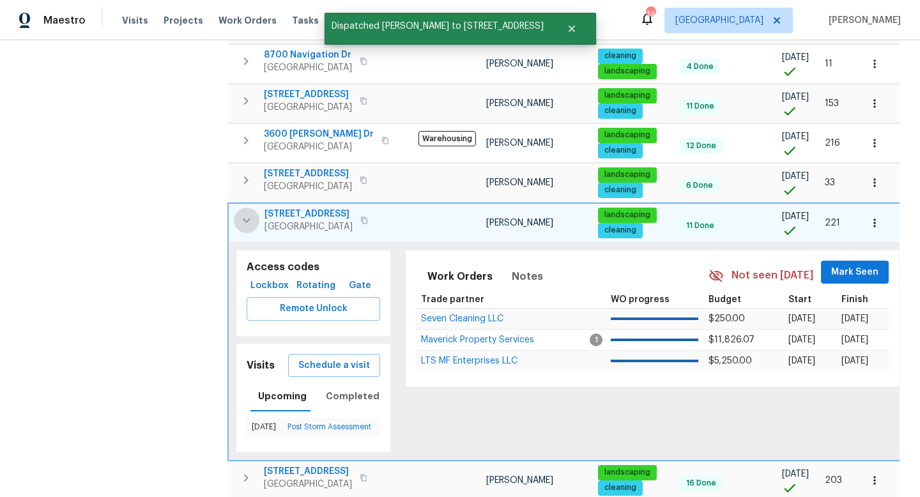
click at [243, 213] on icon "button" at bounding box center [246, 220] width 15 height 15
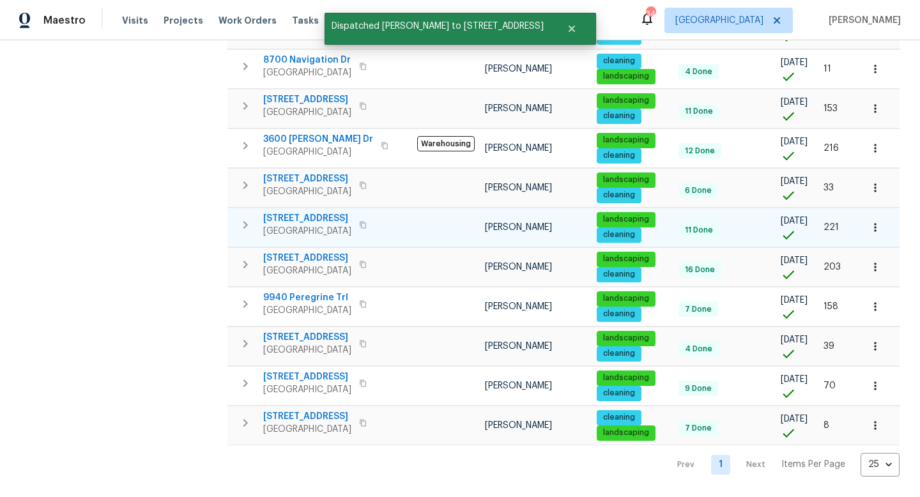
scroll to position [325, 0]
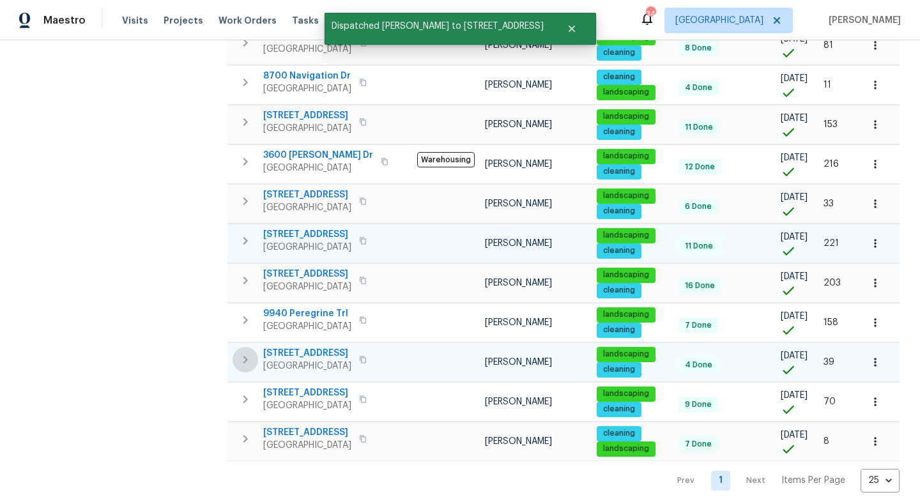
click at [247, 352] on icon "button" at bounding box center [245, 359] width 15 height 15
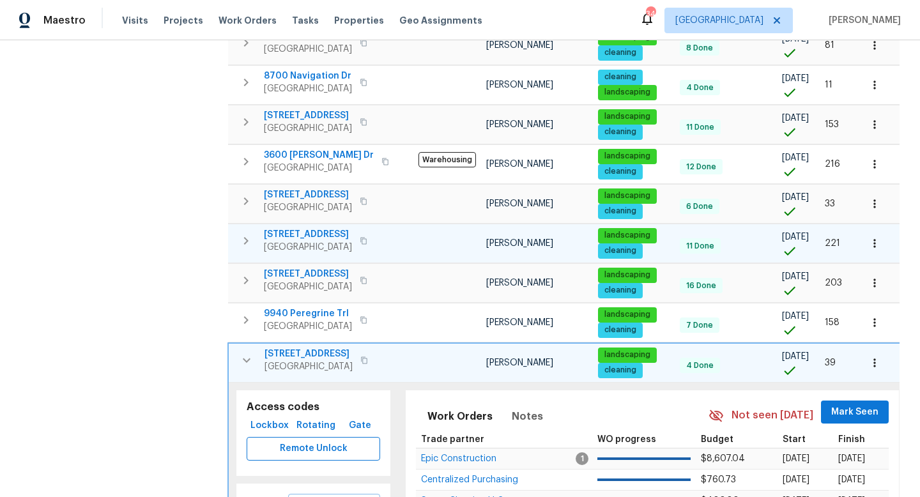
scroll to position [383, 0]
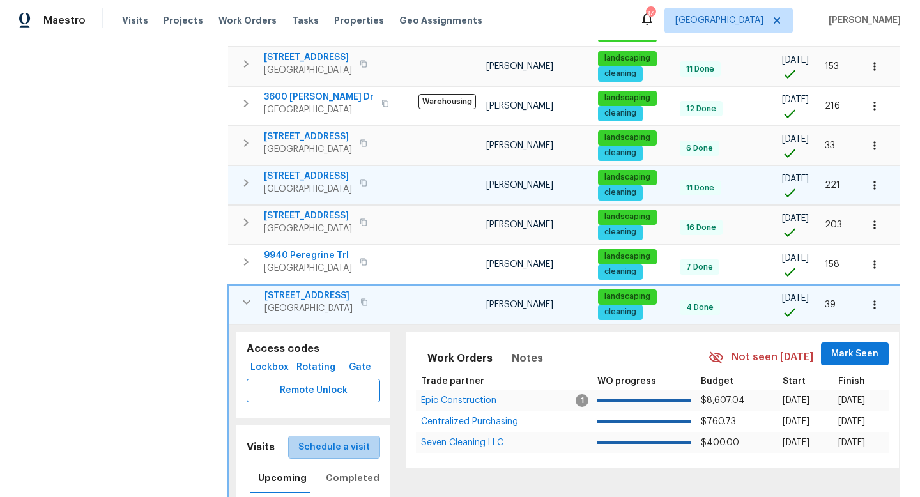
click at [349, 440] on span "Schedule a visit" at bounding box center [334, 448] width 72 height 16
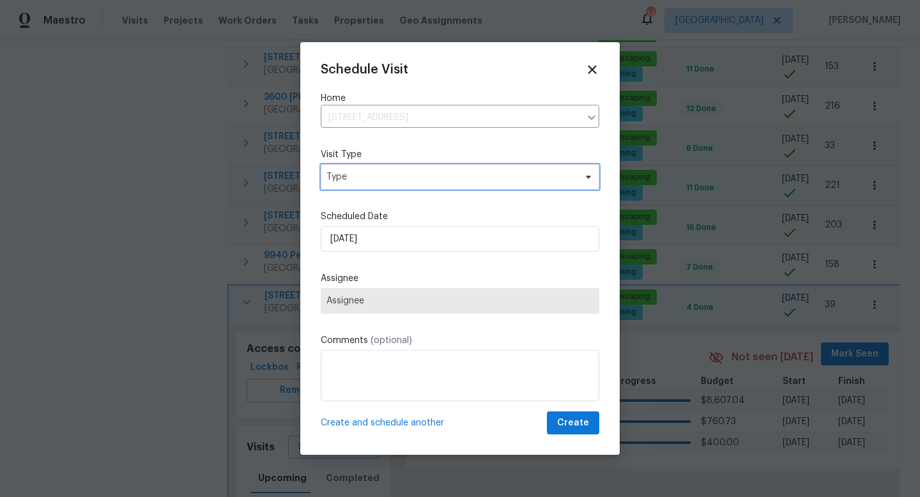
click at [376, 175] on span "Type" at bounding box center [451, 177] width 249 height 13
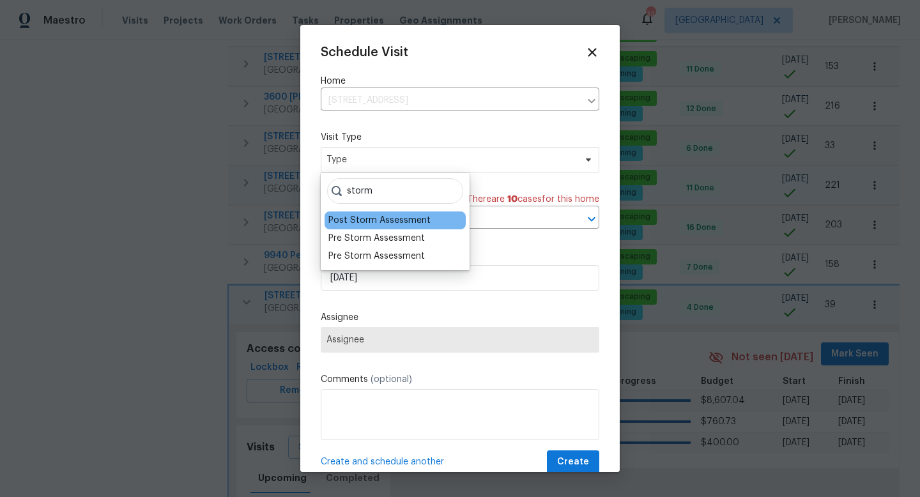
type input "storm"
click at [366, 225] on div "Post Storm Assessment" at bounding box center [379, 220] width 102 height 13
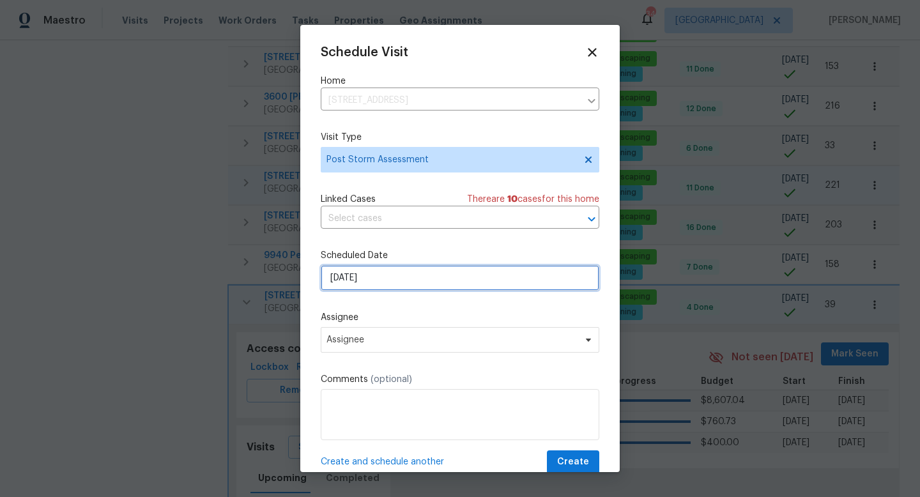
click at [376, 281] on input "9/22/2025" at bounding box center [460, 278] width 279 height 26
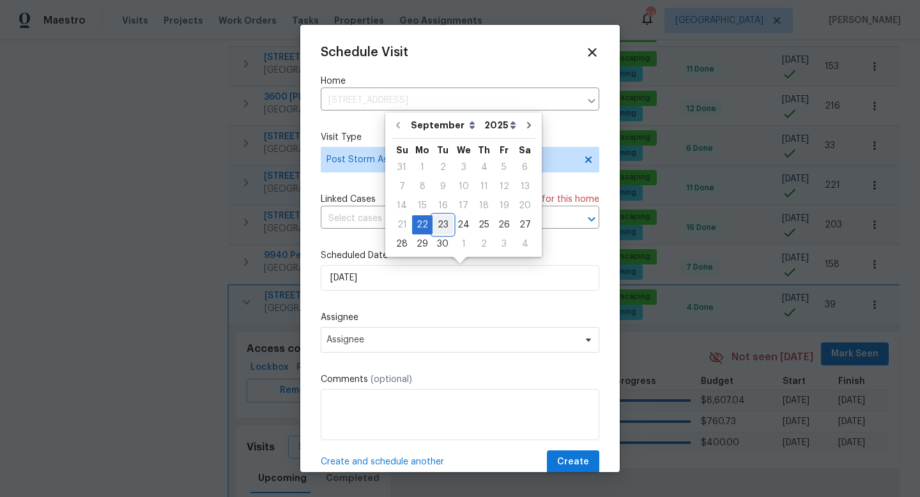
click at [440, 226] on div "23" at bounding box center [443, 225] width 20 height 18
type input "9/23/2025"
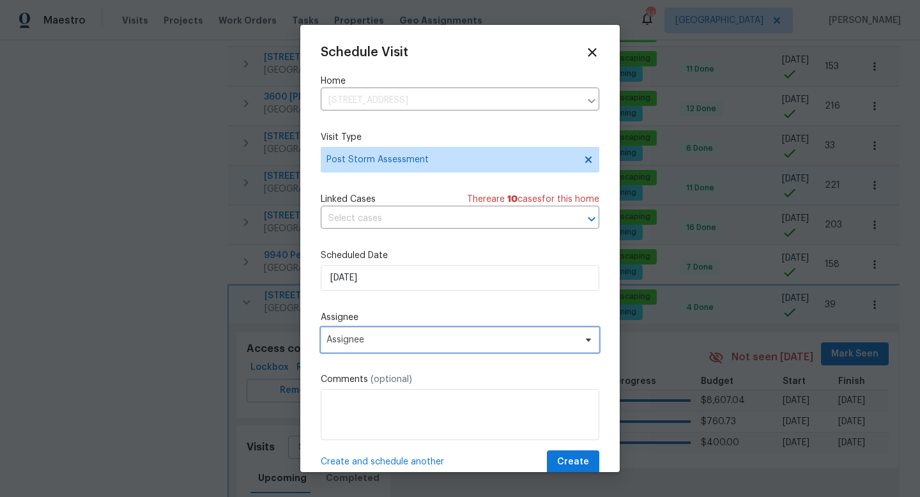
click at [378, 343] on span "Assignee" at bounding box center [452, 340] width 250 height 10
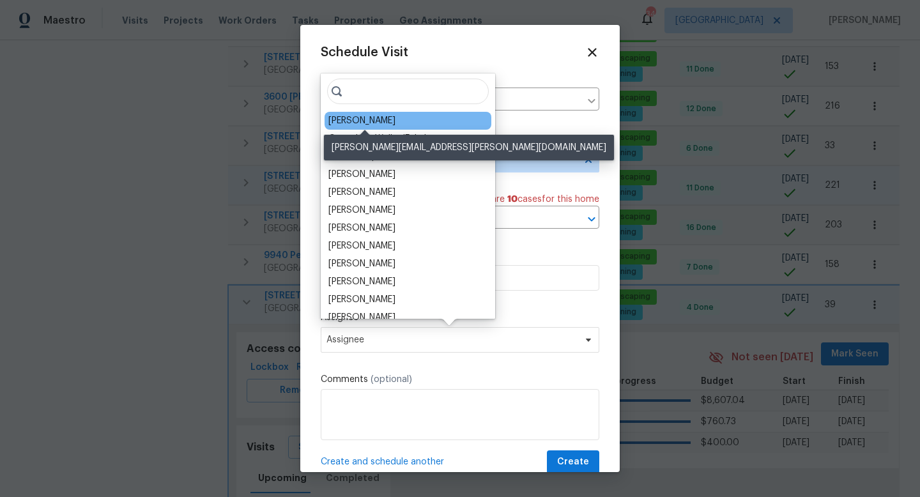
click at [377, 116] on div "[PERSON_NAME]" at bounding box center [361, 120] width 67 height 13
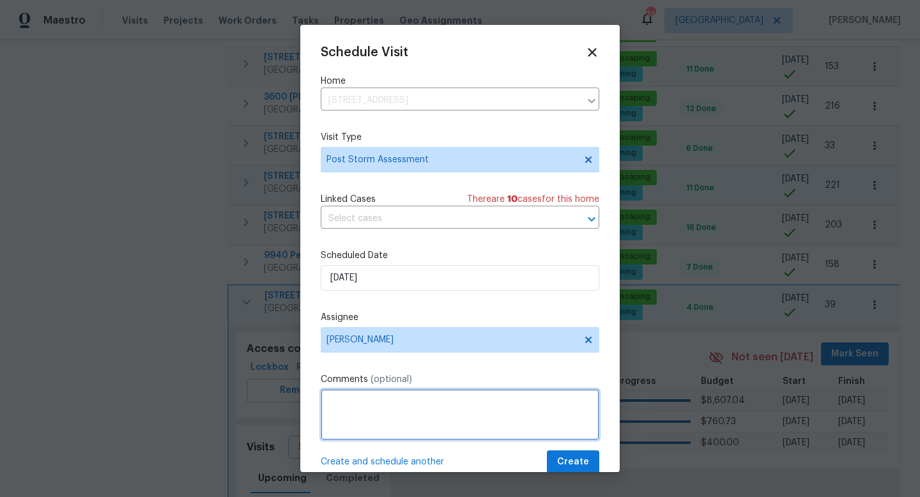
click at [373, 392] on textarea at bounding box center [460, 414] width 279 height 51
paste textarea "Check for damages from huge hail storm"
type textarea "Check for damages from huge hail storm"
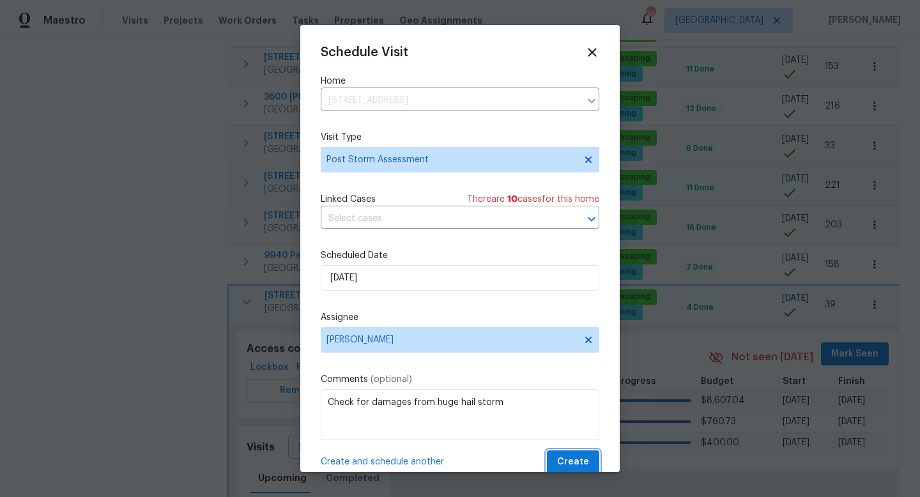
click at [569, 461] on span "Create" at bounding box center [573, 462] width 32 height 16
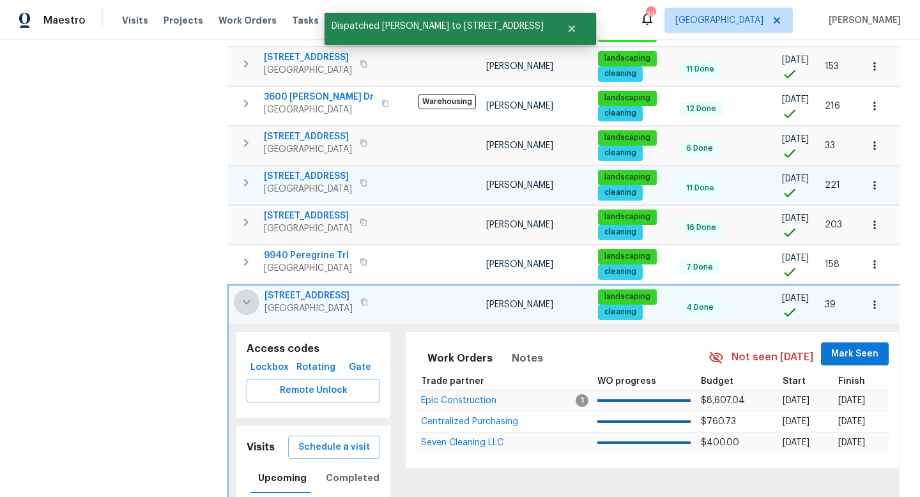
click at [238, 289] on button "button" at bounding box center [247, 302] width 26 height 26
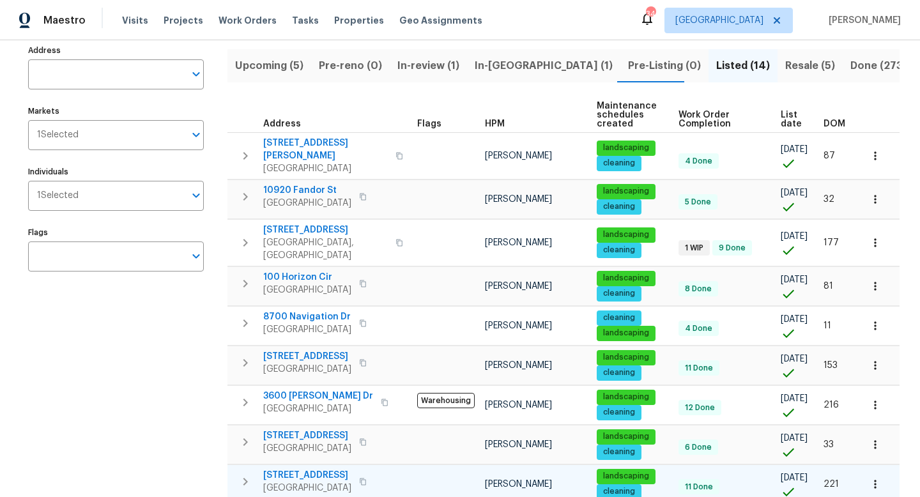
scroll to position [0, 0]
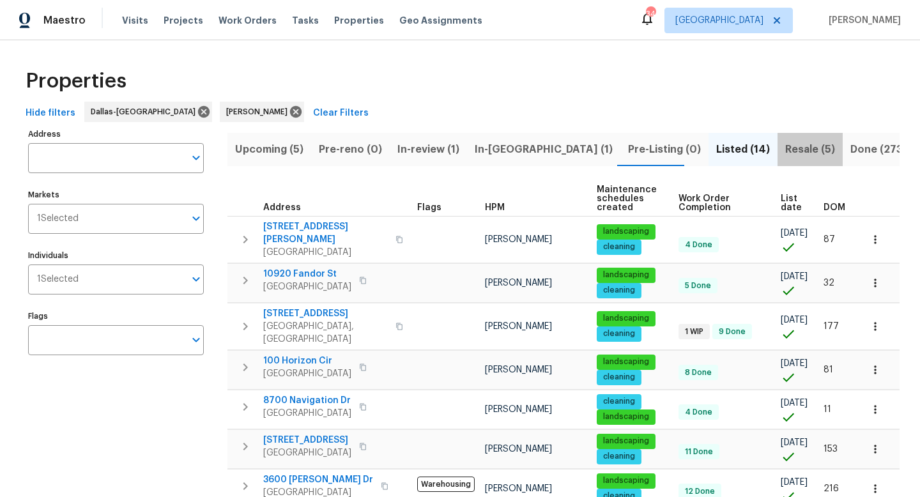
click at [785, 143] on span "Resale (5)" at bounding box center [810, 150] width 50 height 18
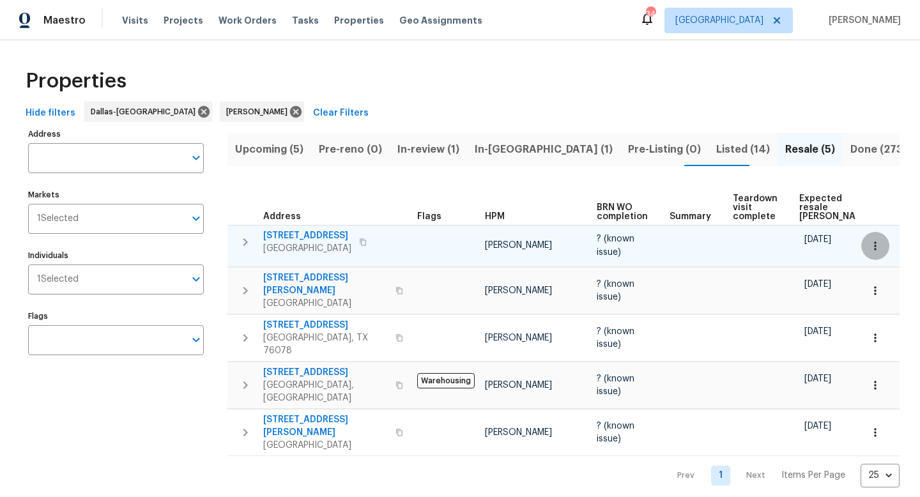
click at [872, 251] on icon "button" at bounding box center [875, 246] width 13 height 13
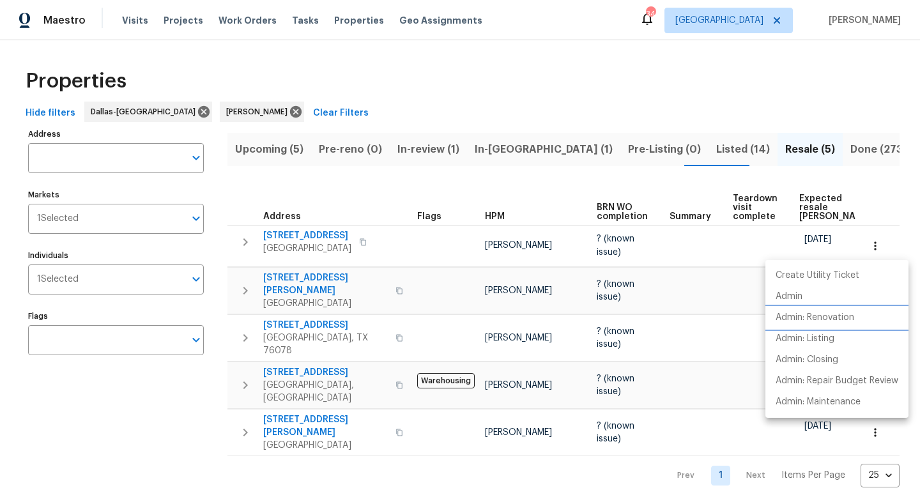
click at [799, 314] on p "Admin: Renovation" at bounding box center [815, 317] width 79 height 13
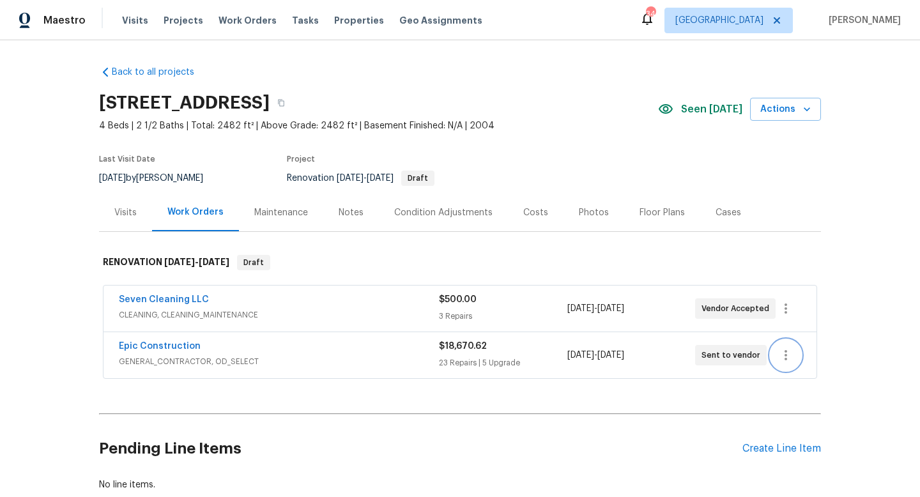
click at [793, 353] on icon "button" at bounding box center [785, 355] width 15 height 15
click at [797, 355] on li "Edit" at bounding box center [840, 355] width 138 height 21
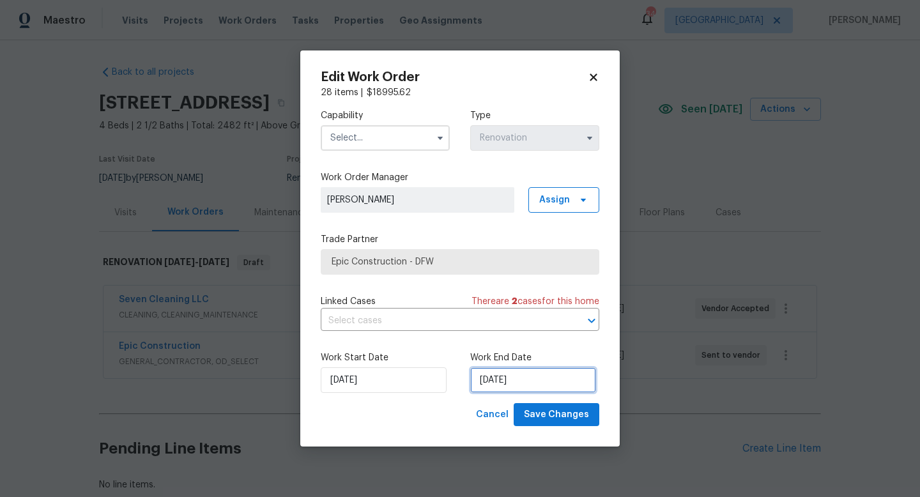
click at [534, 380] on input "[DATE]" at bounding box center [533, 380] width 126 height 26
select select "9"
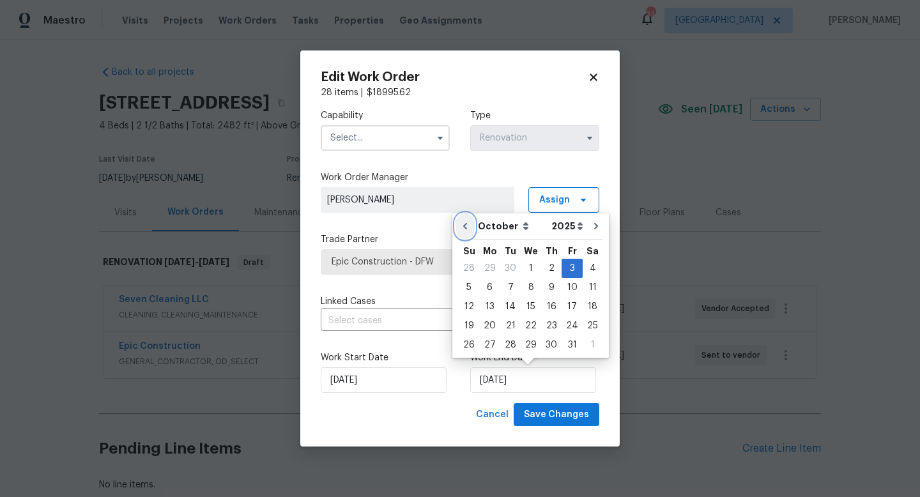
click at [470, 227] on icon "Go to previous month" at bounding box center [465, 226] width 10 height 10
type input "[DATE]"
select select "8"
click at [592, 222] on icon "Go to next month" at bounding box center [597, 226] width 10 height 10
type input "10/24/2025"
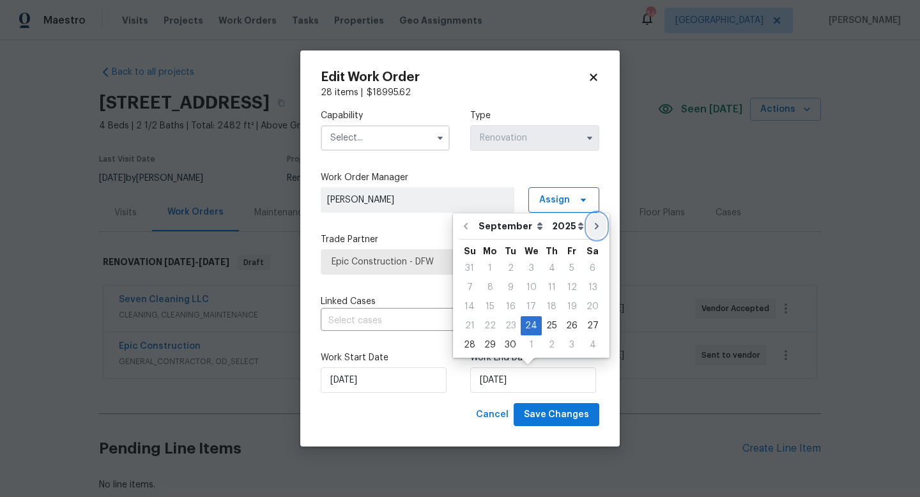
select select "9"
click at [492, 286] on div "6" at bounding box center [489, 288] width 21 height 18
type input "10/6/2025"
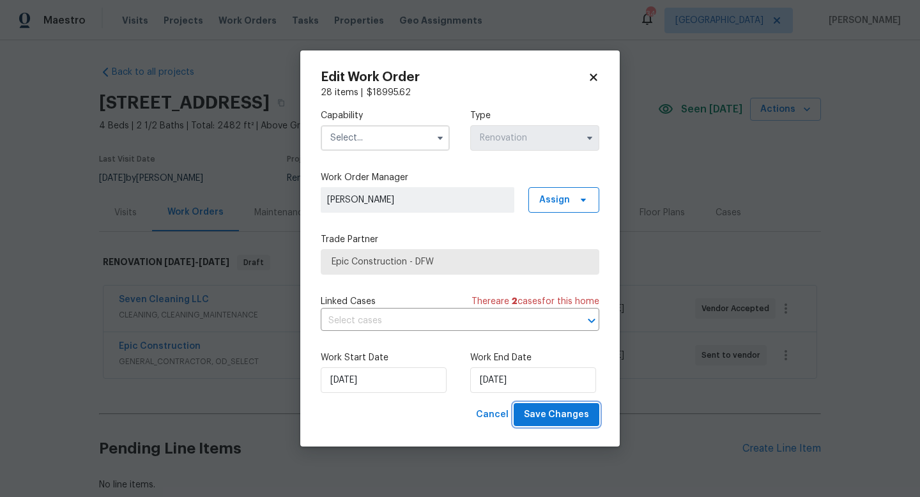
click at [551, 415] on span "Save Changes" at bounding box center [556, 415] width 65 height 16
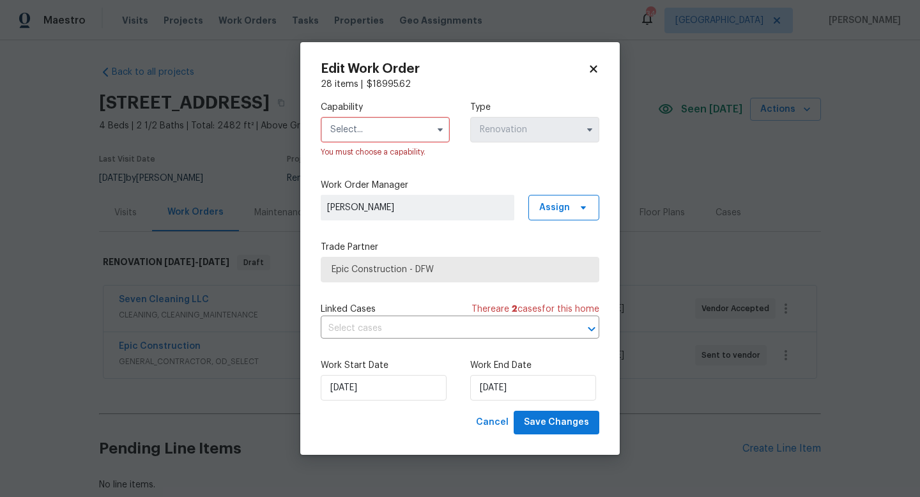
click at [357, 127] on input "text" at bounding box center [385, 130] width 129 height 26
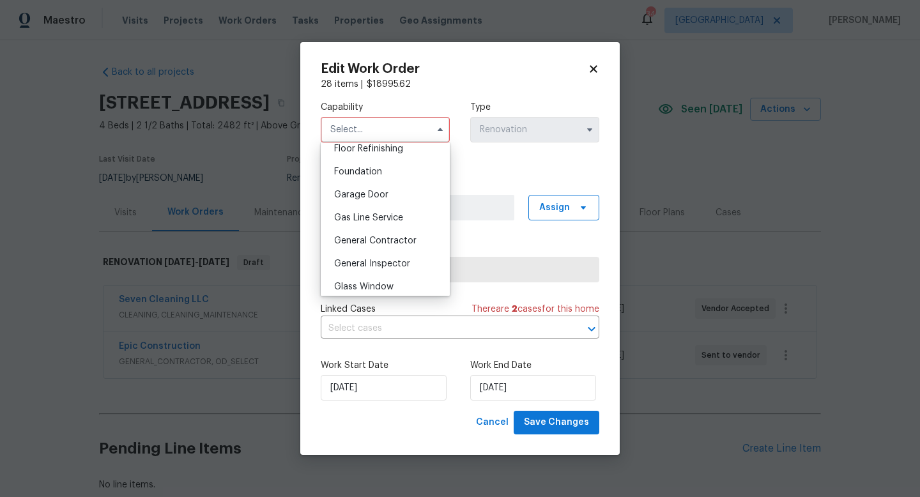
scroll to position [532, 0]
click at [364, 233] on span "General Contractor" at bounding box center [375, 236] width 82 height 9
type input "General Contractor"
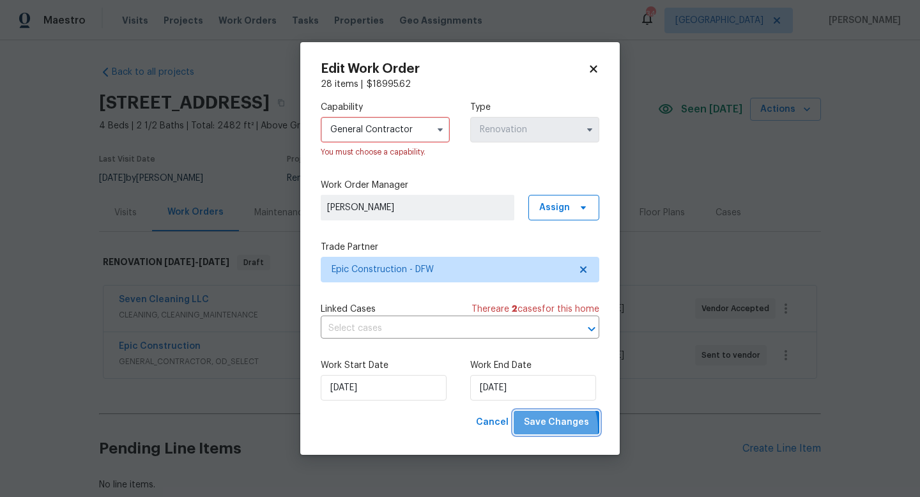
click at [540, 429] on span "Save Changes" at bounding box center [556, 423] width 65 height 16
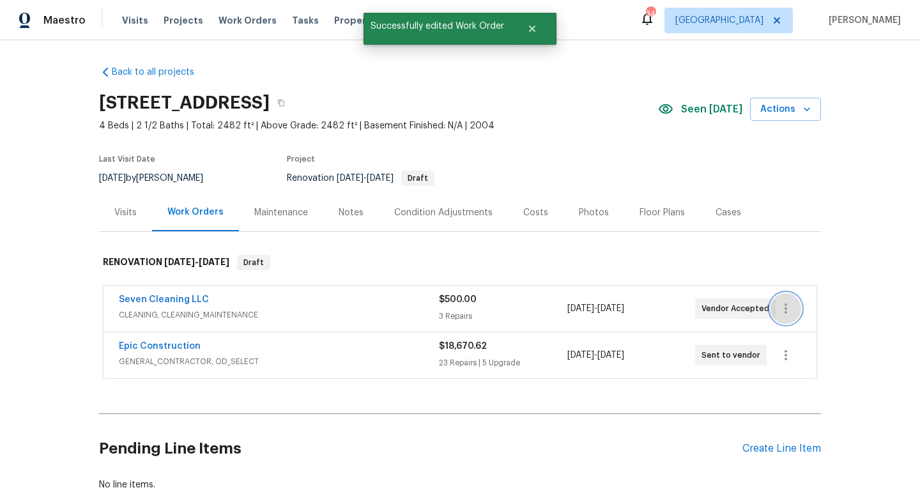
click at [787, 299] on button "button" at bounding box center [786, 308] width 31 height 31
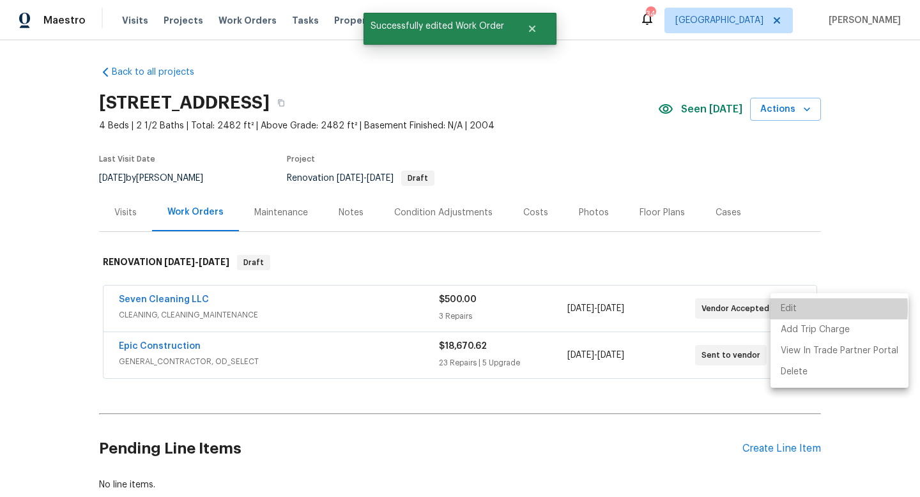
click at [795, 309] on li "Edit" at bounding box center [840, 308] width 138 height 21
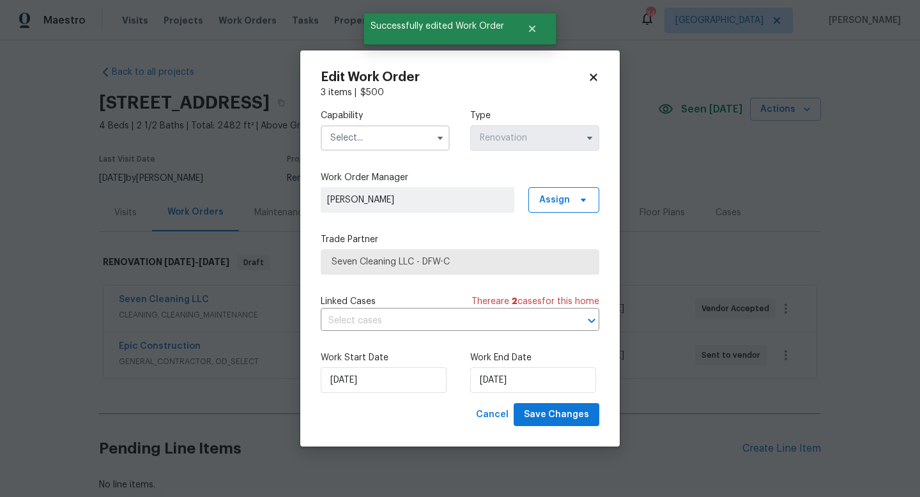
click at [406, 141] on input "text" at bounding box center [385, 138] width 129 height 26
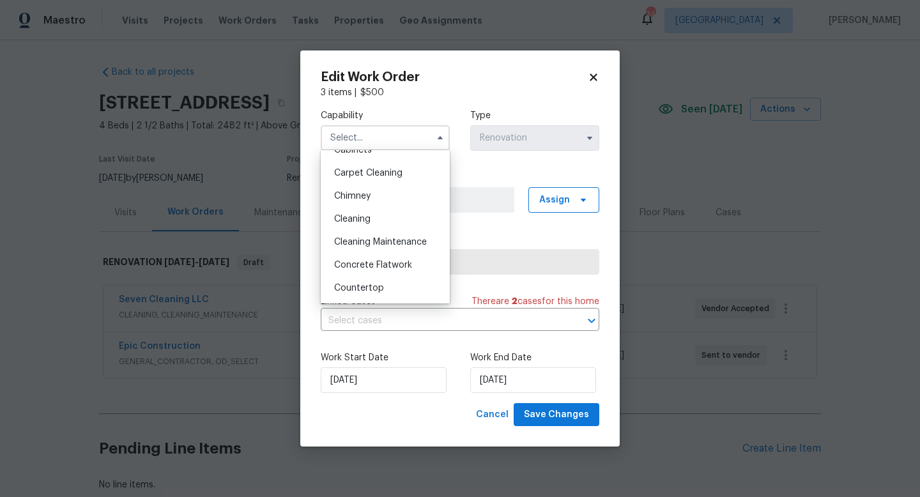
scroll to position [162, 0]
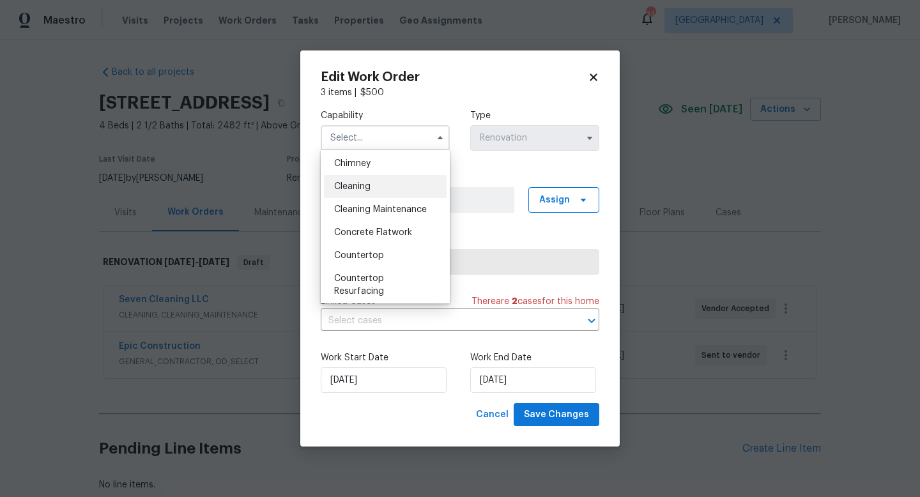
click at [376, 190] on div "Cleaning" at bounding box center [385, 186] width 123 height 23
type input "Cleaning"
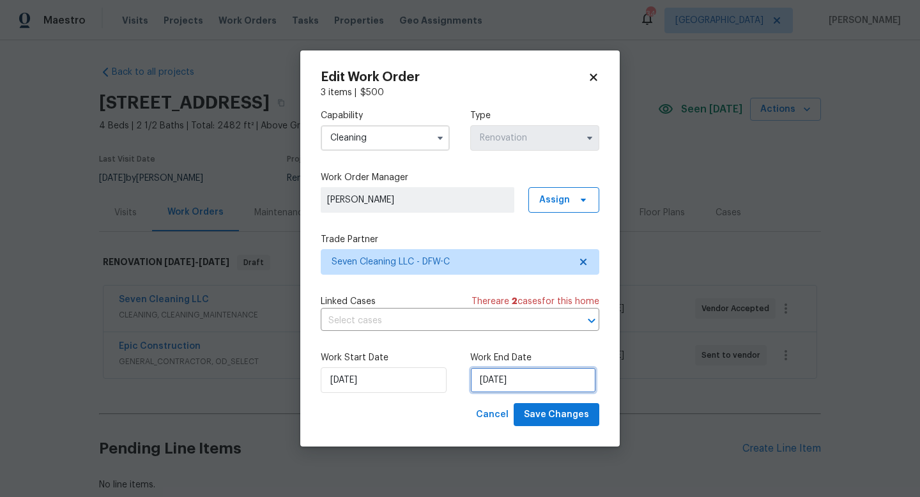
click at [509, 390] on input "10/3/2025" at bounding box center [533, 380] width 126 height 26
select select "9"
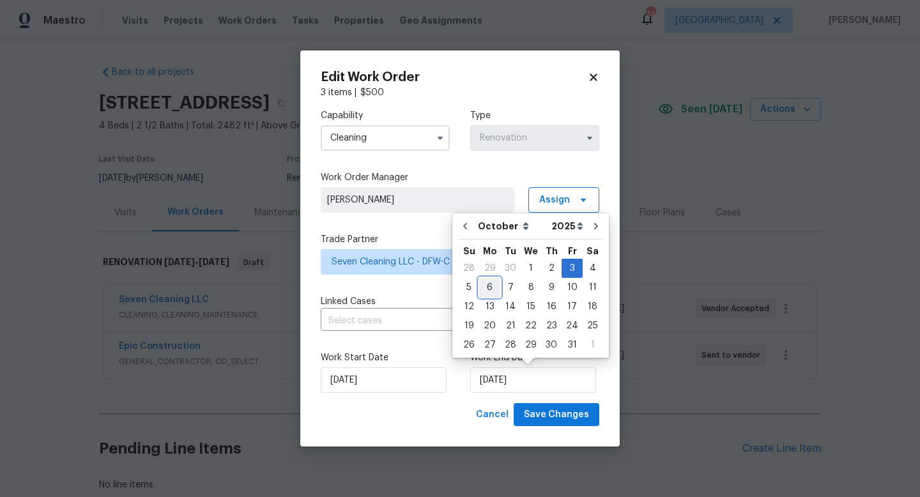
click at [481, 289] on div "6" at bounding box center [489, 288] width 21 height 18
type input "10/6/2025"
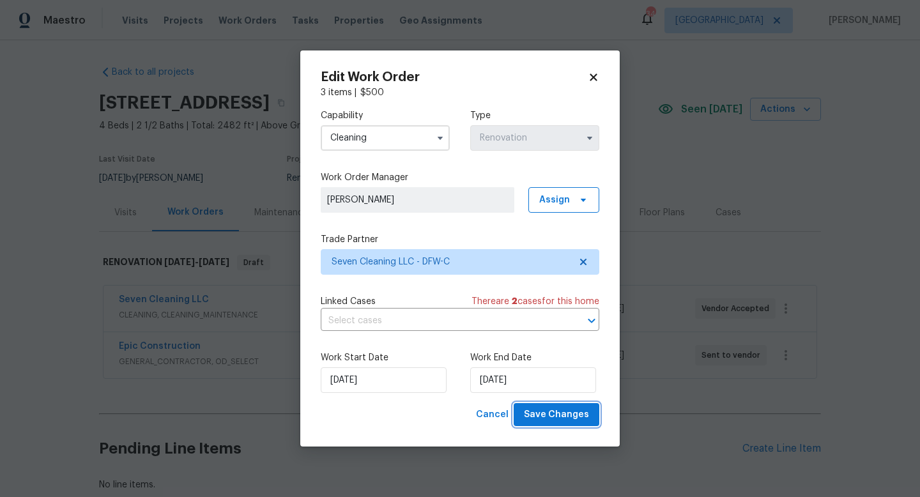
click at [561, 415] on span "Save Changes" at bounding box center [556, 415] width 65 height 16
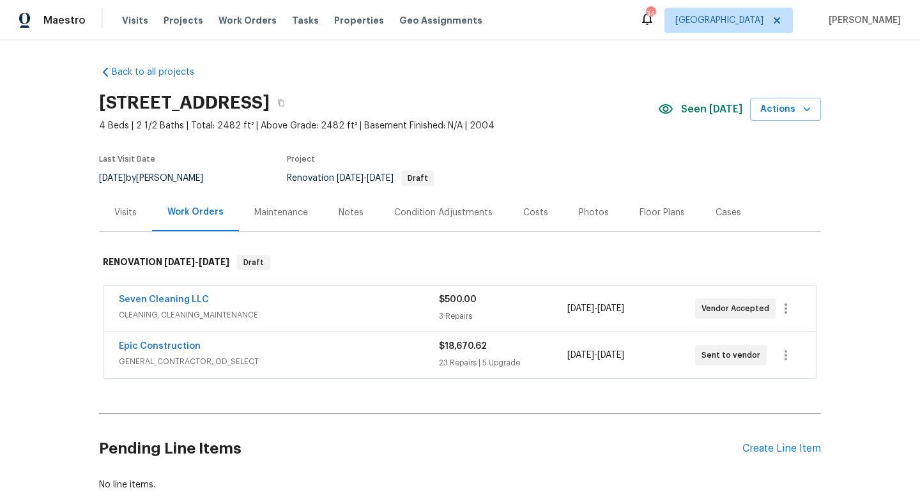
click at [358, 222] on div "Notes" at bounding box center [351, 213] width 56 height 38
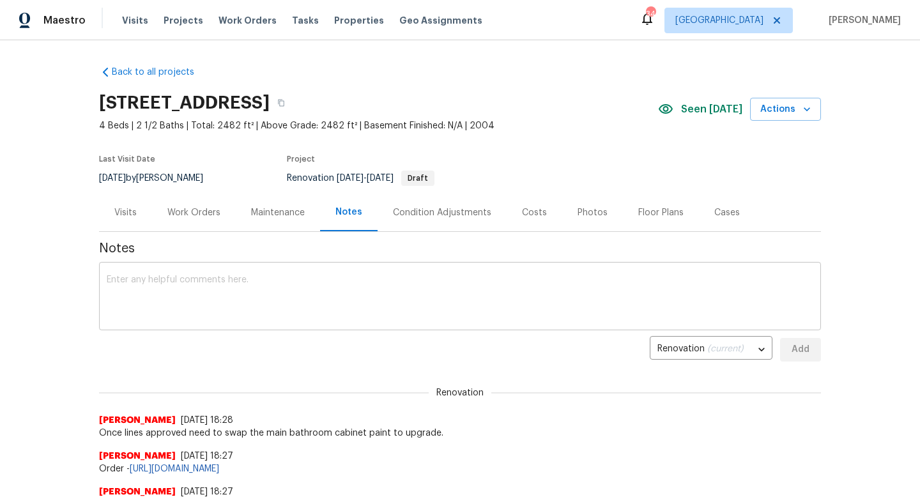
click at [297, 323] on div "x ​" at bounding box center [460, 297] width 722 height 65
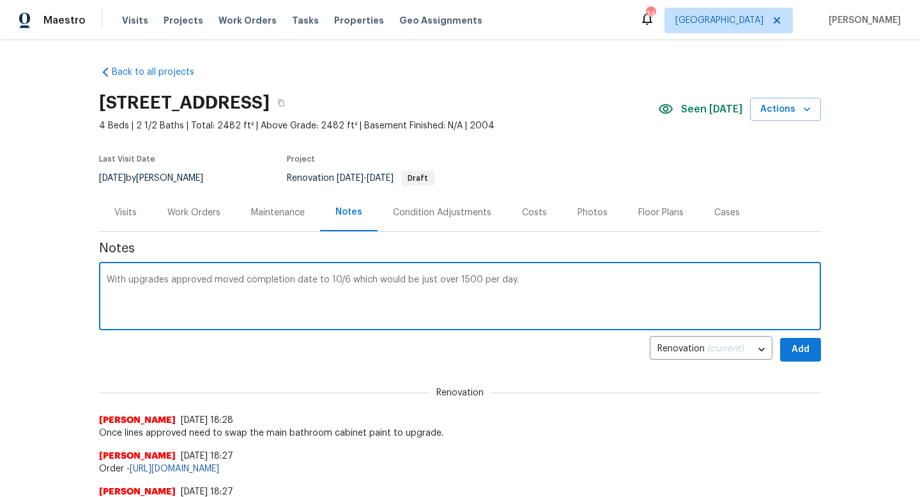
type textarea "With upgrades approved moved completion date to 10/6 which would be just over 1…"
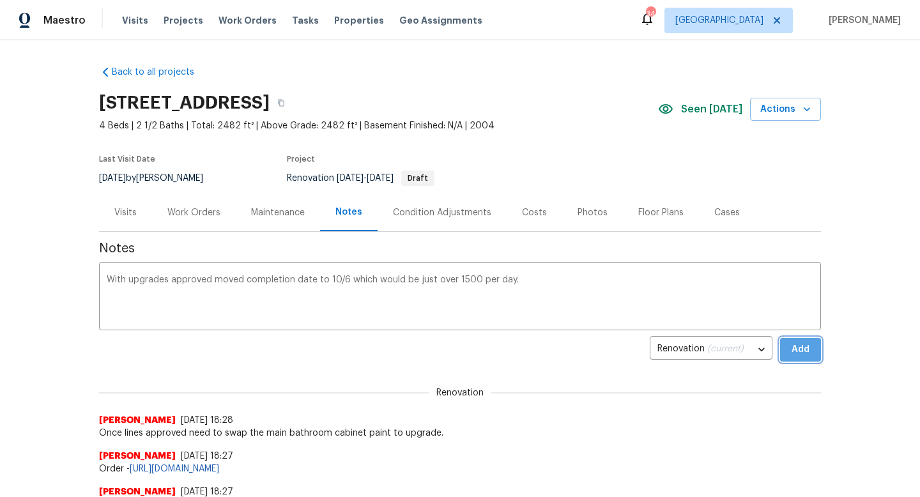
click at [806, 360] on button "Add" at bounding box center [800, 350] width 41 height 24
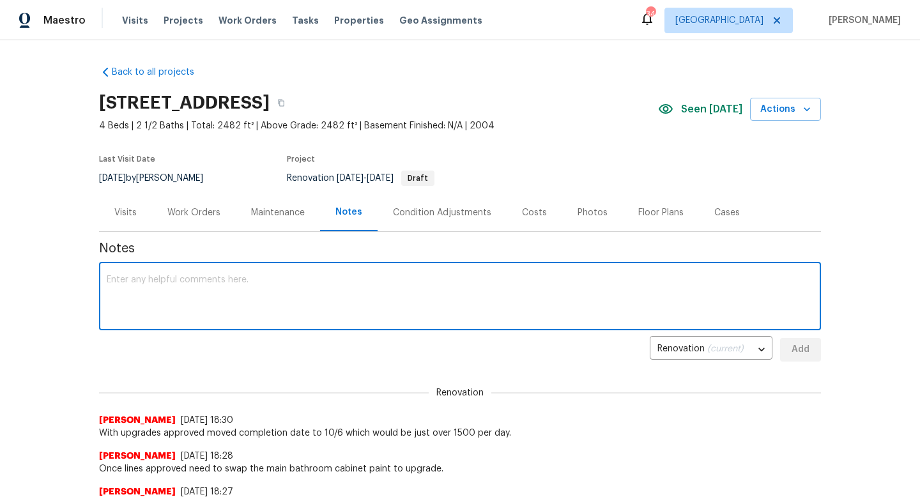
click at [339, 285] on textarea at bounding box center [460, 297] width 707 height 45
type textarea "Forgot to order the fridge. Asked if they could add in the notes, if not I woul…"
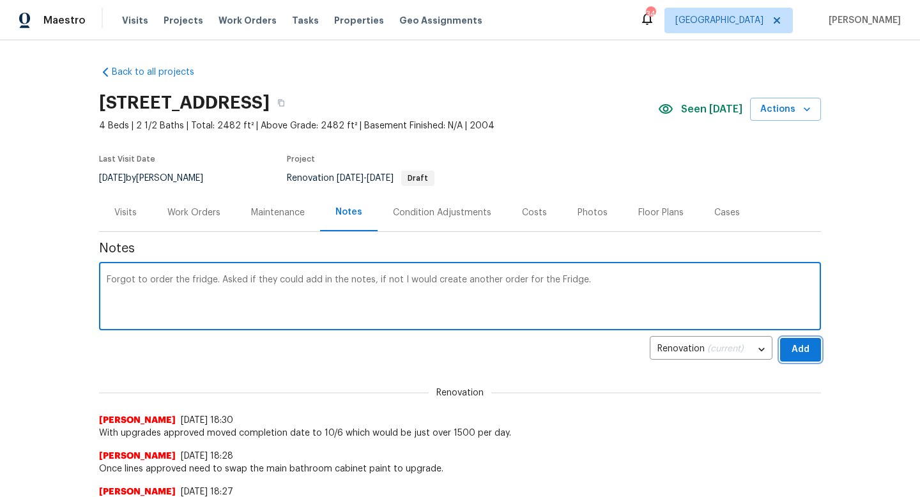
click at [797, 348] on span "Add" at bounding box center [800, 350] width 20 height 16
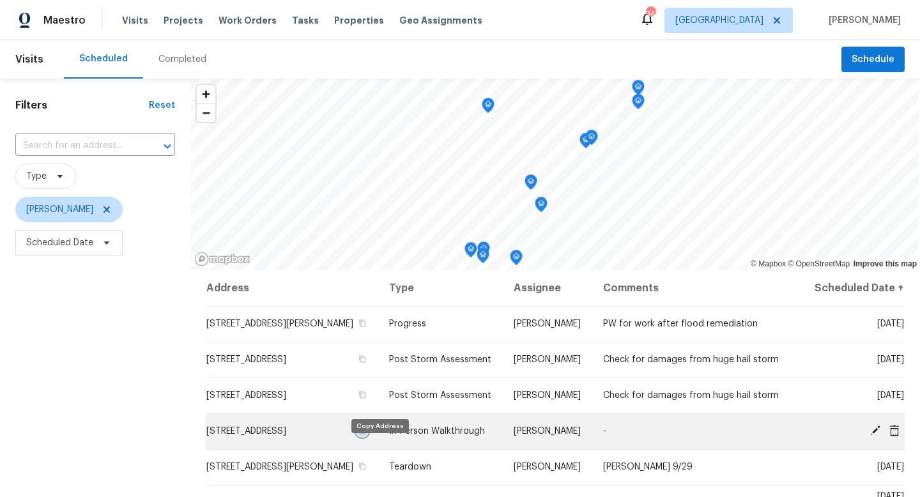
click at [366, 435] on icon "button" at bounding box center [363, 431] width 6 height 7
